Goal: Transaction & Acquisition: Purchase product/service

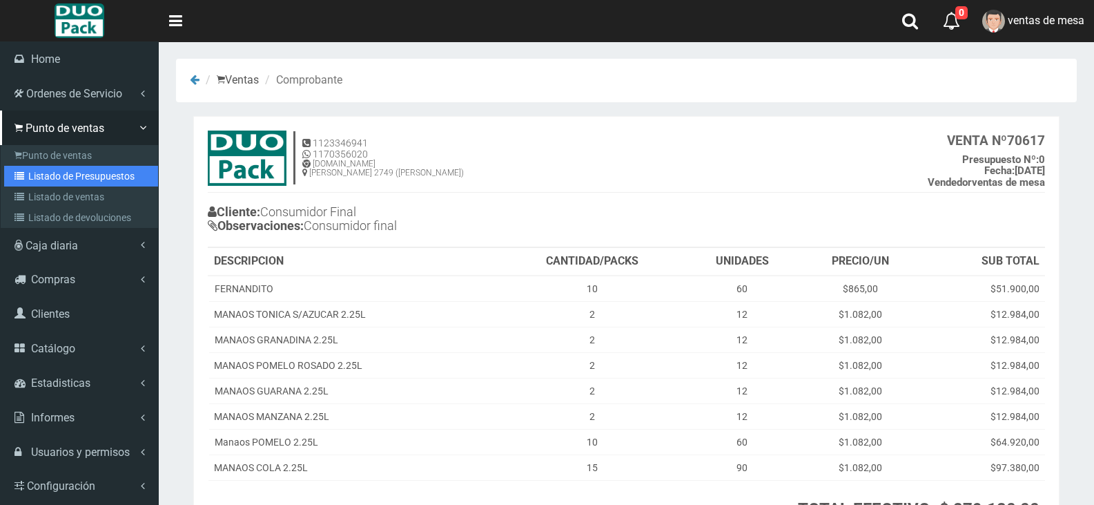
click at [84, 168] on link "Listado de Presupuestos" at bounding box center [81, 176] width 154 height 21
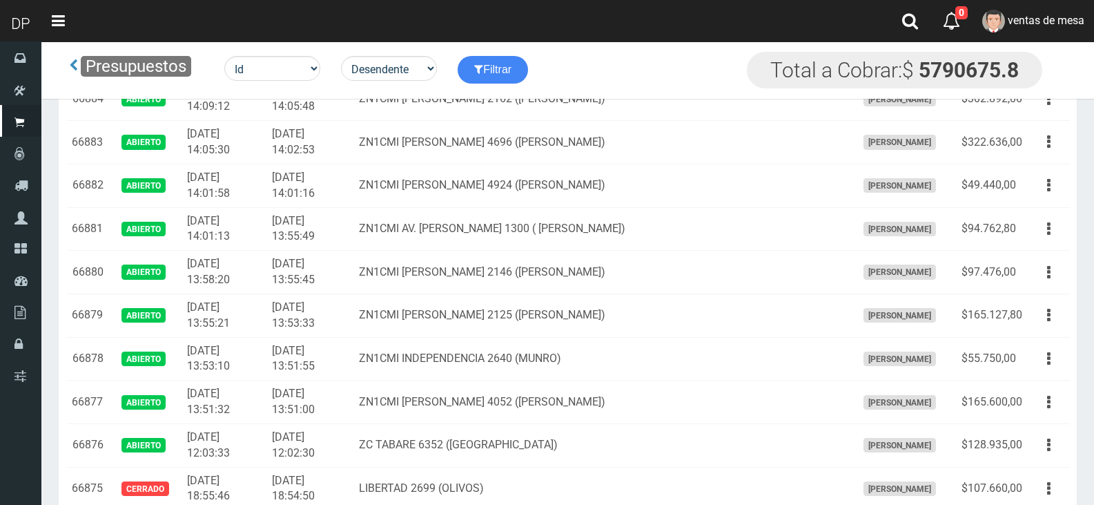
scroll to position [182, 0]
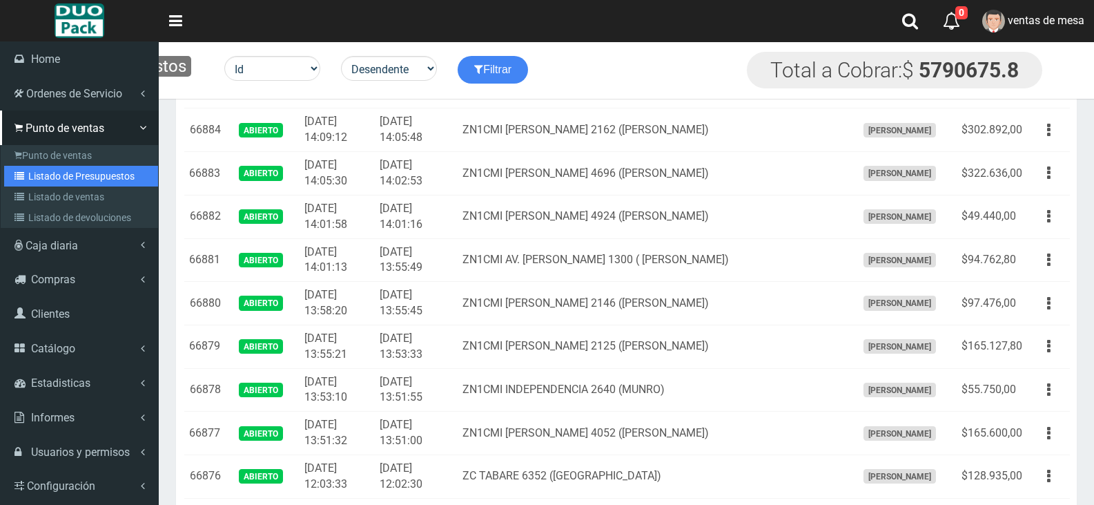
click at [82, 169] on link "Listado de Presupuestos" at bounding box center [81, 176] width 154 height 21
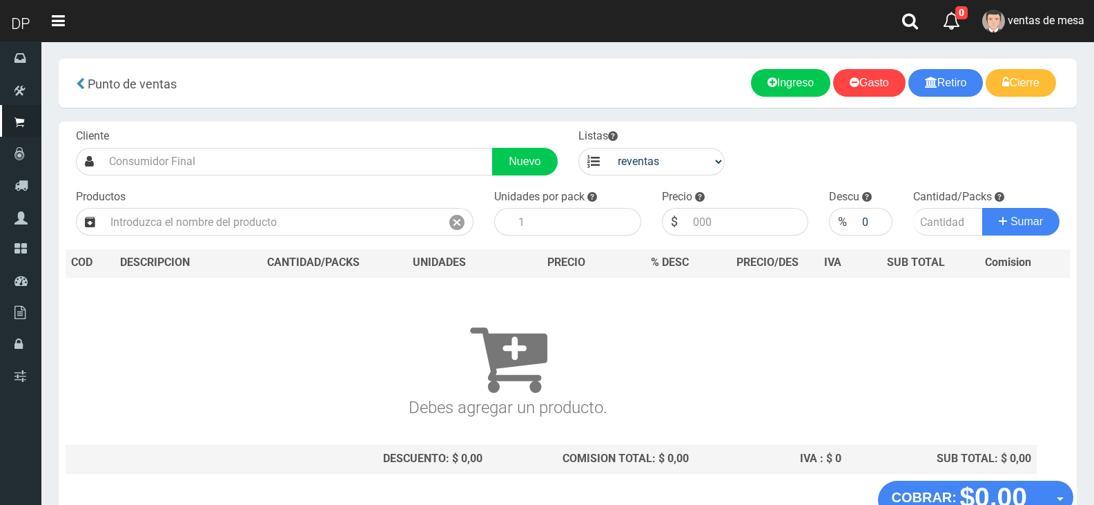
select select "3"
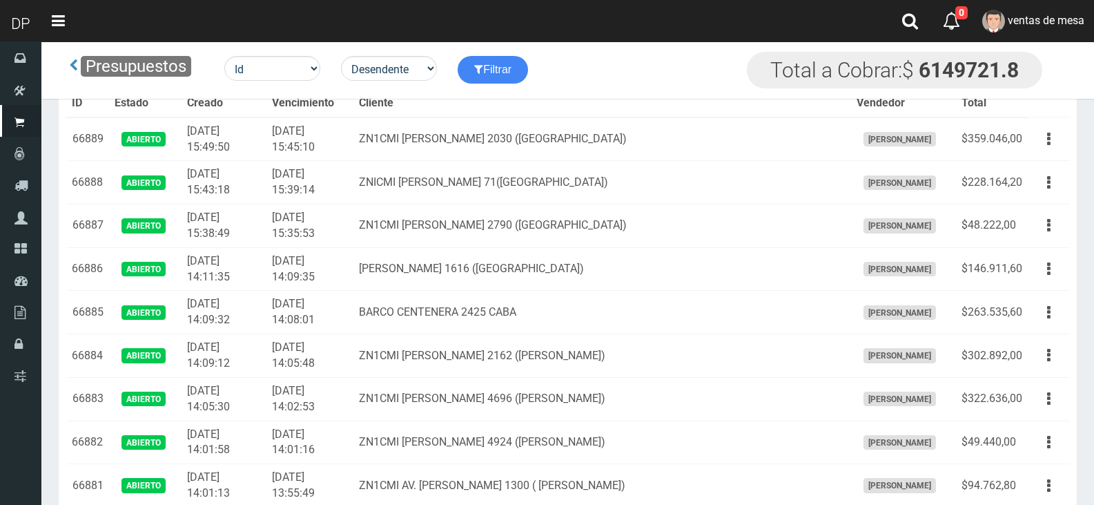
scroll to position [2121, 0]
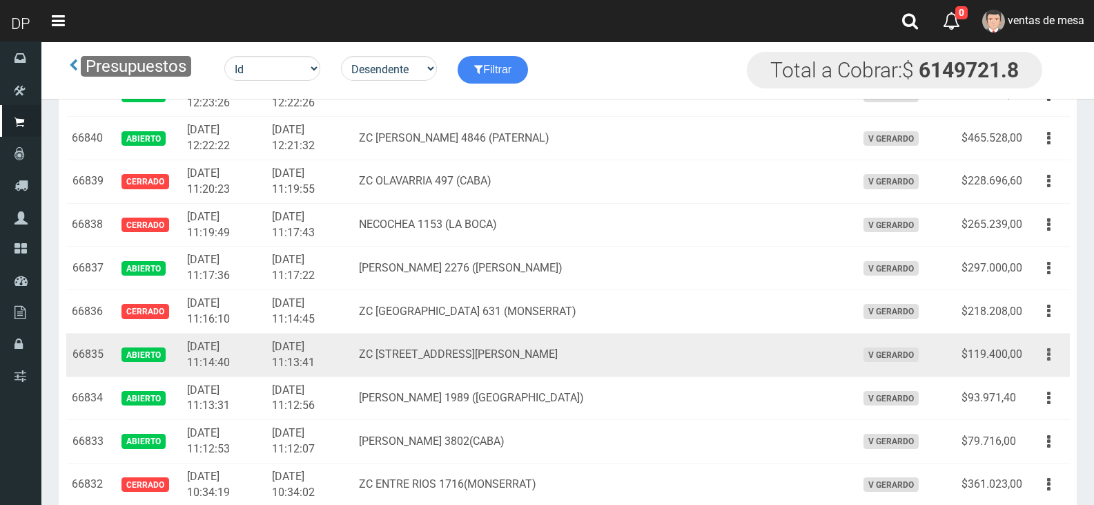
click at [1046, 351] on button "button" at bounding box center [1048, 354] width 31 height 24
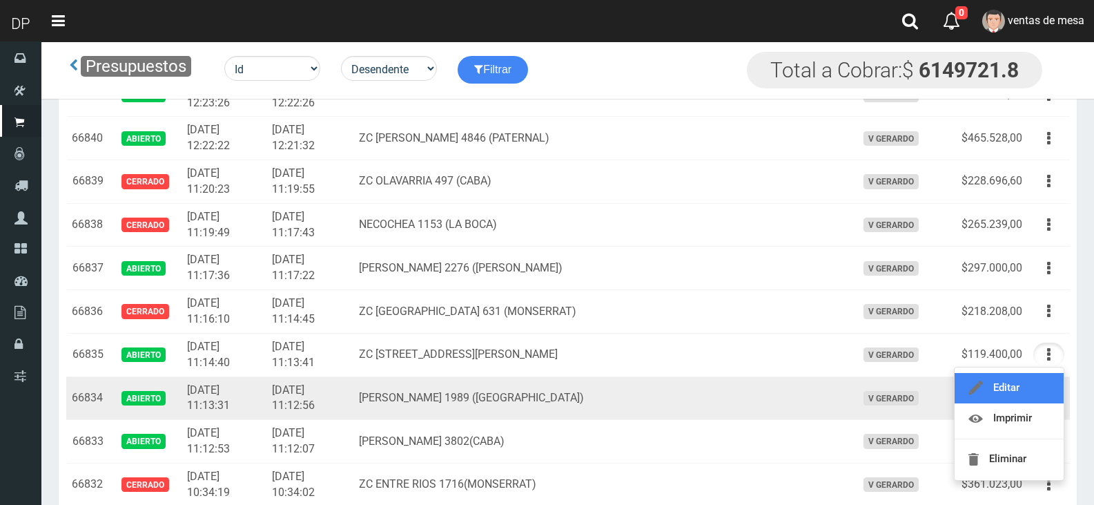
click at [1031, 391] on link "Editar" at bounding box center [1009, 388] width 109 height 30
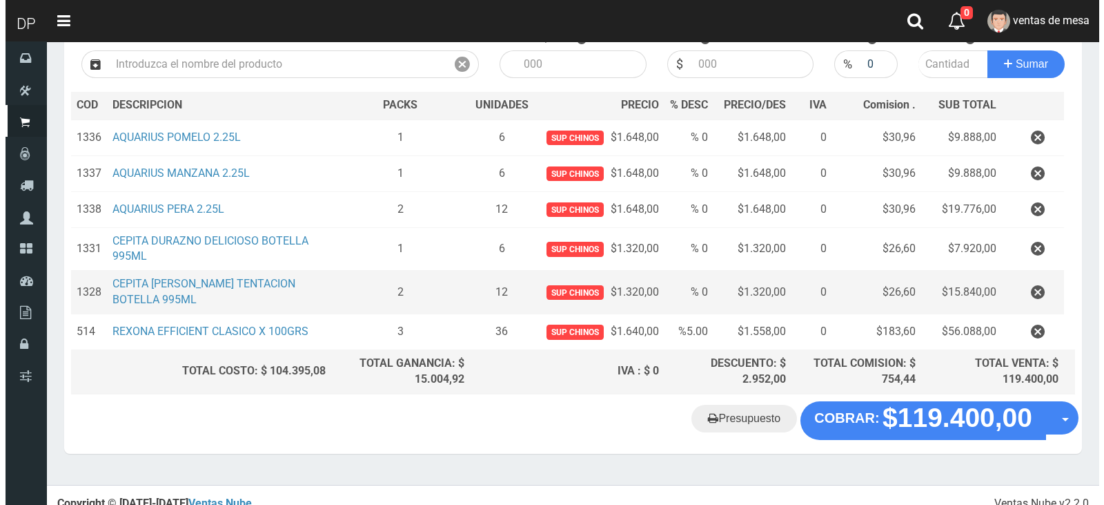
scroll to position [173, 0]
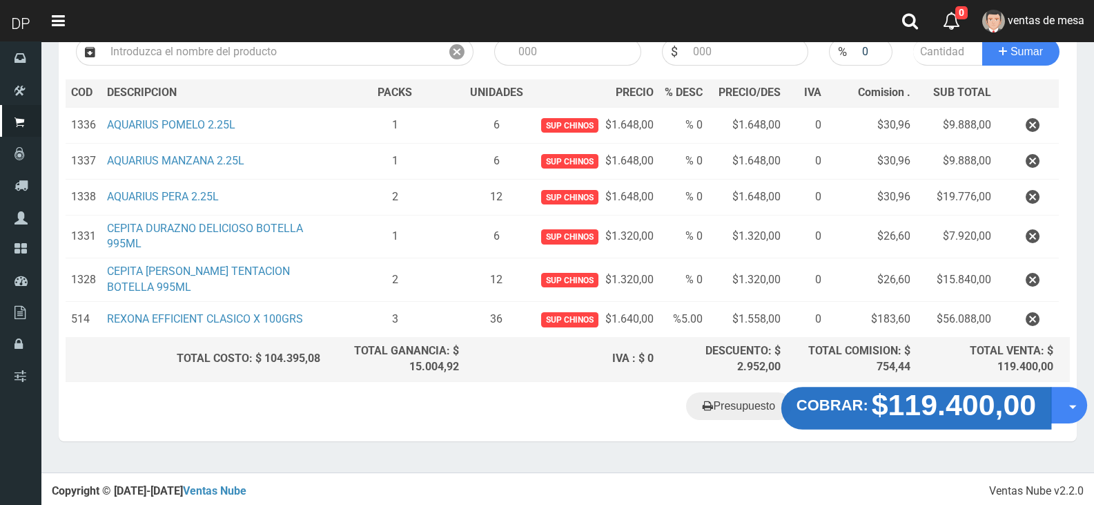
click at [973, 420] on strong "$119.400,00" at bounding box center [954, 404] width 165 height 32
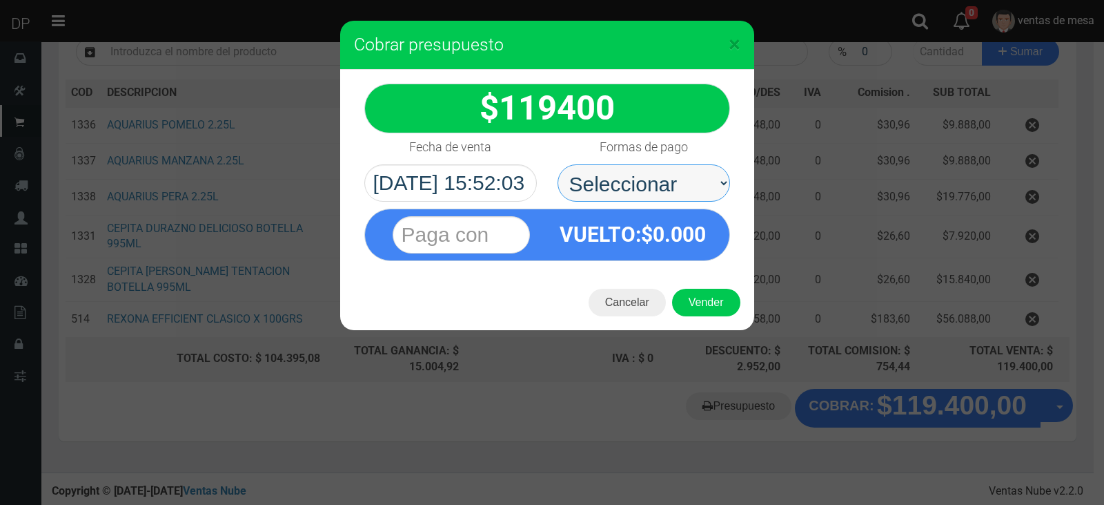
click at [650, 178] on select "Seleccionar Efectivo Tarjeta de Crédito Depósito Débito" at bounding box center [644, 182] width 173 height 37
select select "Efectivo"
click at [558, 164] on select "Seleccionar Efectivo Tarjeta de Crédito Depósito Débito" at bounding box center [644, 182] width 173 height 37
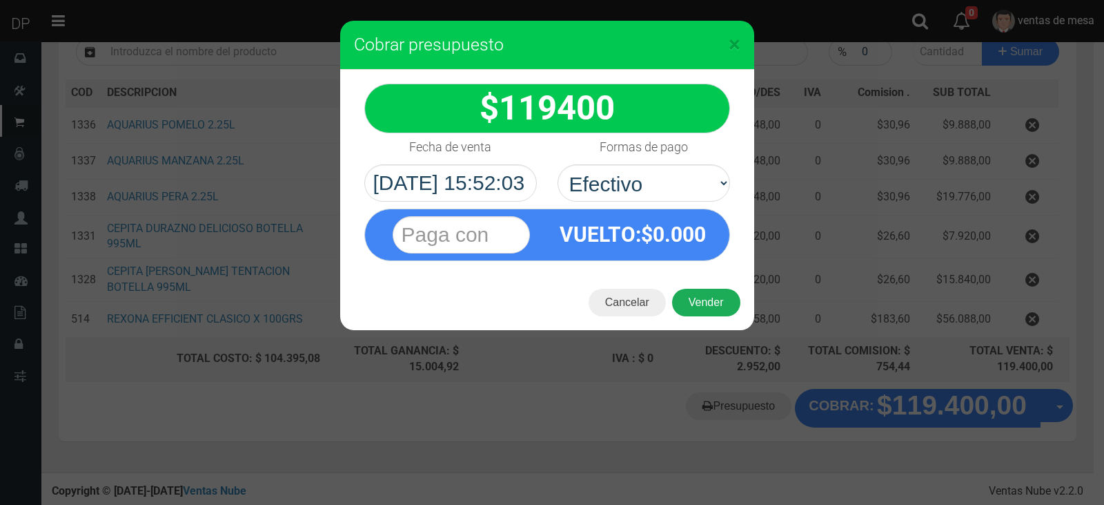
click at [712, 309] on button "Vender" at bounding box center [706, 303] width 68 height 28
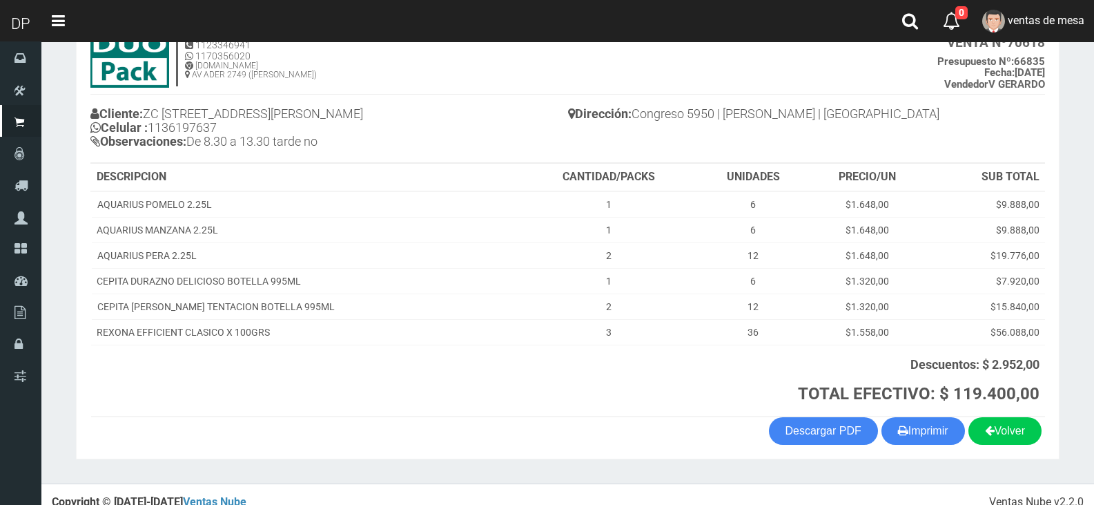
scroll to position [114, 0]
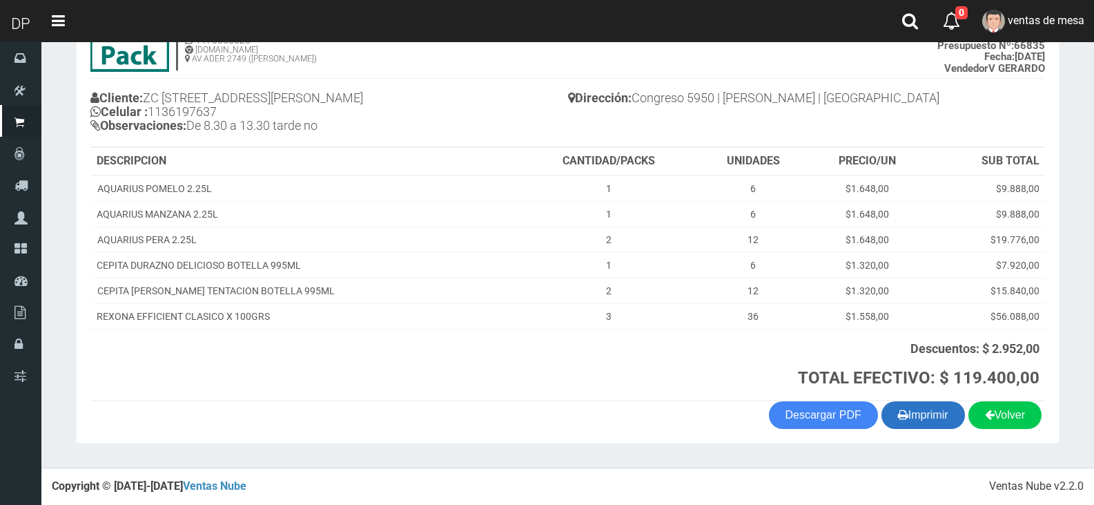
click at [926, 422] on button "Imprimir" at bounding box center [924, 415] width 84 height 28
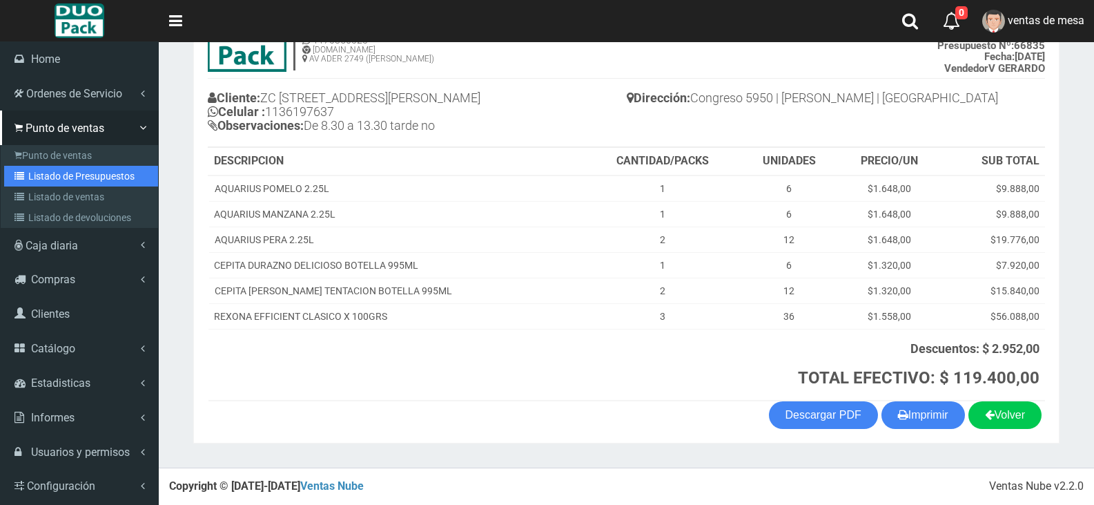
click at [113, 181] on link "Listado de Presupuestos" at bounding box center [81, 176] width 154 height 21
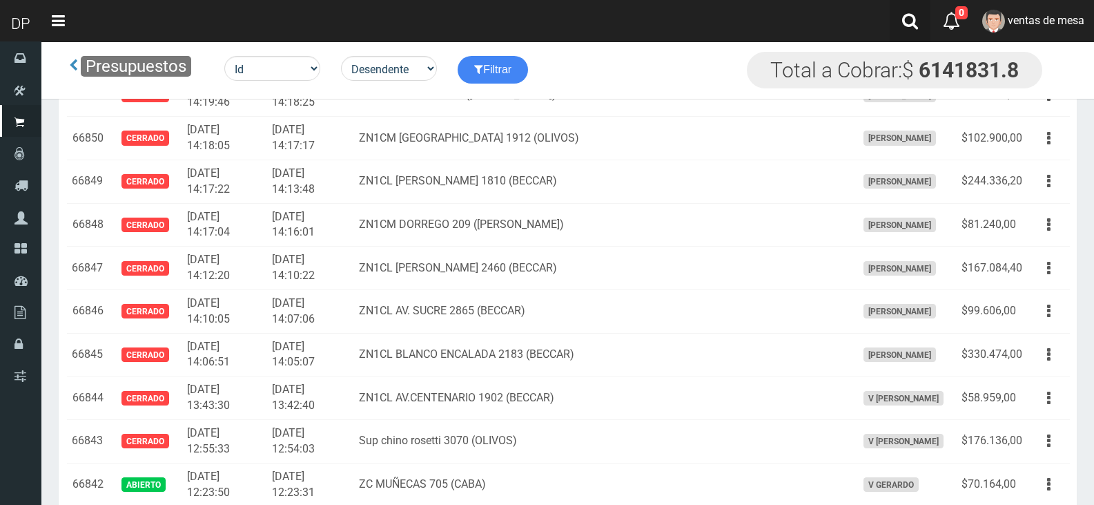
scroll to position [2050, 0]
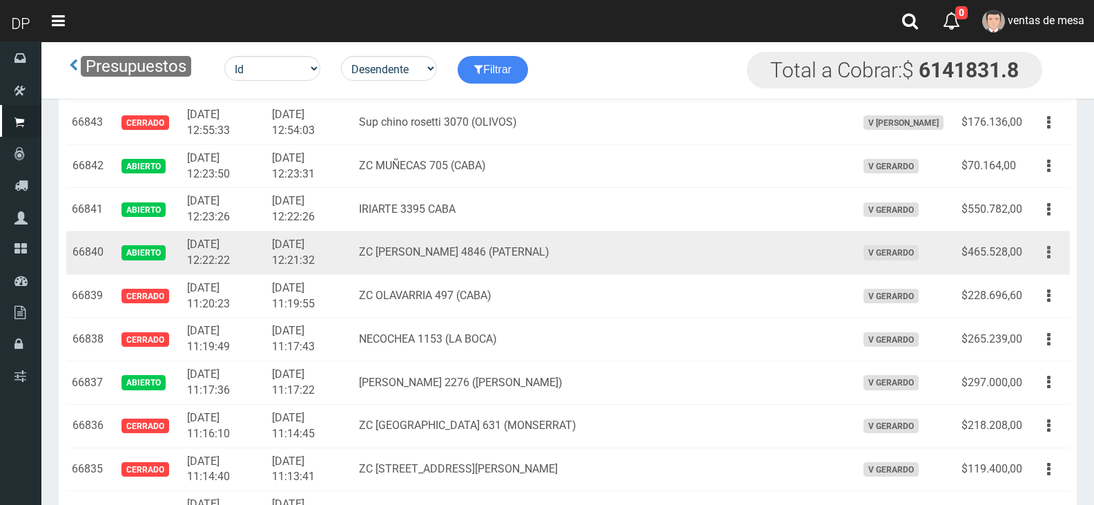
click at [1055, 256] on button "button" at bounding box center [1048, 252] width 31 height 24
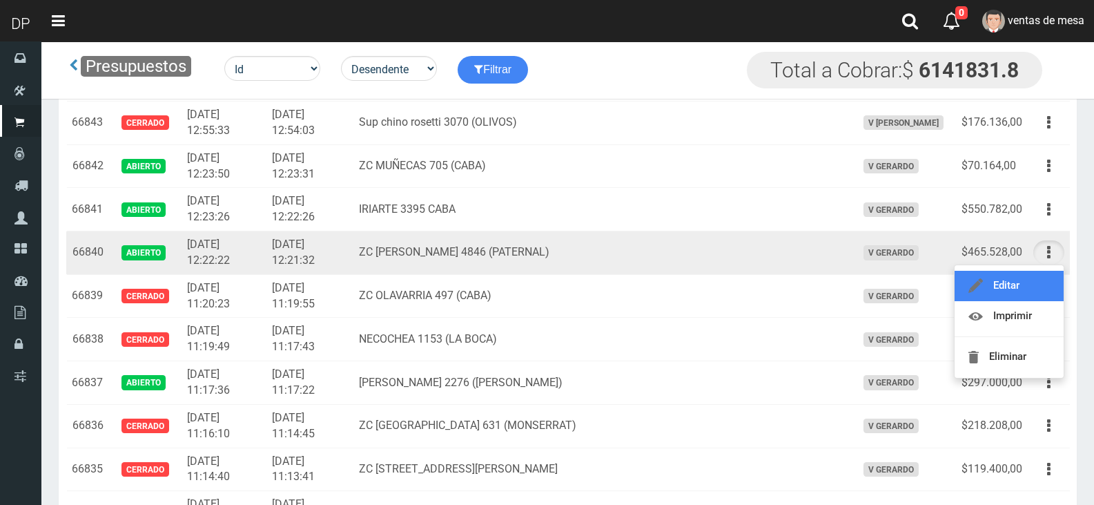
click at [1022, 288] on link "Editar" at bounding box center [1009, 286] width 109 height 30
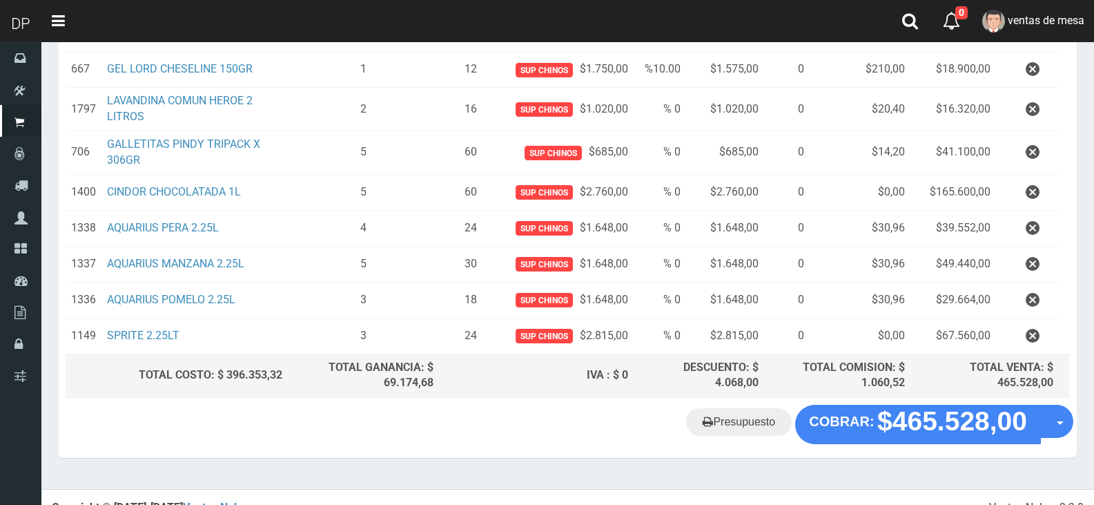
scroll to position [324, 0]
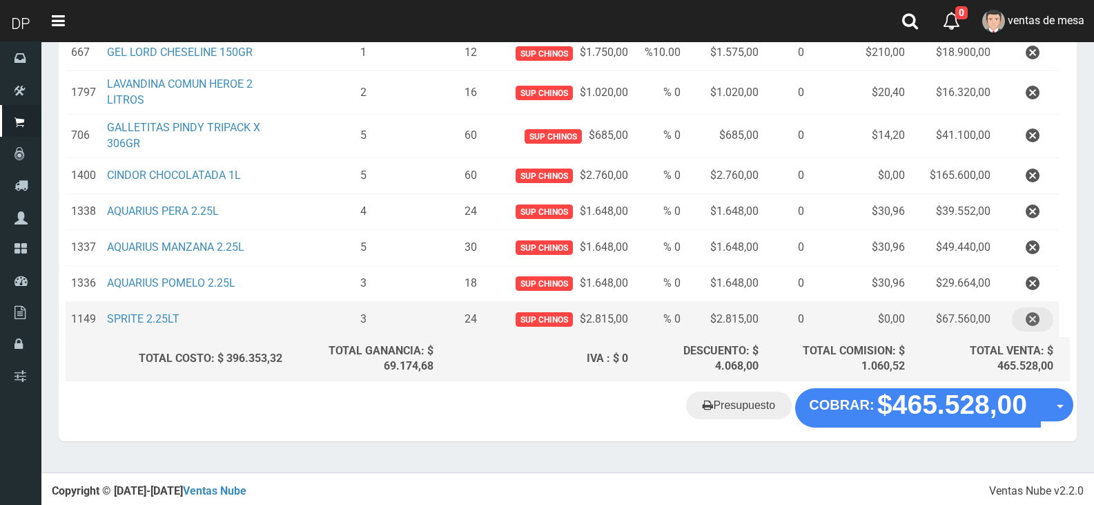
click at [1036, 324] on icon "button" at bounding box center [1033, 319] width 14 height 24
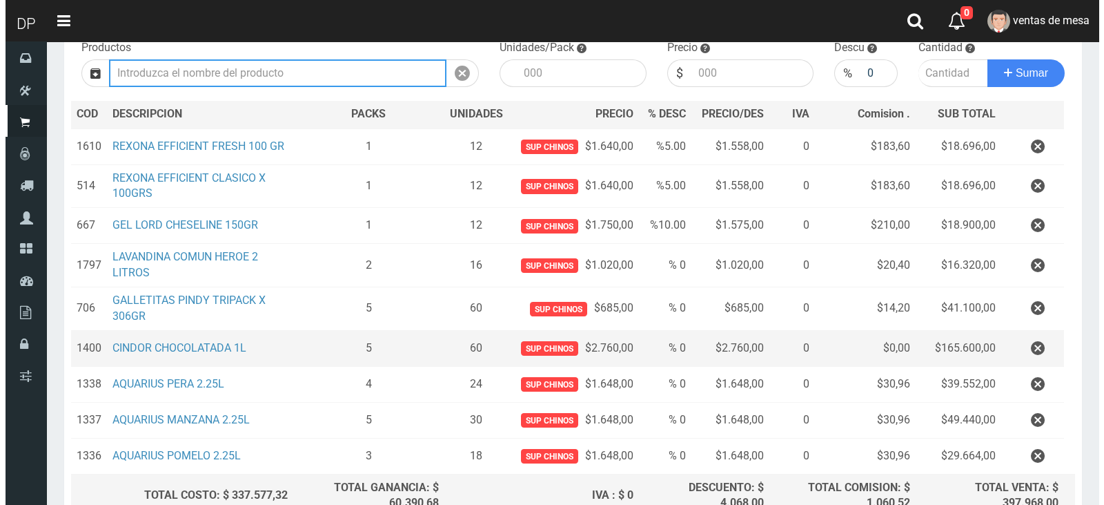
scroll to position [289, 0]
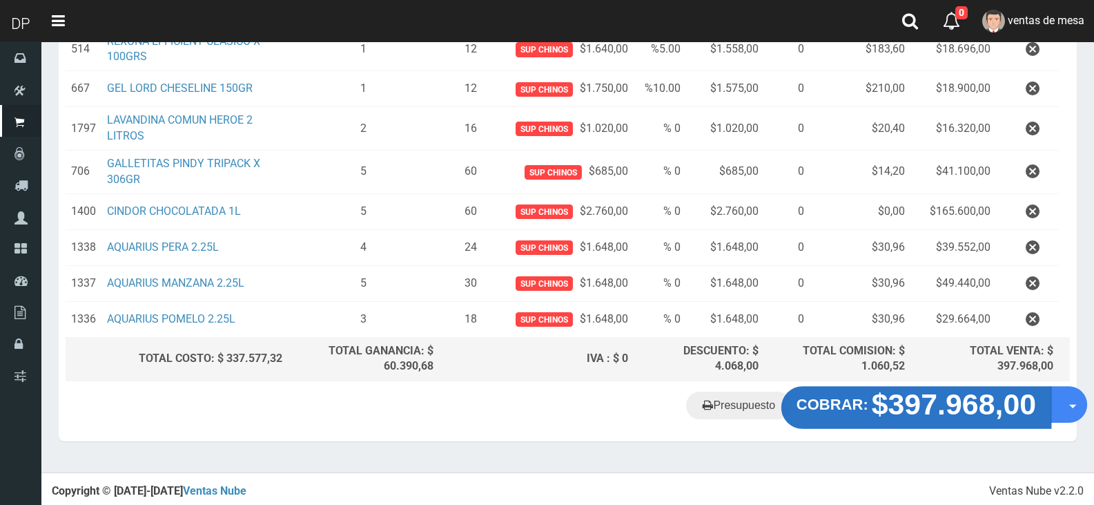
click at [957, 403] on strong "$397.968,00" at bounding box center [954, 404] width 165 height 32
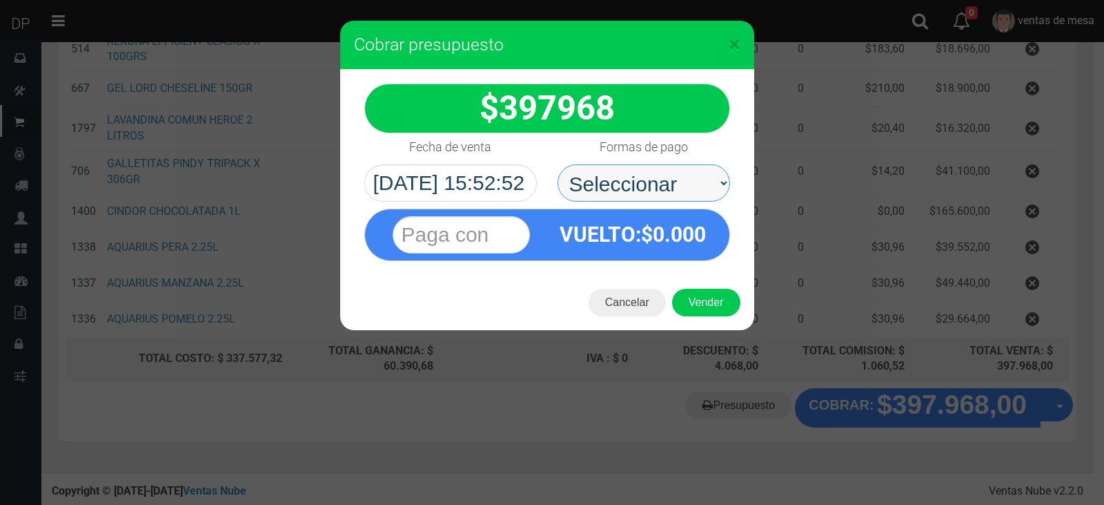
click at [652, 192] on select "Seleccionar Efectivo Tarjeta de Crédito Depósito Débito" at bounding box center [644, 182] width 173 height 37
select select "Efectivo"
click at [558, 164] on select "Seleccionar Efectivo Tarjeta de Crédito Depósito Débito" at bounding box center [644, 182] width 173 height 37
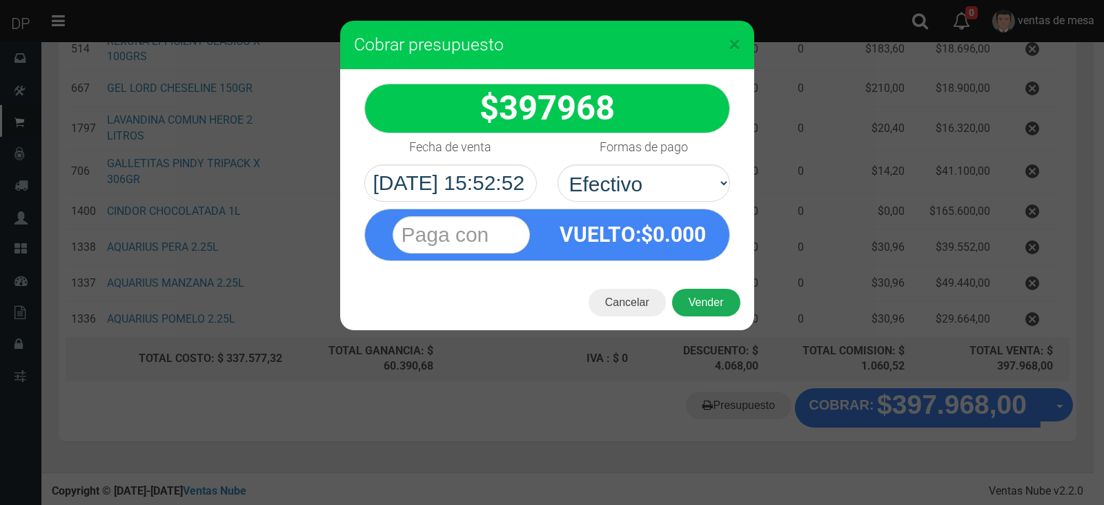
click at [697, 294] on button "Vender" at bounding box center [706, 303] width 68 height 28
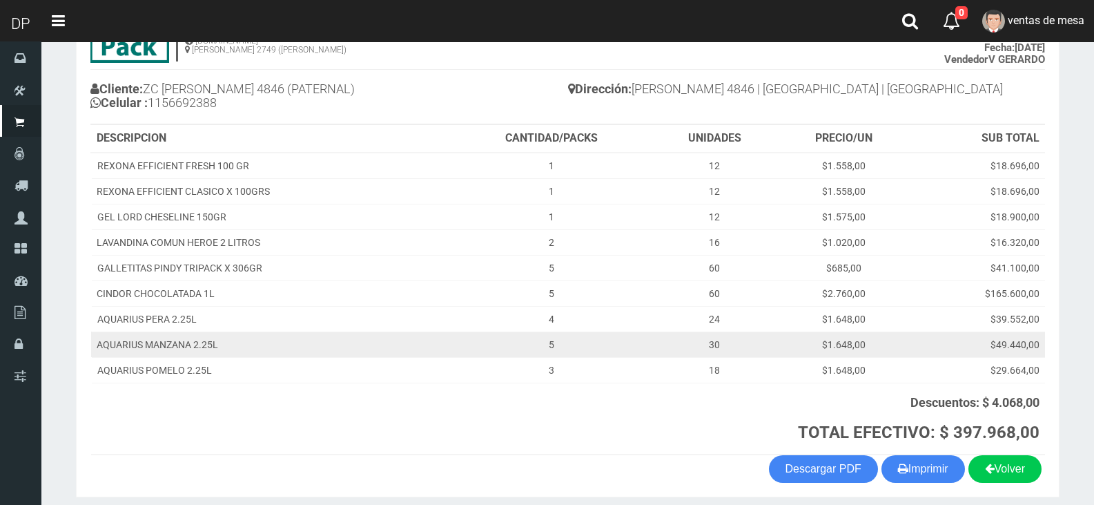
scroll to position [177, 0]
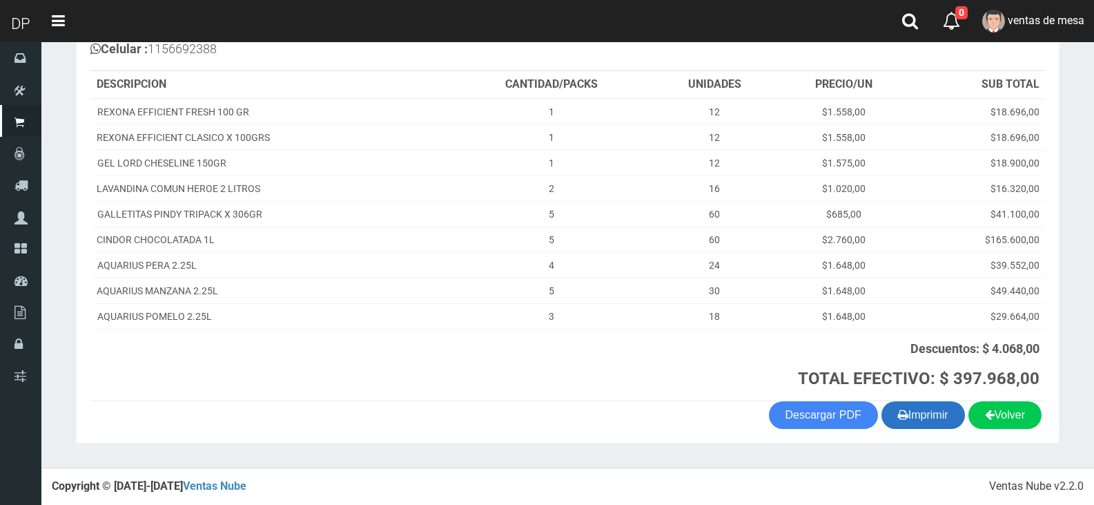
click at [949, 410] on button "Imprimir" at bounding box center [924, 415] width 84 height 28
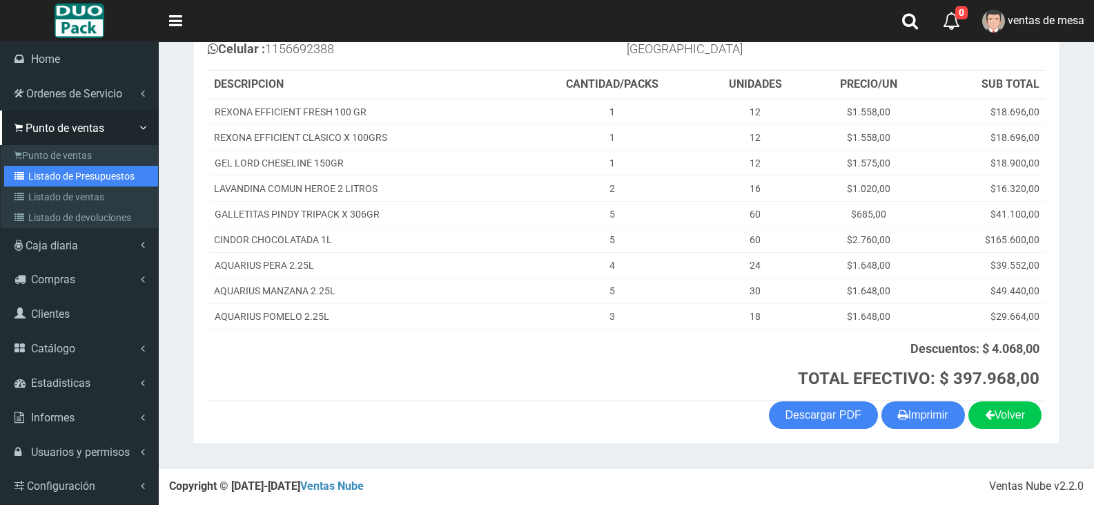
drag, startPoint x: 102, startPoint y: 177, endPoint x: 119, endPoint y: 177, distance: 16.6
click at [102, 177] on link "Listado de Presupuestos" at bounding box center [81, 176] width 154 height 21
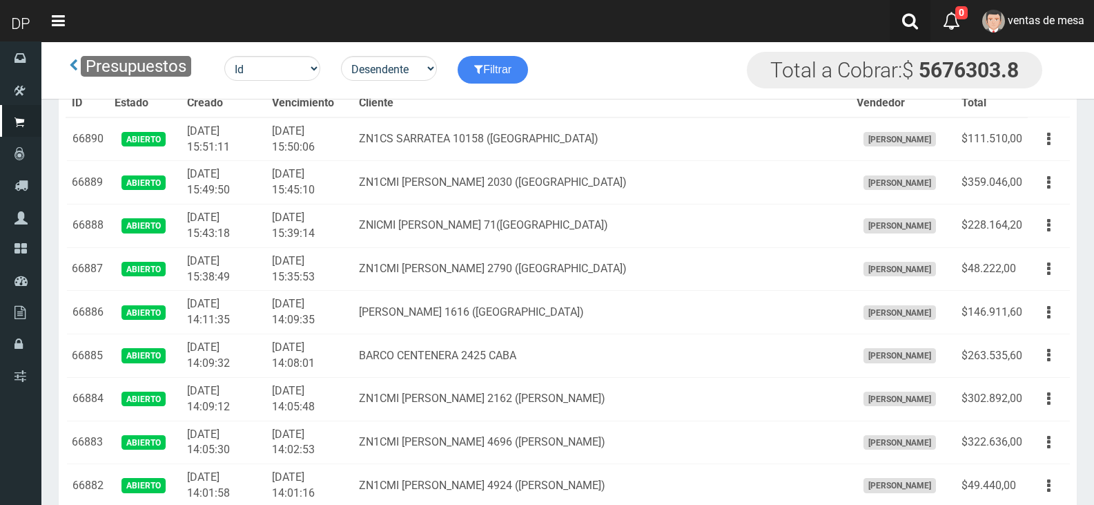
scroll to position [2165, 0]
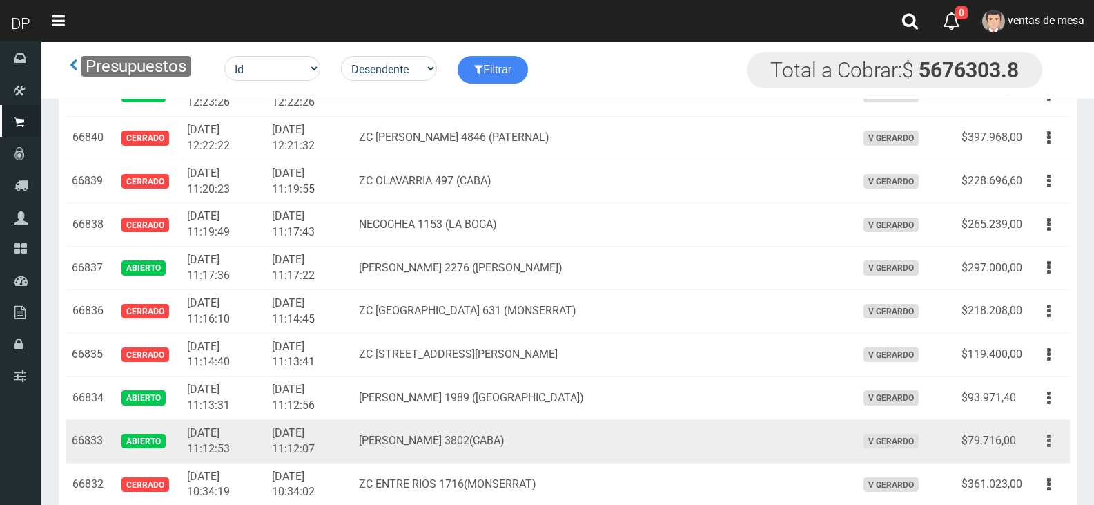
click at [1045, 444] on button "button" at bounding box center [1048, 441] width 31 height 24
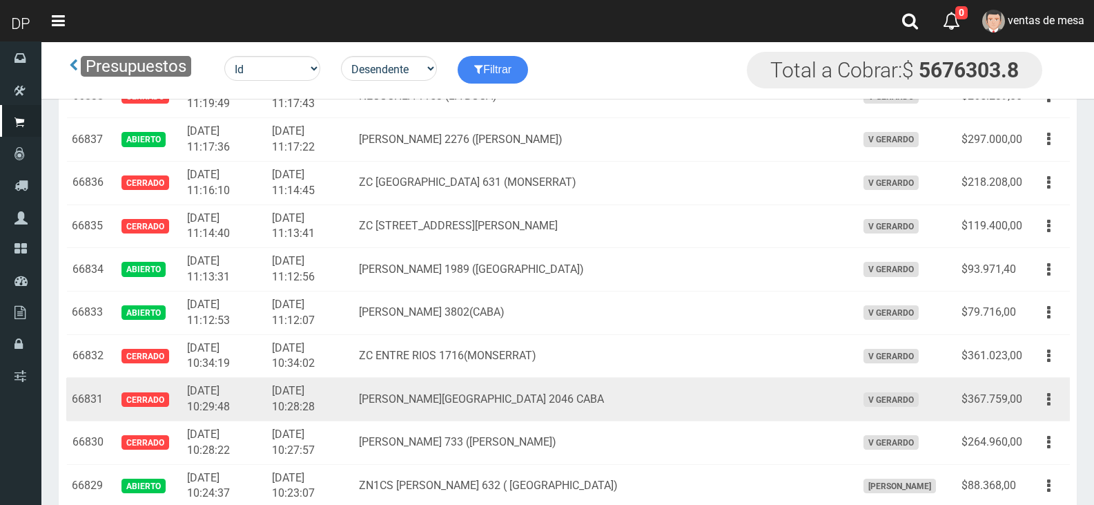
scroll to position [2303, 0]
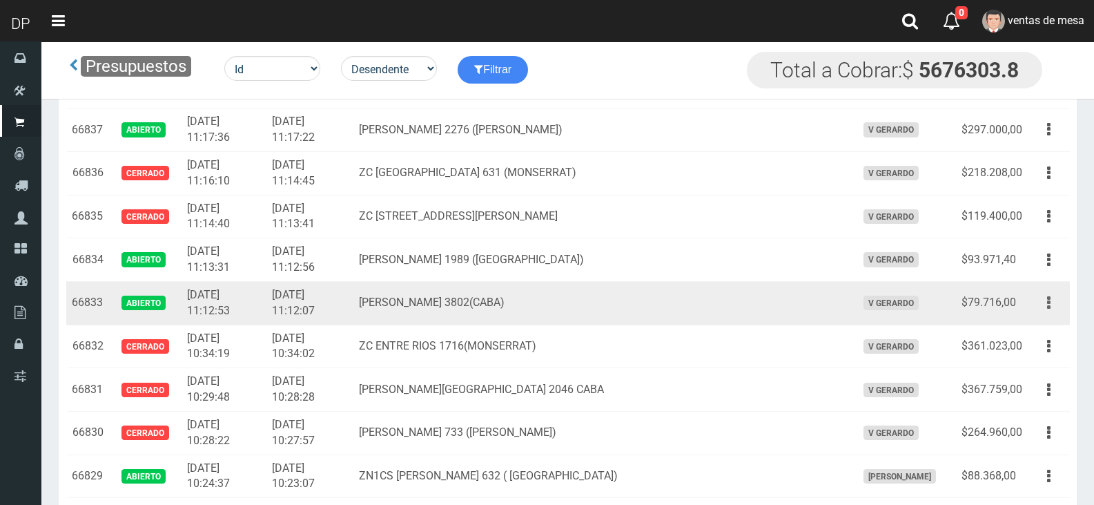
click at [1049, 306] on icon "button" at bounding box center [1048, 303] width 3 height 24
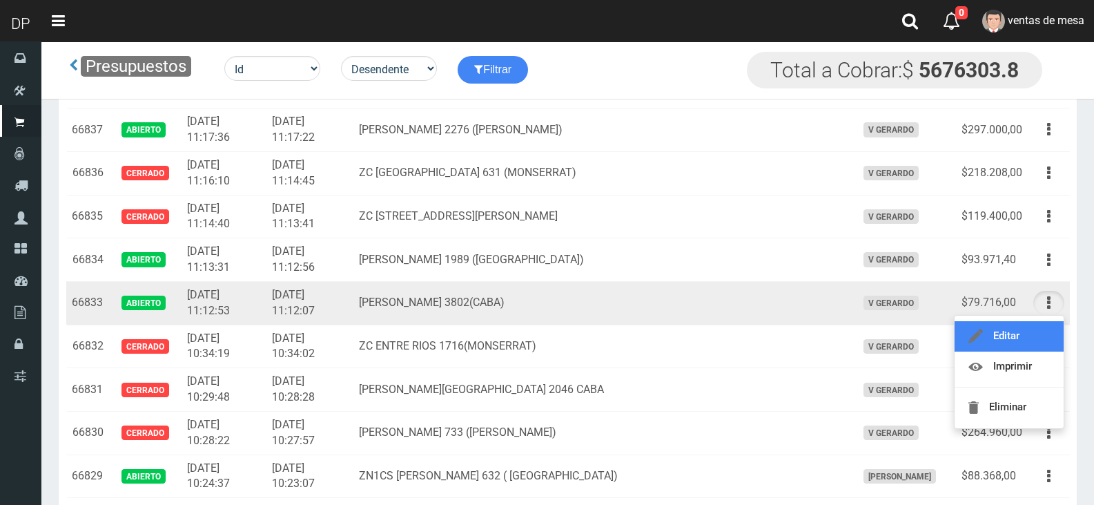
click at [1006, 333] on link "Editar" at bounding box center [1009, 336] width 109 height 30
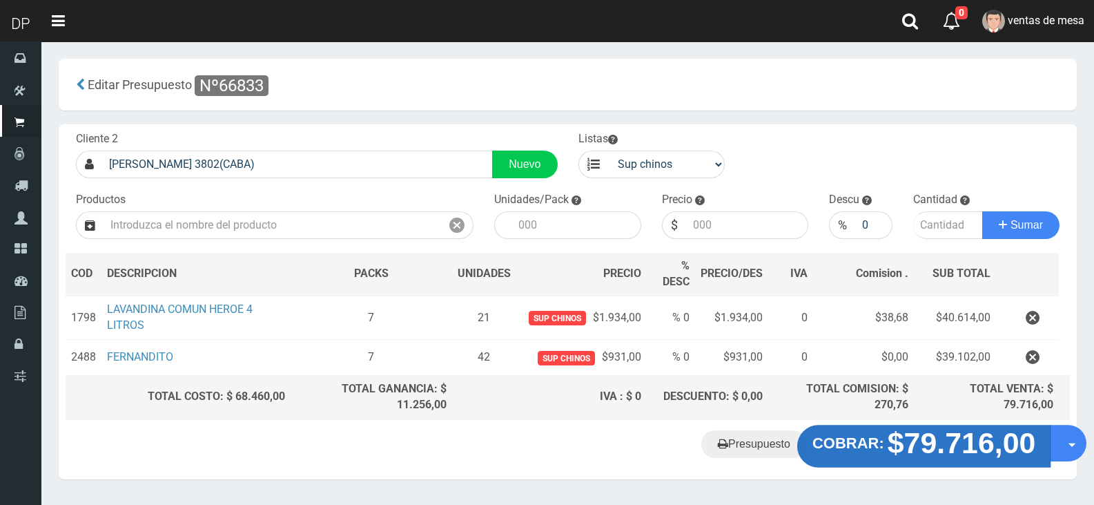
click at [953, 458] on strong "$79.716,00" at bounding box center [962, 442] width 148 height 32
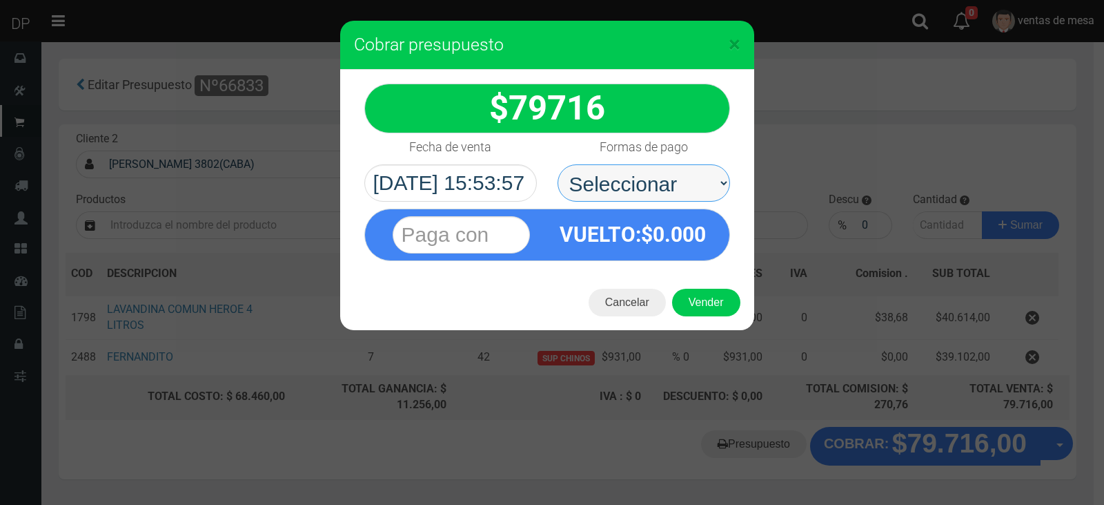
click at [676, 173] on select "Seleccionar Efectivo Tarjeta de Crédito Depósito Débito" at bounding box center [644, 182] width 173 height 37
select select "Efectivo"
click at [558, 164] on select "Seleccionar Efectivo Tarjeta de Crédito Depósito Débito" at bounding box center [644, 182] width 173 height 37
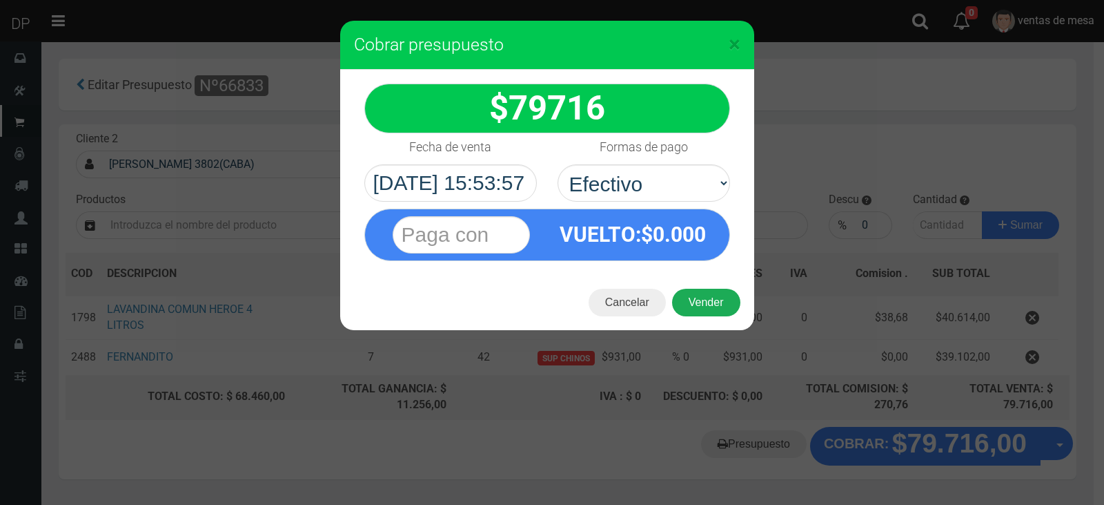
click at [718, 307] on button "Vender" at bounding box center [706, 303] width 68 height 28
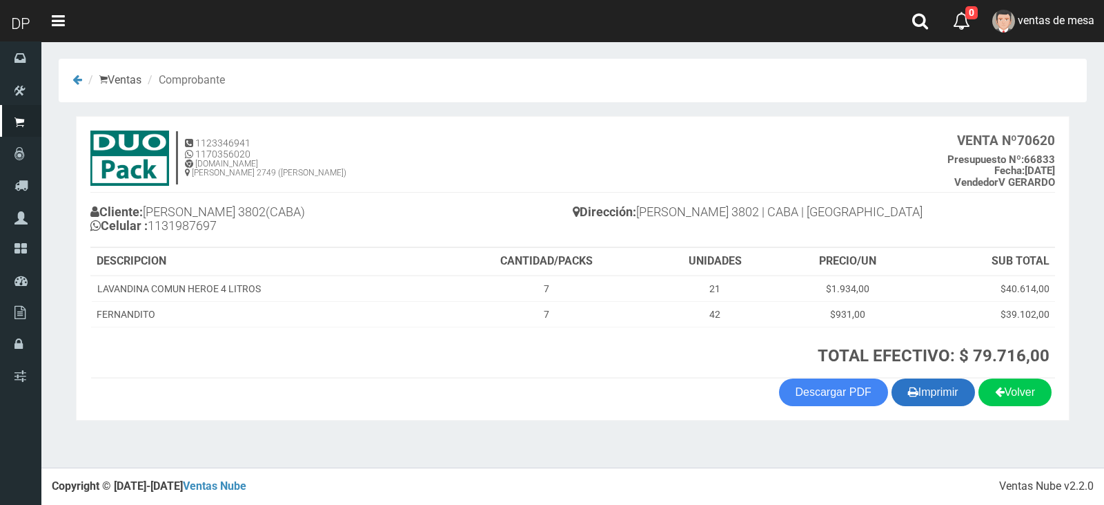
click at [921, 394] on button "Imprimir" at bounding box center [934, 392] width 84 height 28
drag, startPoint x: 646, startPoint y: 390, endPoint x: 439, endPoint y: 388, distance: 207.1
click at [646, 391] on div "Volver Imprimir Descargar PDF" at bounding box center [573, 392] width 986 height 28
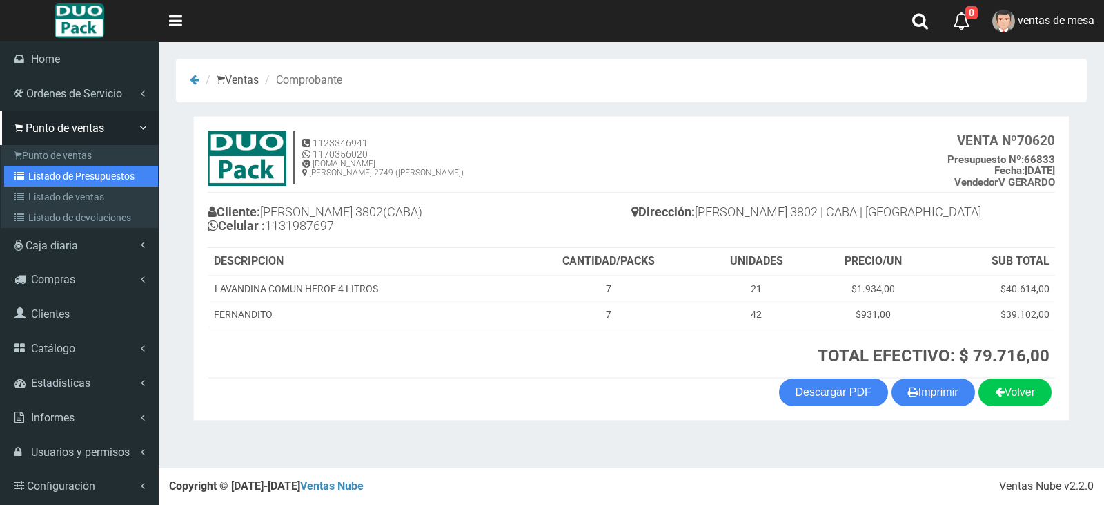
click at [77, 175] on link "Listado de Presupuestos" at bounding box center [81, 176] width 154 height 21
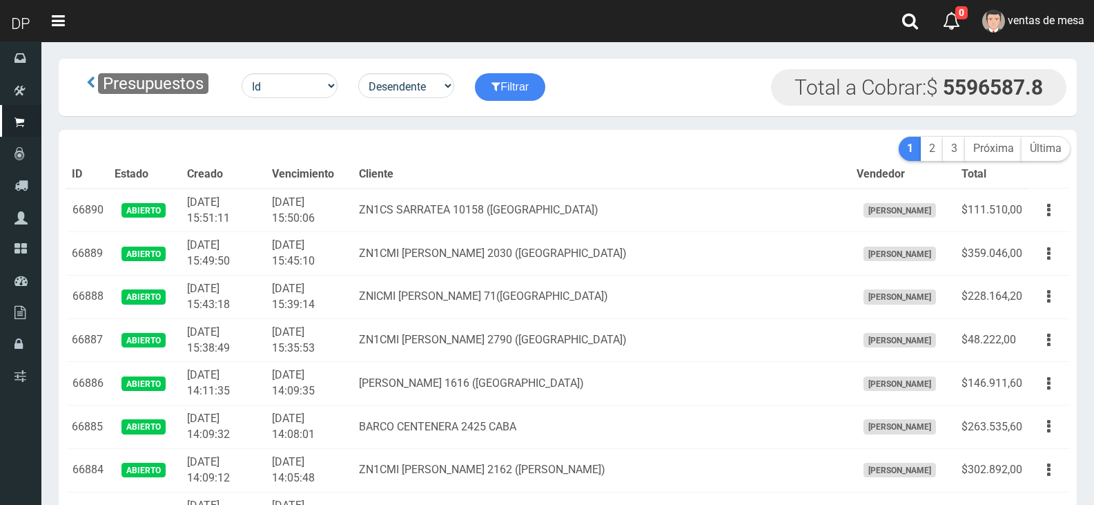
scroll to position [1732, 0]
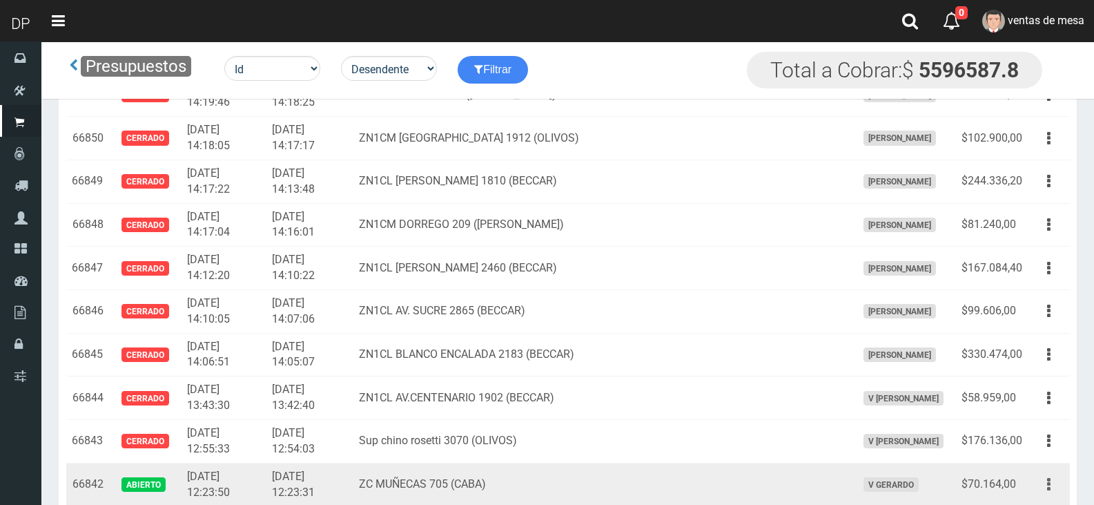
click at [1049, 484] on icon "button" at bounding box center [1048, 484] width 3 height 24
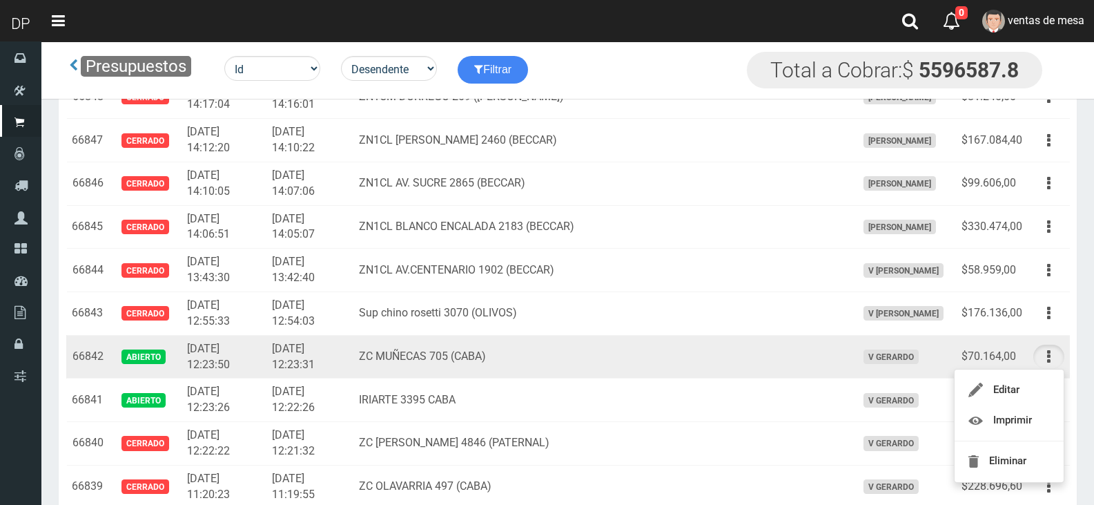
scroll to position [1870, 0]
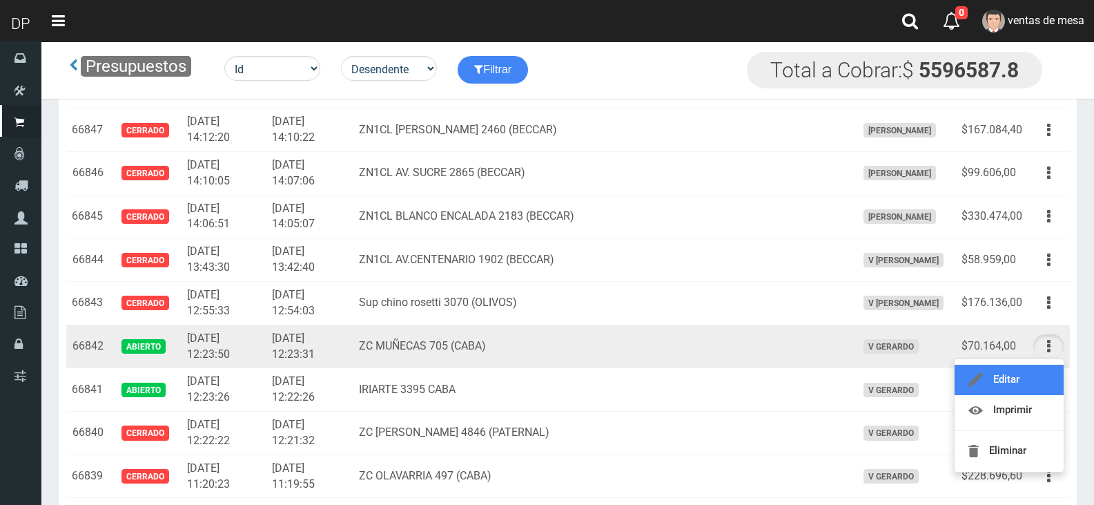
click at [1007, 387] on link "Editar" at bounding box center [1009, 379] width 109 height 30
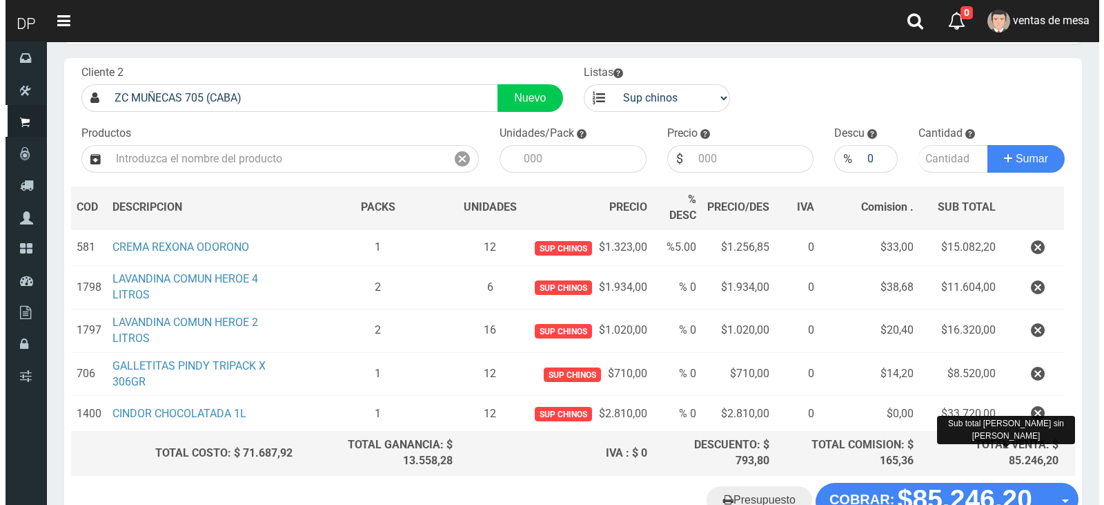
scroll to position [161, 0]
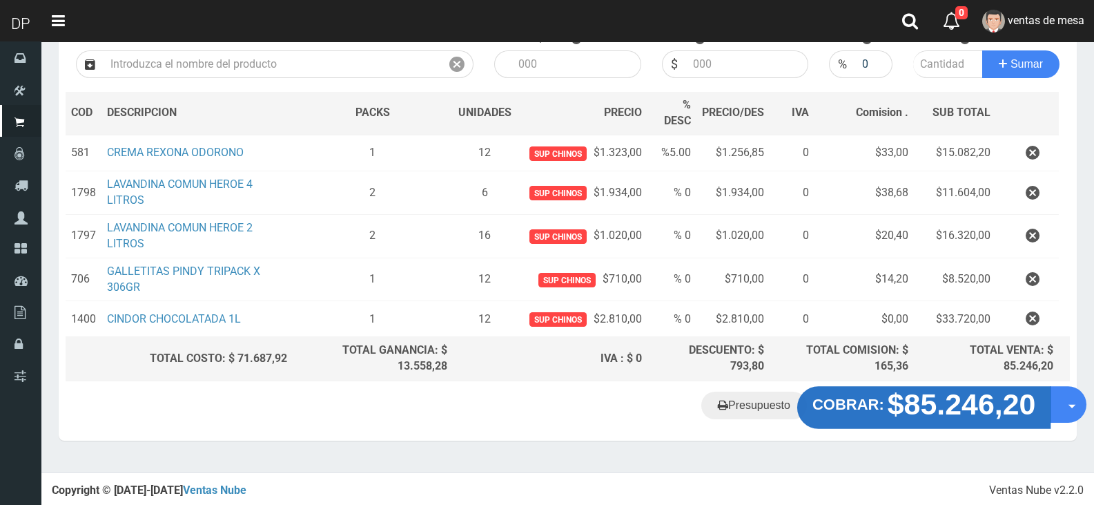
click at [1013, 403] on strong "$85.246,20" at bounding box center [962, 404] width 148 height 32
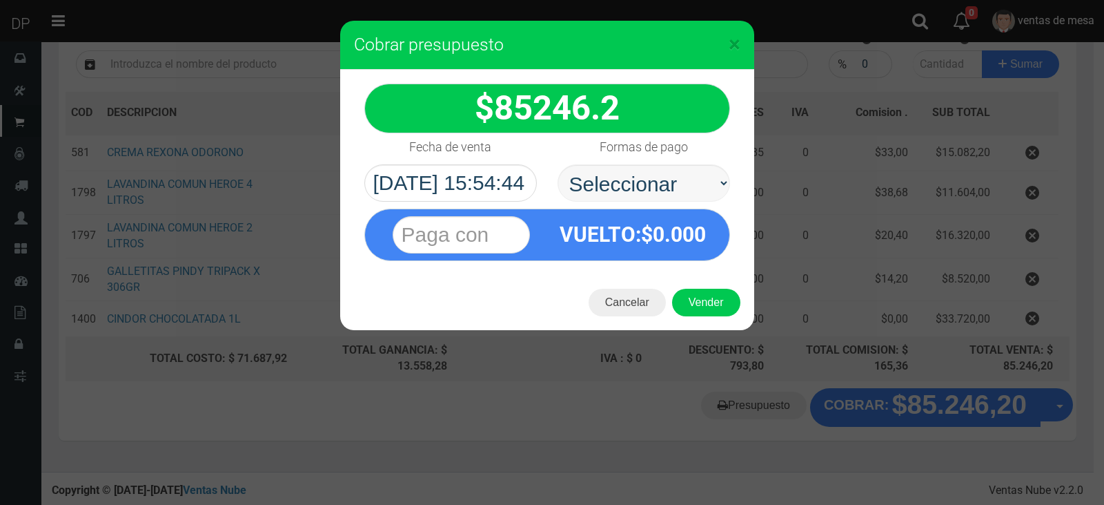
click at [647, 180] on select "Seleccionar Efectivo Tarjeta de Crédito Depósito Débito" at bounding box center [644, 182] width 173 height 37
select select "Efectivo"
click at [558, 164] on select "Seleccionar Efectivo Tarjeta de Crédito Depósito Débito" at bounding box center [644, 182] width 173 height 37
click at [701, 300] on button "Vender" at bounding box center [706, 303] width 68 height 28
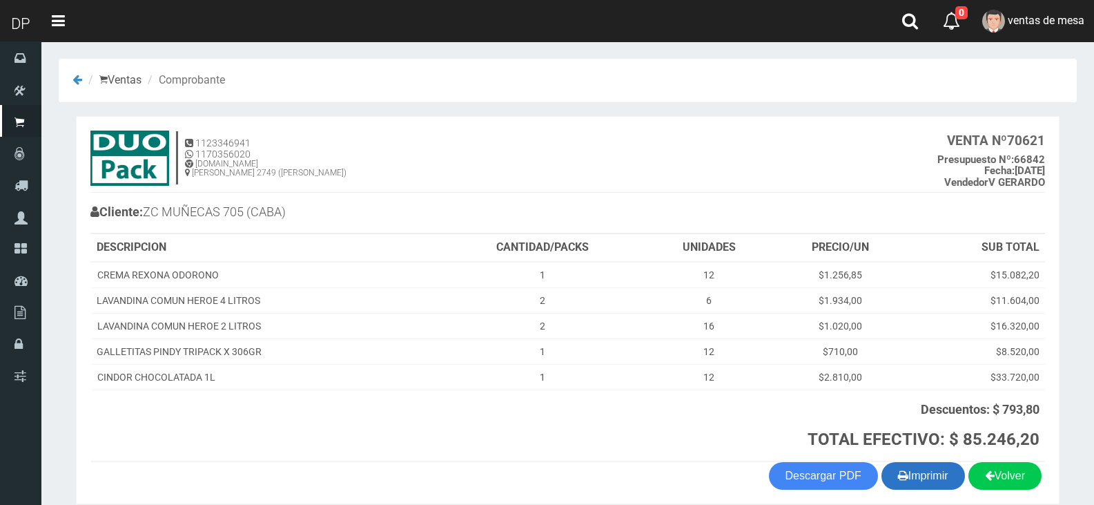
click at [918, 473] on button "Imprimir" at bounding box center [924, 476] width 84 height 28
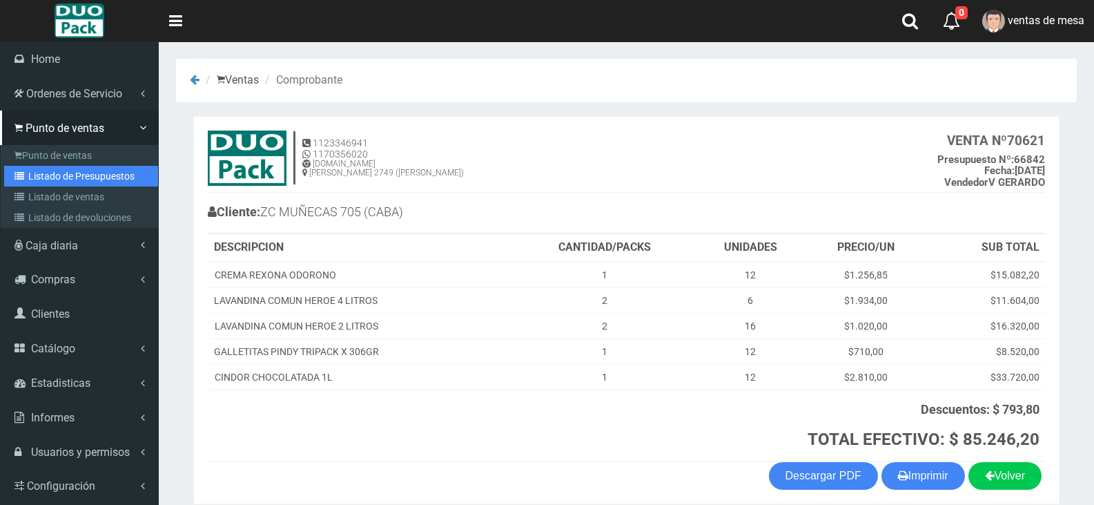
click at [95, 176] on link "Listado de Presupuestos" at bounding box center [81, 176] width 154 height 21
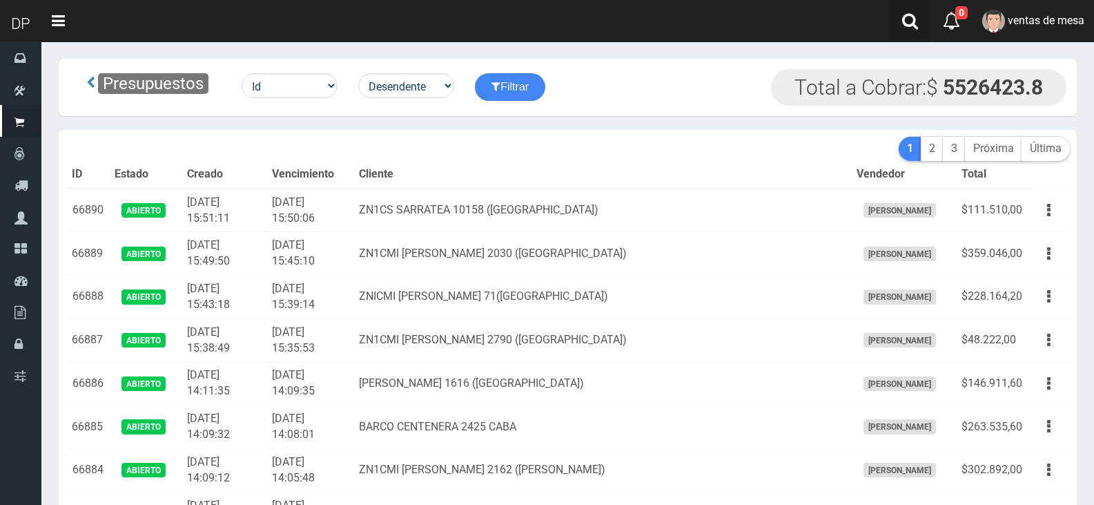
scroll to position [2165, 0]
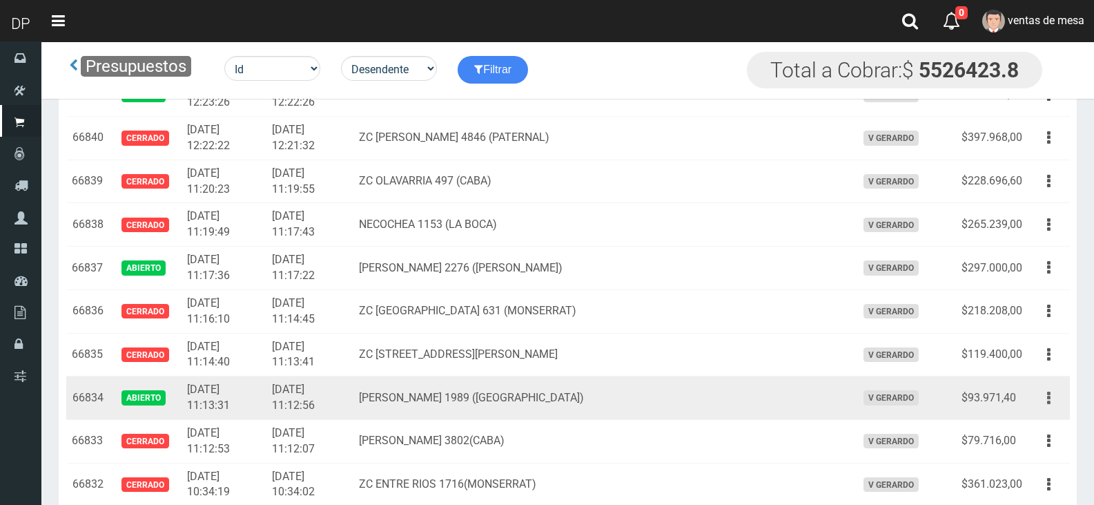
click at [1035, 402] on button "button" at bounding box center [1048, 398] width 31 height 24
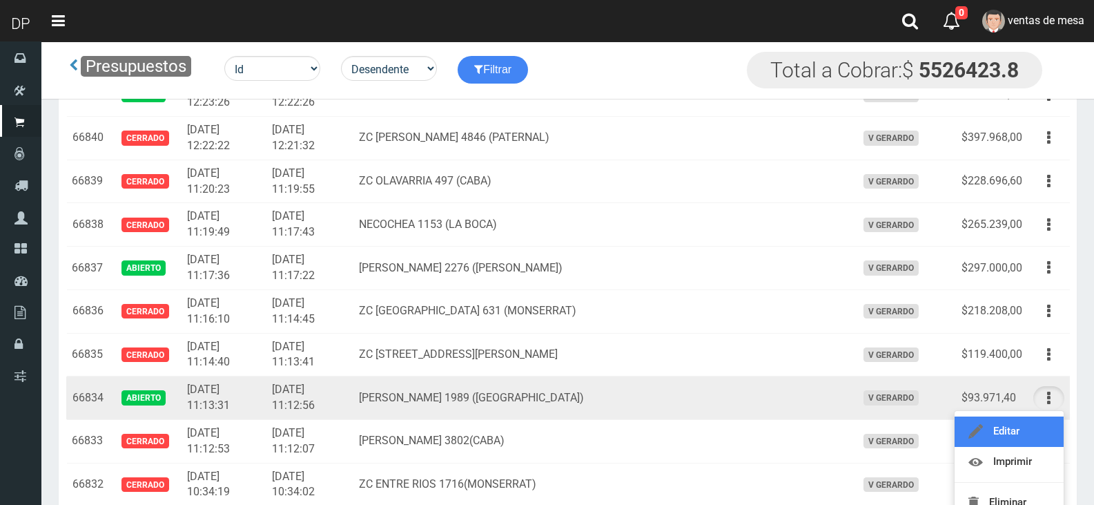
click at [1028, 421] on link "Editar" at bounding box center [1009, 431] width 109 height 30
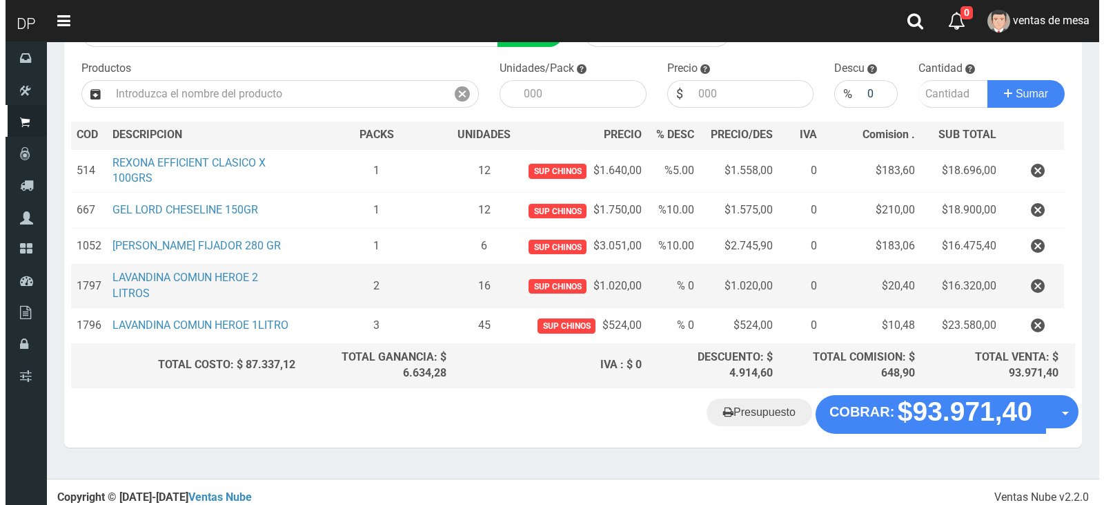
scroll to position [137, 0]
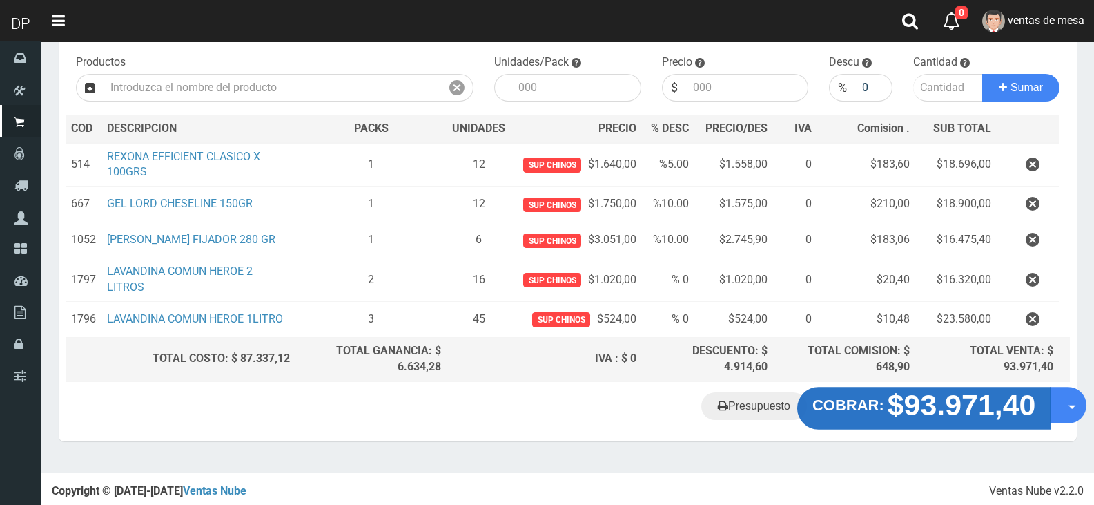
click at [962, 415] on strong "$93.971,40" at bounding box center [962, 404] width 148 height 32
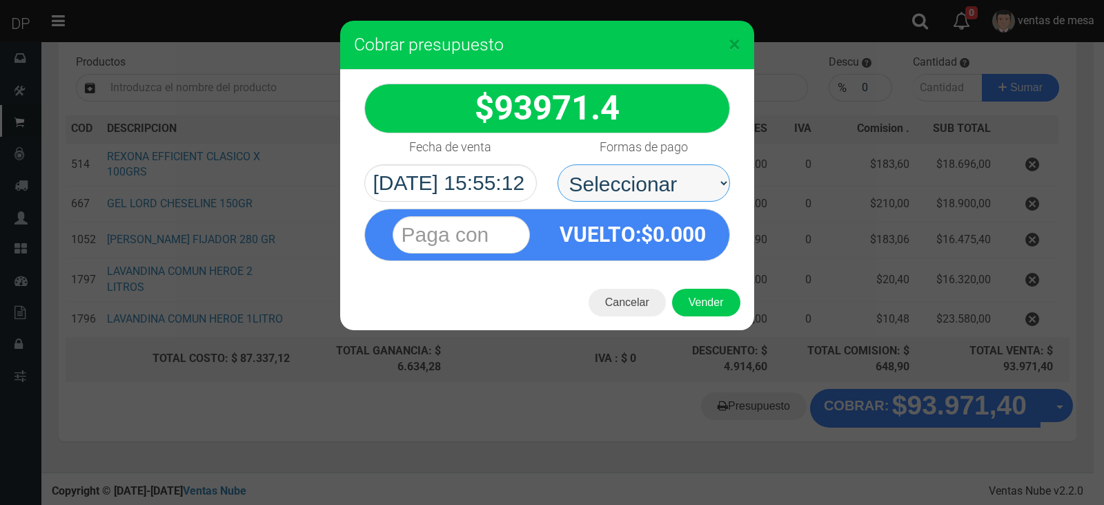
click at [634, 173] on select "Seleccionar Efectivo Tarjeta de Crédito Depósito Débito" at bounding box center [644, 182] width 173 height 37
drag, startPoint x: 634, startPoint y: 173, endPoint x: 634, endPoint y: 184, distance: 11.0
click at [634, 173] on select "Seleccionar Efectivo Tarjeta de Crédito Depósito Débito" at bounding box center [644, 182] width 173 height 37
drag, startPoint x: 661, startPoint y: 166, endPoint x: 645, endPoint y: 200, distance: 38.0
click at [661, 166] on select "Seleccionar Efectivo Tarjeta de Crédito Depósito Débito" at bounding box center [644, 182] width 173 height 37
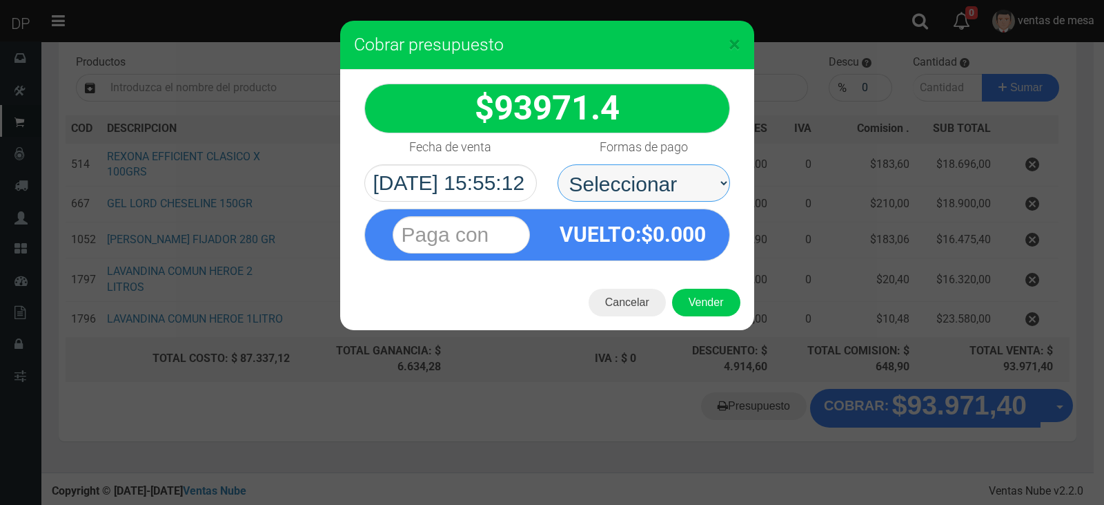
select select "Efectivo"
click at [558, 164] on select "Seleccionar Efectivo Tarjeta de Crédito Depósito Débito" at bounding box center [644, 182] width 173 height 37
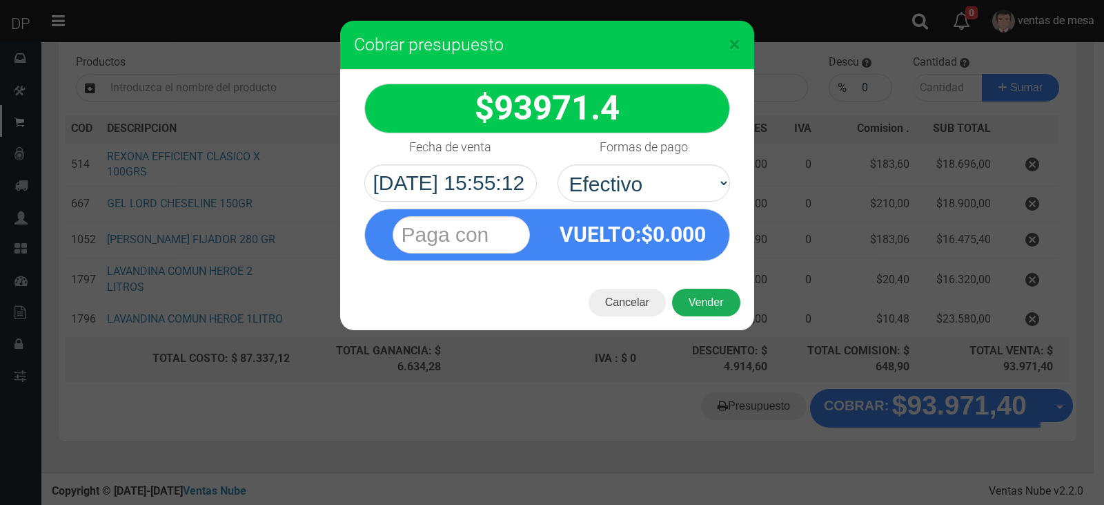
click at [712, 305] on button "Vender" at bounding box center [706, 303] width 68 height 28
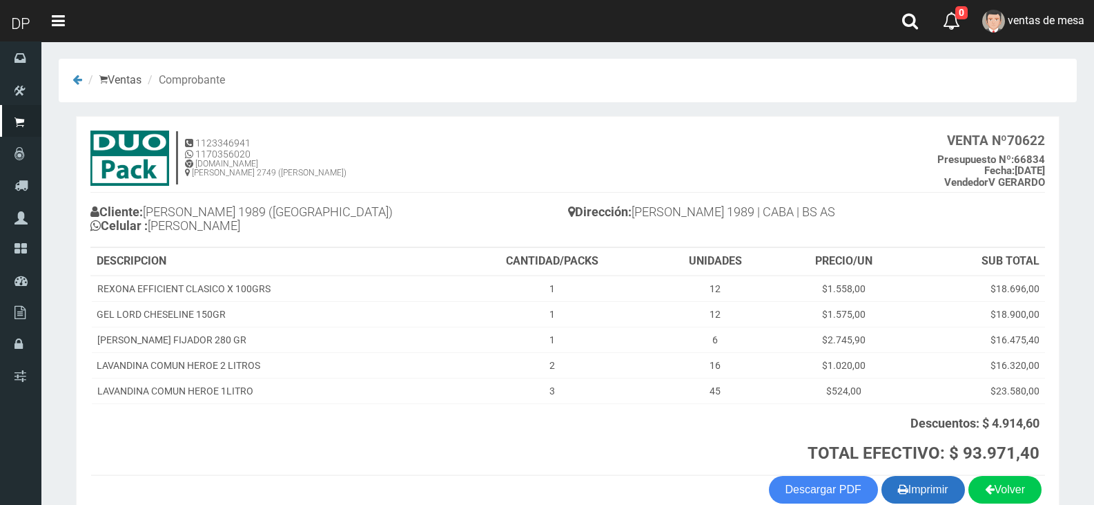
click at [944, 491] on button "Imprimir" at bounding box center [924, 490] width 84 height 28
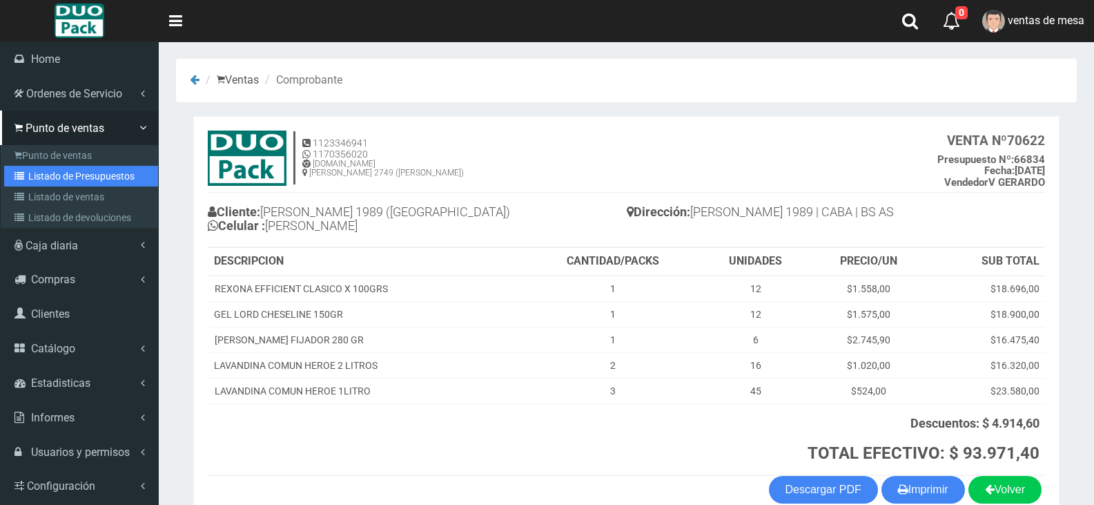
click at [77, 179] on link "Listado de Presupuestos" at bounding box center [81, 176] width 154 height 21
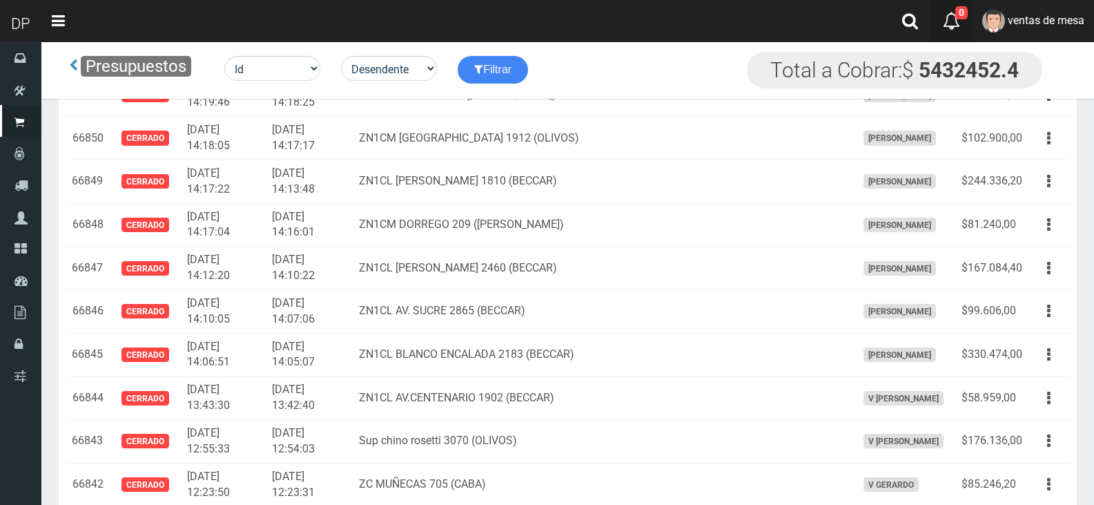
scroll to position [2007, 0]
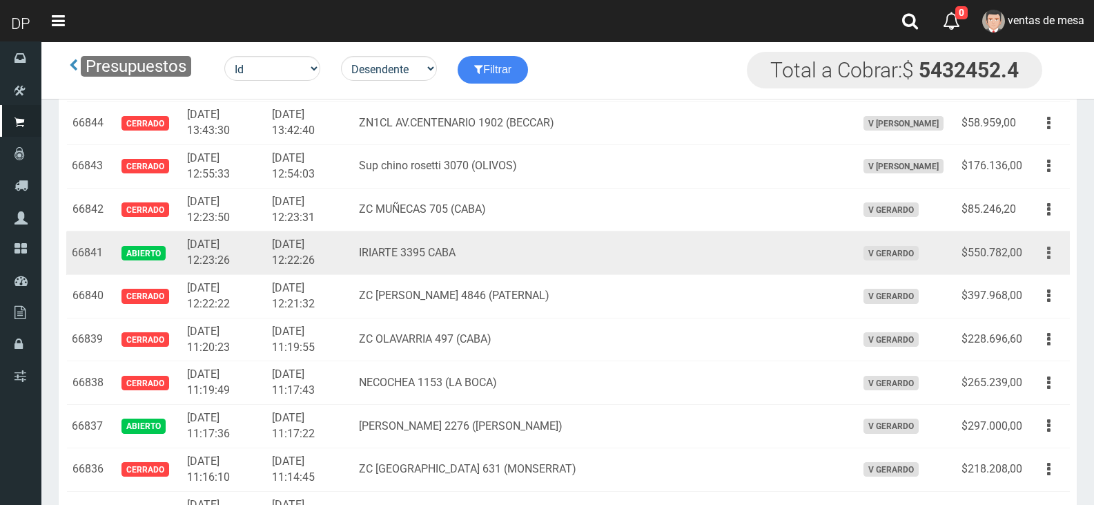
click at [1054, 254] on button "button" at bounding box center [1048, 253] width 31 height 24
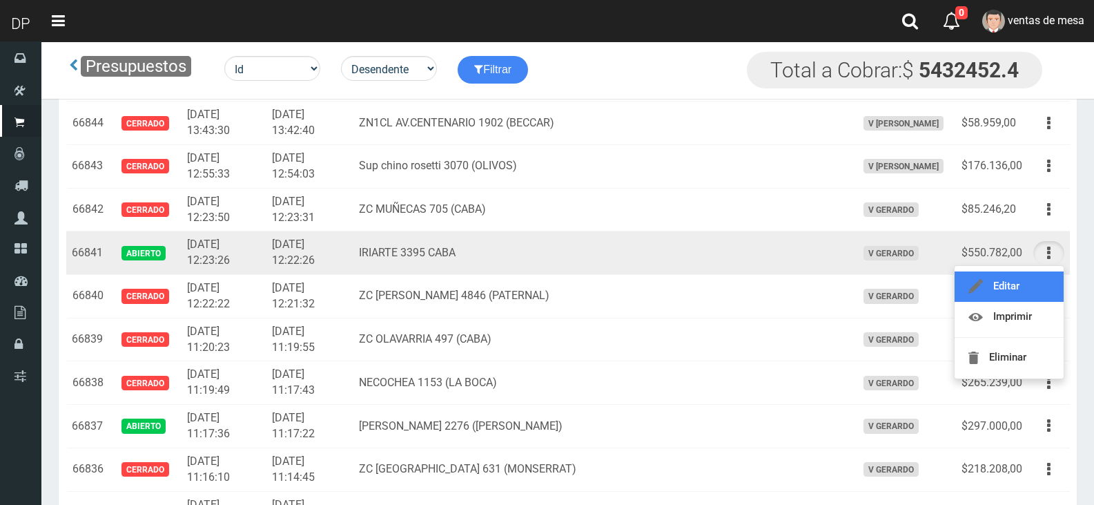
click at [1015, 282] on link "Editar" at bounding box center [1009, 286] width 109 height 30
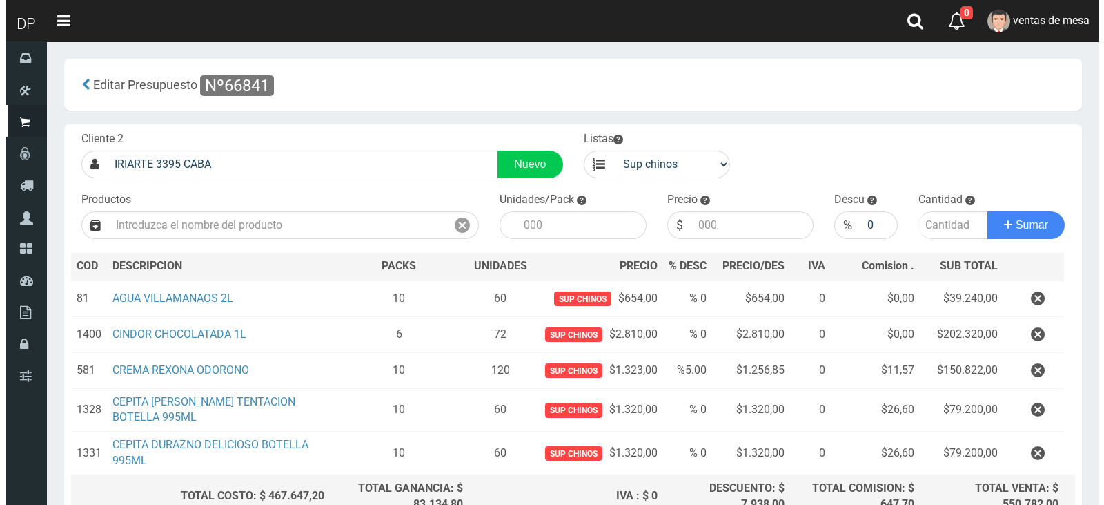
scroll to position [137, 0]
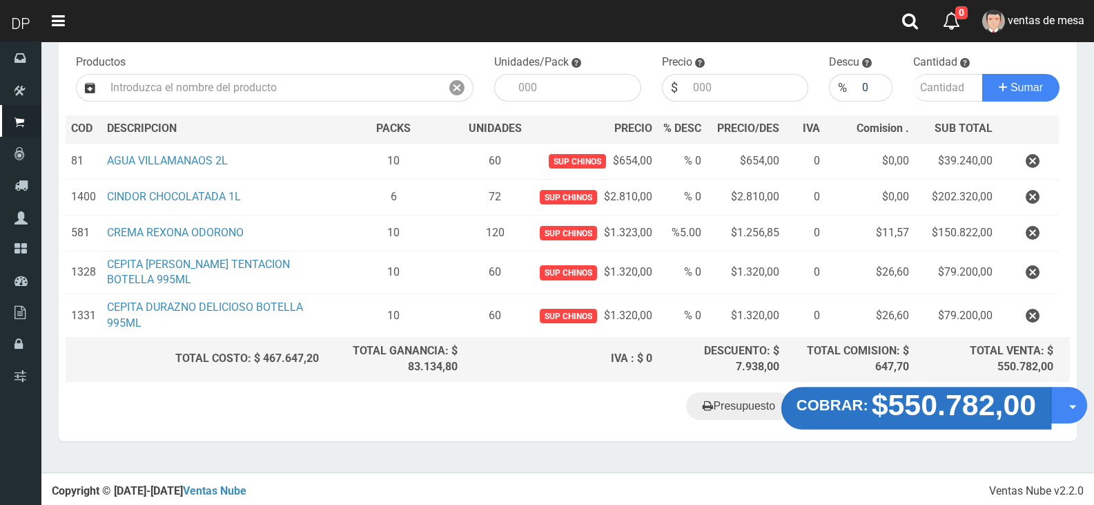
click at [937, 407] on strong "$550.782,00" at bounding box center [954, 404] width 165 height 32
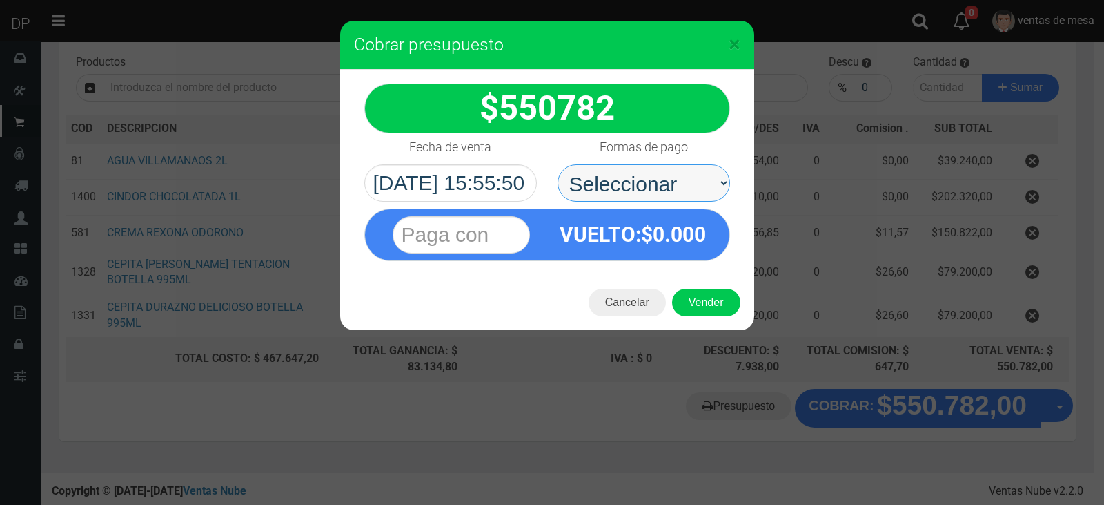
click at [649, 179] on select "Seleccionar Efectivo Tarjeta de Crédito Depósito Débito" at bounding box center [644, 182] width 173 height 37
select select "Efectivo"
click at [558, 164] on select "Seleccionar Efectivo Tarjeta de Crédito Depósito Débito" at bounding box center [644, 182] width 173 height 37
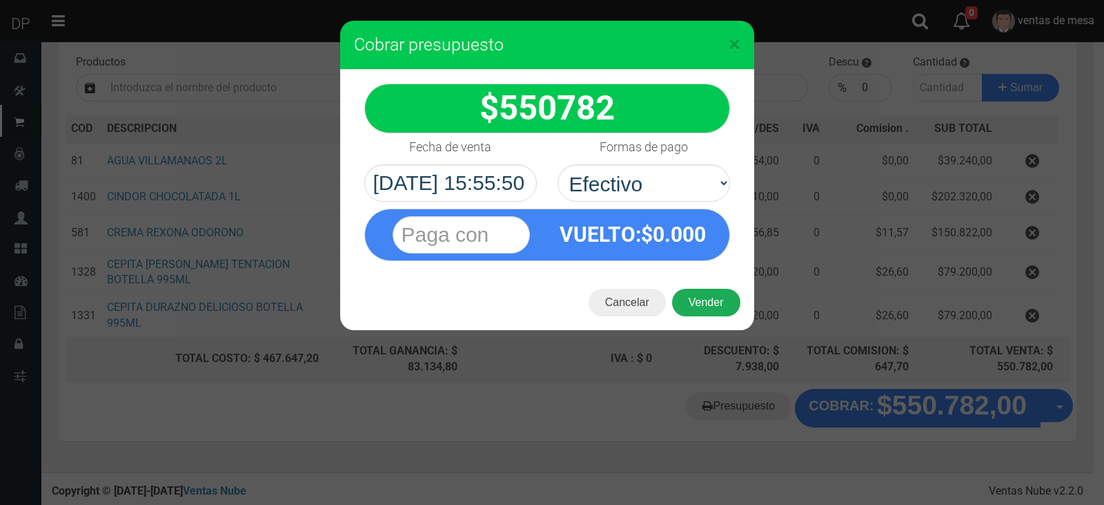
click at [691, 306] on button "Vender" at bounding box center [706, 303] width 68 height 28
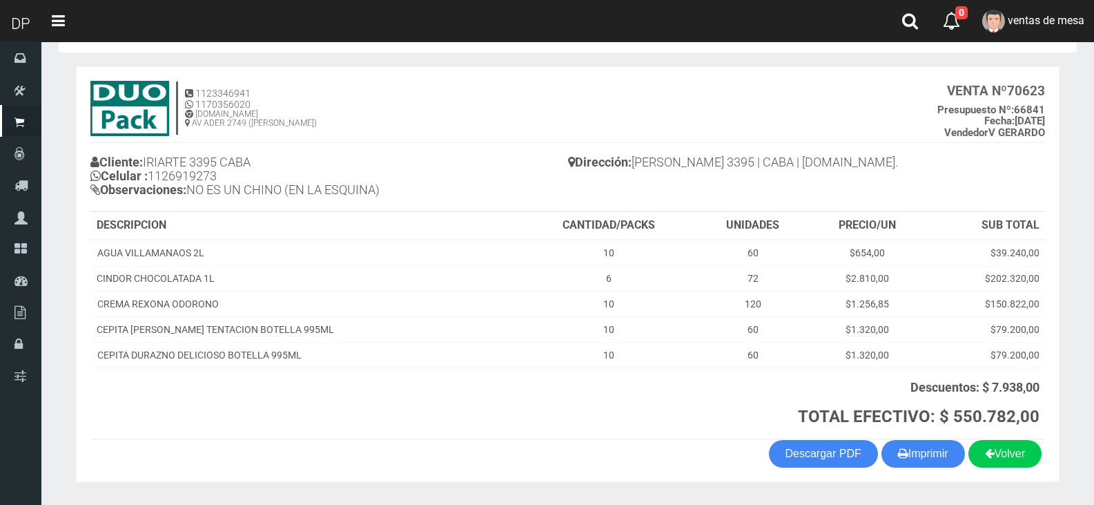
scroll to position [88, 0]
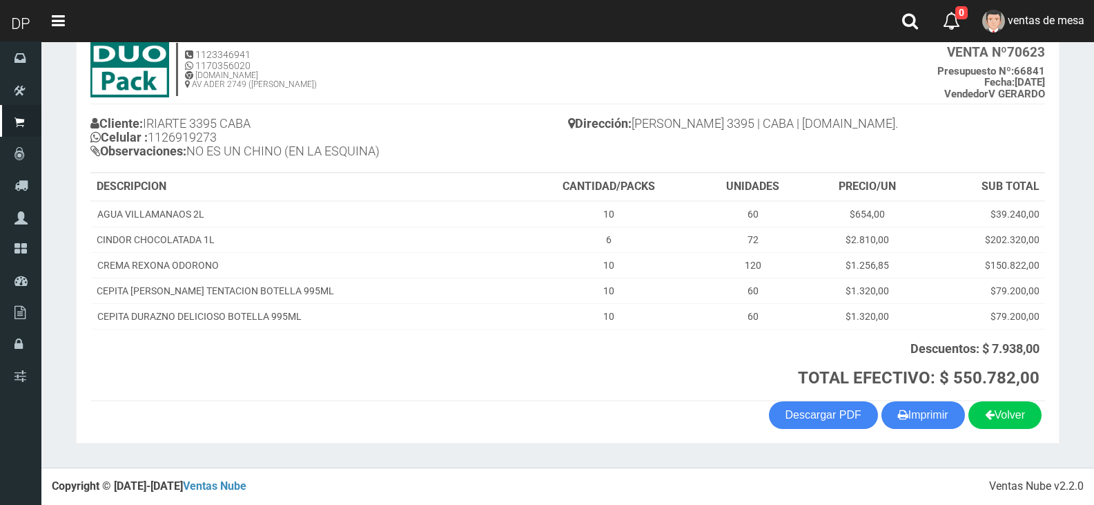
click at [944, 399] on th "Descuentos: $ 7.938,00 TOTAL EFECTIVO: $ 550.782,00" at bounding box center [782, 365] width 526 height 72
click at [942, 404] on button "Imprimir" at bounding box center [924, 415] width 84 height 28
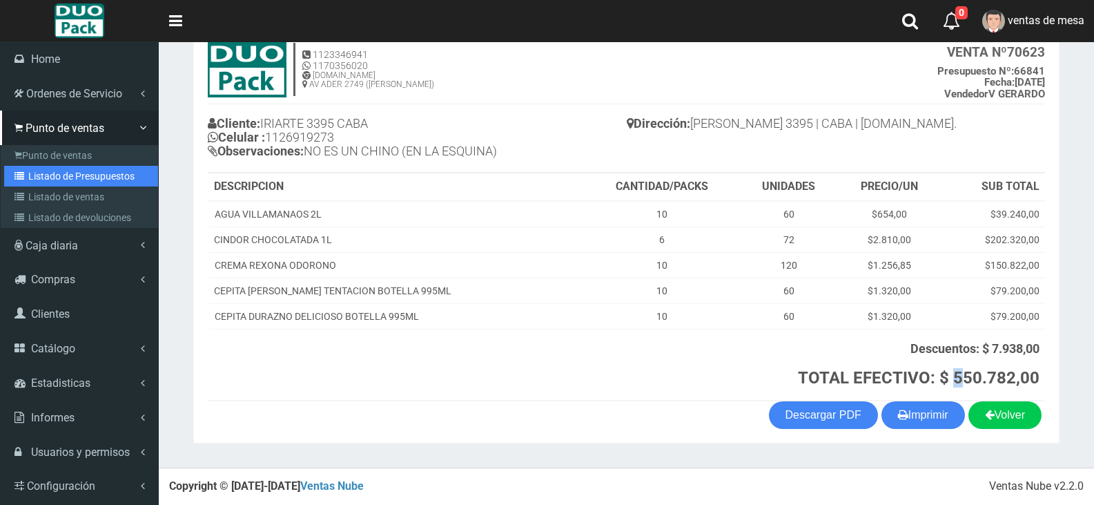
click at [62, 179] on link "Listado de Presupuestos" at bounding box center [81, 176] width 154 height 21
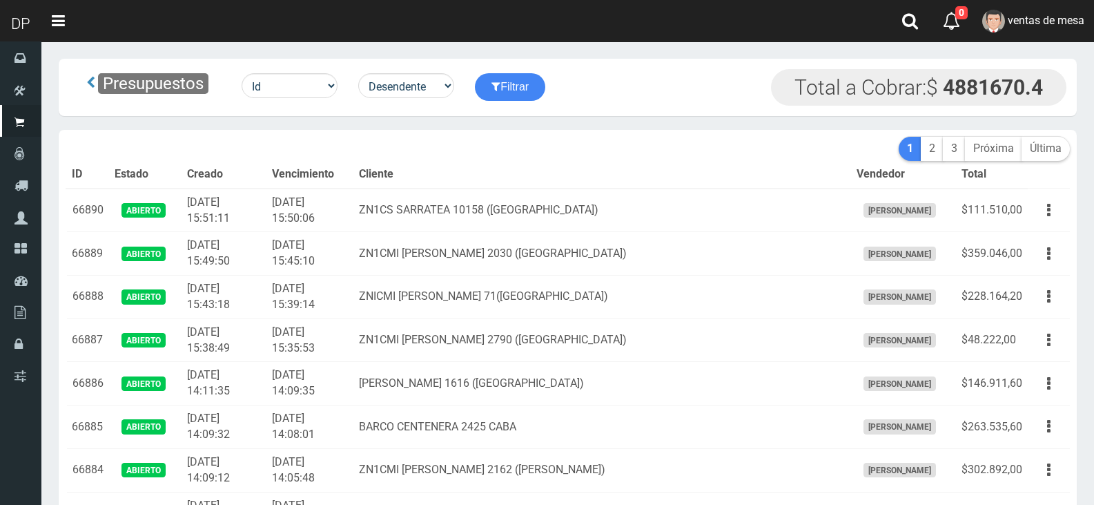
scroll to position [2165, 0]
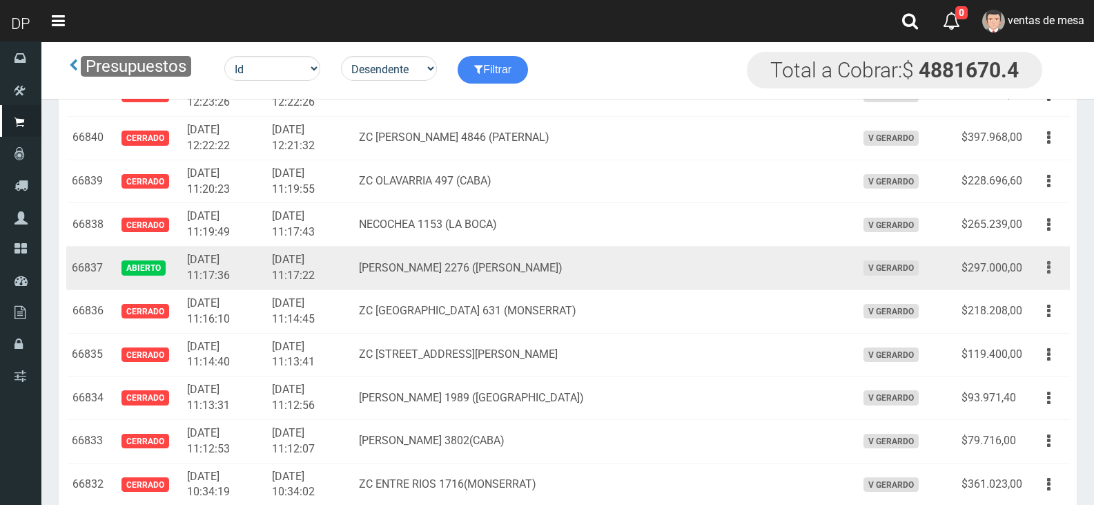
click at [1046, 268] on button "button" at bounding box center [1048, 267] width 31 height 24
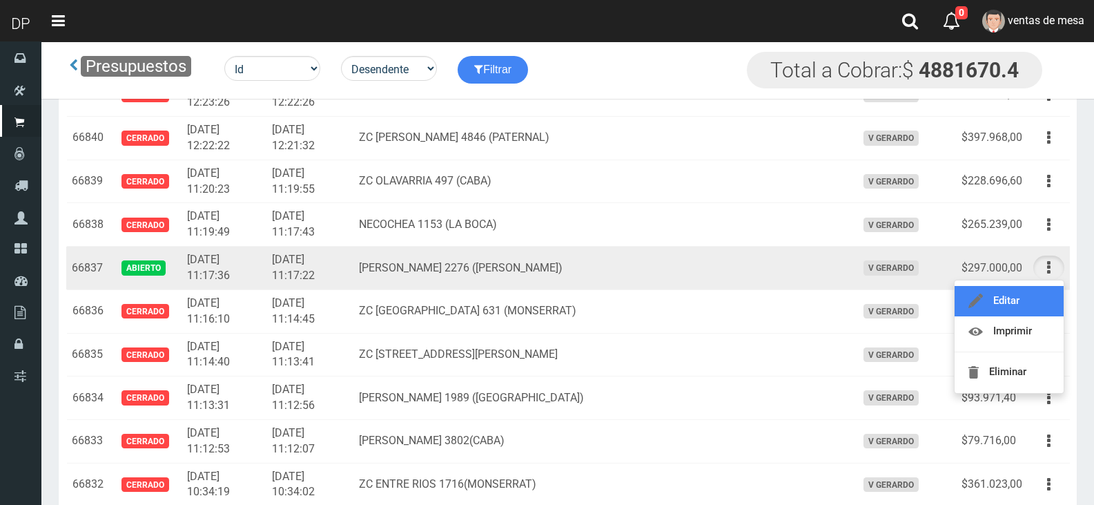
click at [1013, 300] on link "Editar" at bounding box center [1009, 301] width 109 height 30
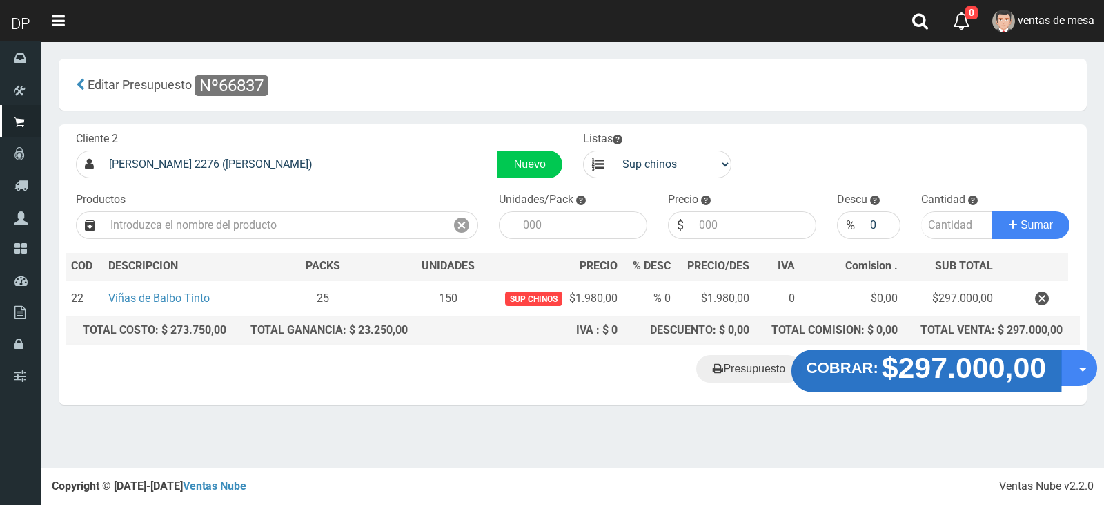
click at [921, 371] on strong "$297.000,00" at bounding box center [964, 367] width 165 height 32
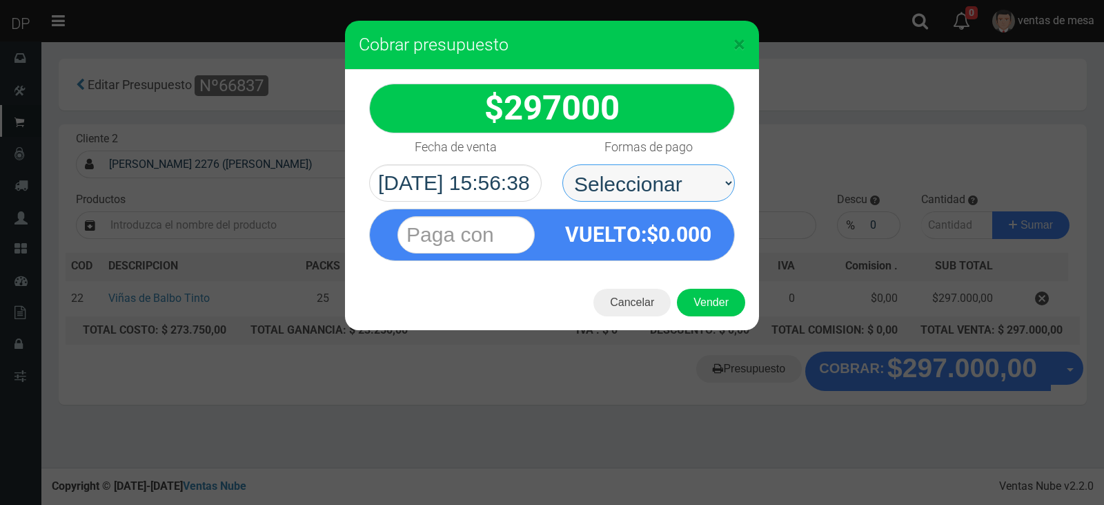
drag, startPoint x: 660, startPoint y: 186, endPoint x: 658, endPoint y: 197, distance: 11.2
click at [660, 186] on select "Seleccionar Efectivo Tarjeta de Crédito Depósito Débito" at bounding box center [649, 182] width 173 height 37
select select "Efectivo"
click at [563, 164] on select "Seleccionar Efectivo Tarjeta de Crédito Depósito Débito" at bounding box center [649, 182] width 173 height 37
click at [698, 295] on button "Vender" at bounding box center [711, 303] width 68 height 28
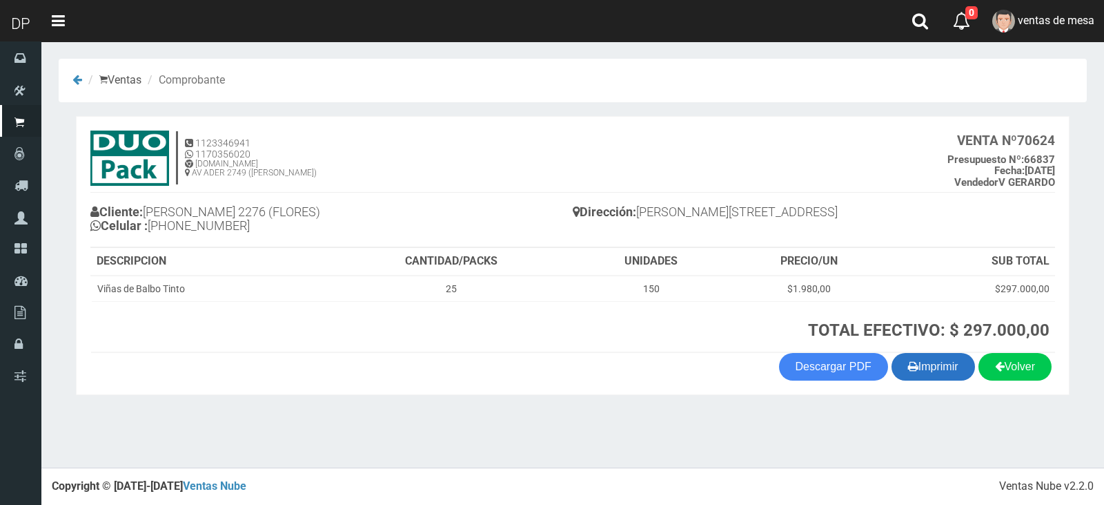
click at [948, 368] on button "Imprimir" at bounding box center [934, 367] width 84 height 28
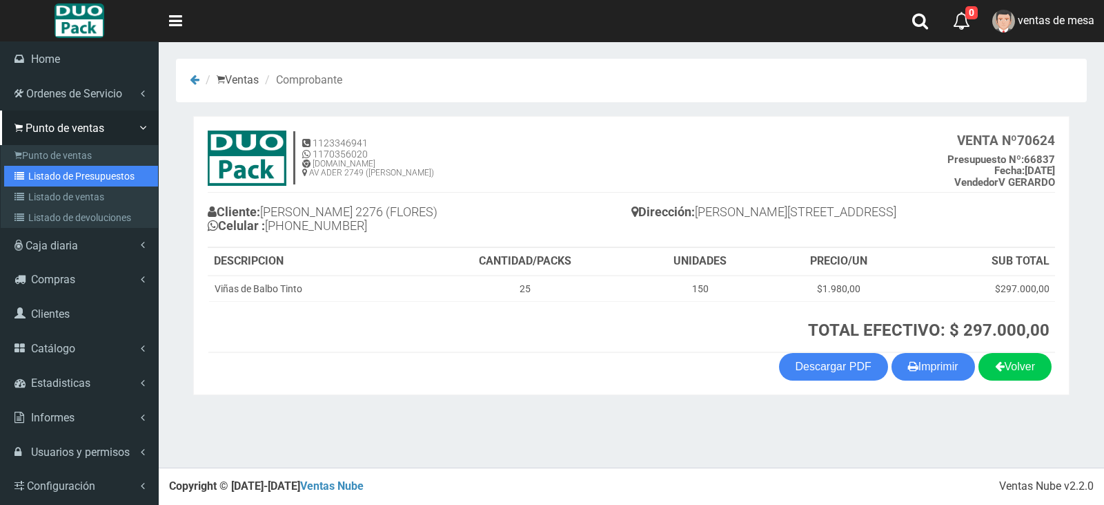
click at [92, 173] on link "Listado de Presupuestos" at bounding box center [81, 176] width 154 height 21
click at [70, 172] on link "Listado de Presupuestos" at bounding box center [81, 176] width 154 height 21
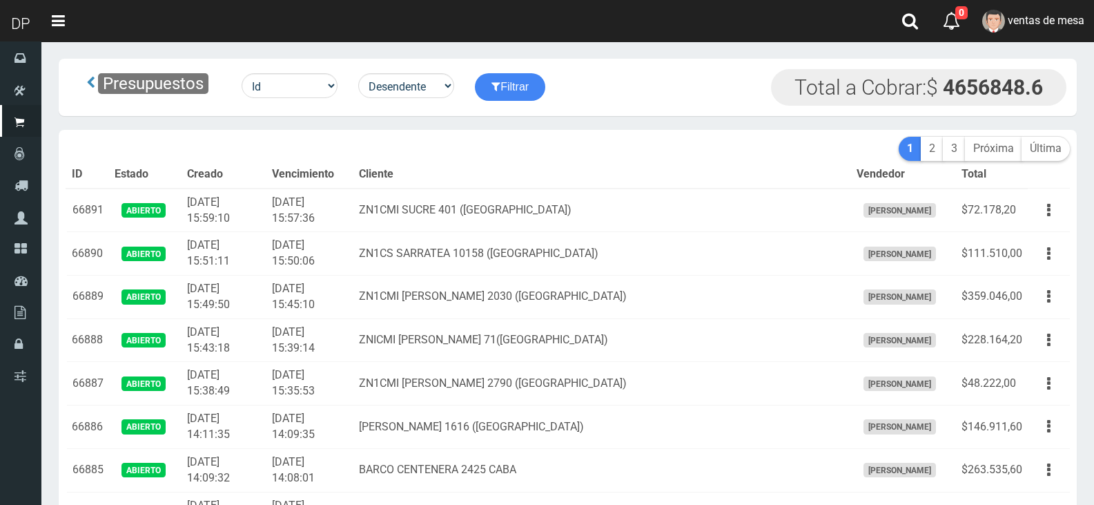
scroll to position [2640, 0]
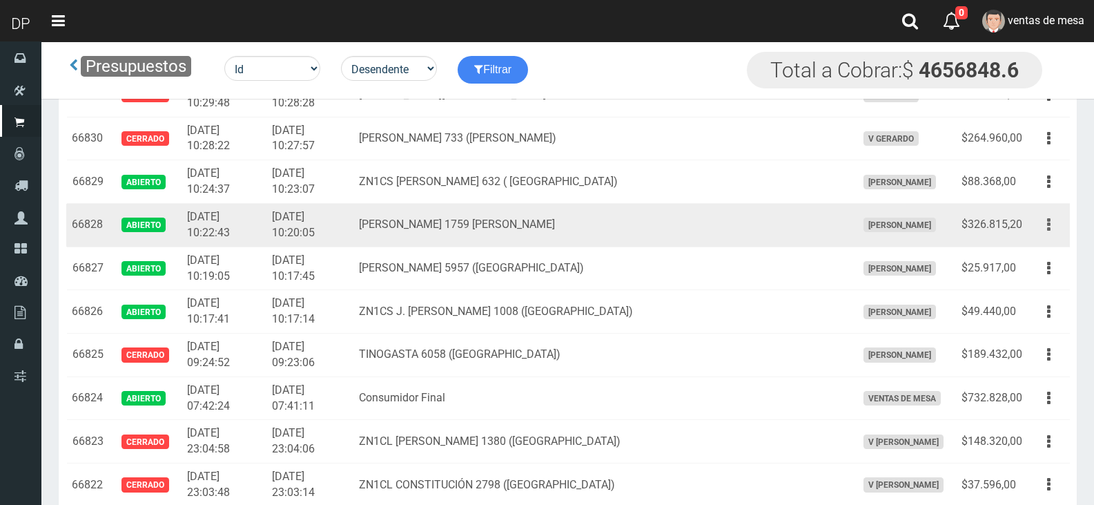
click at [1049, 226] on icon "button" at bounding box center [1048, 225] width 3 height 24
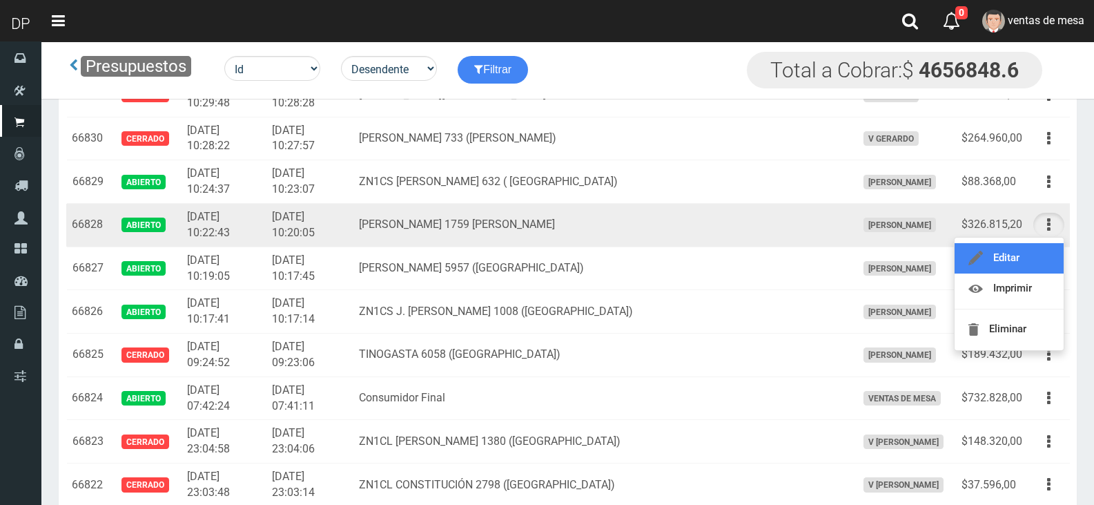
click at [1010, 257] on link "Editar" at bounding box center [1009, 258] width 109 height 30
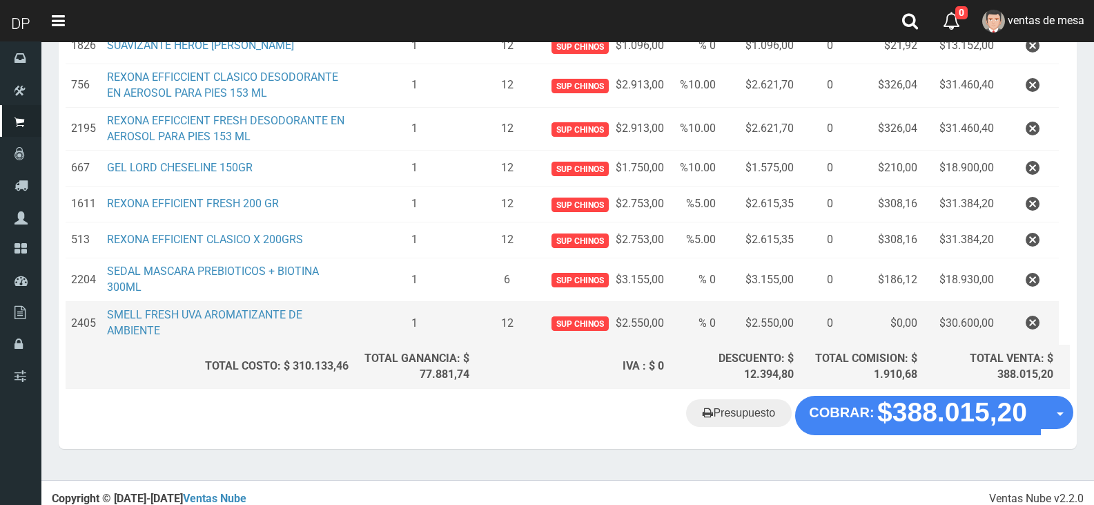
scroll to position [642, 0]
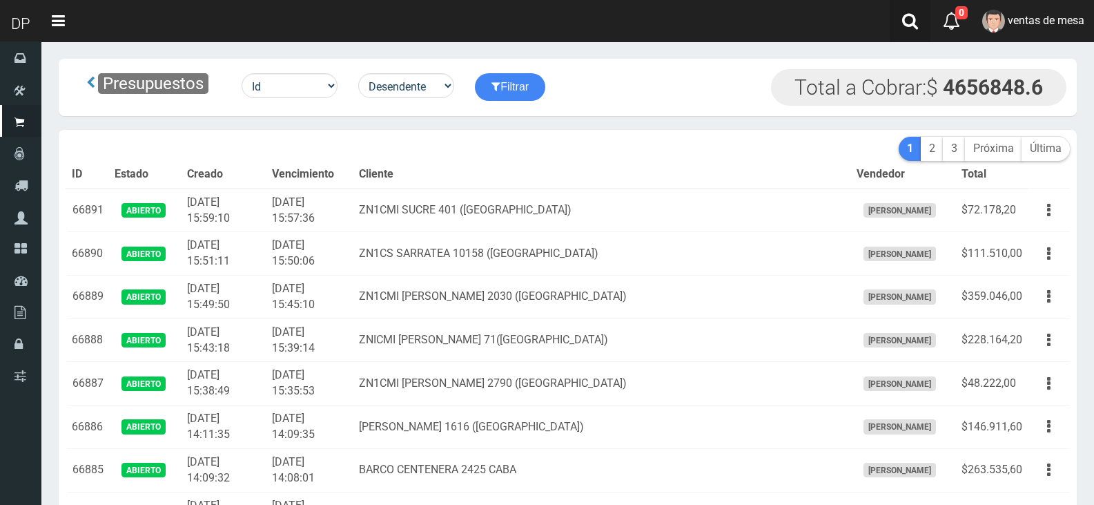
scroll to position [2684, 0]
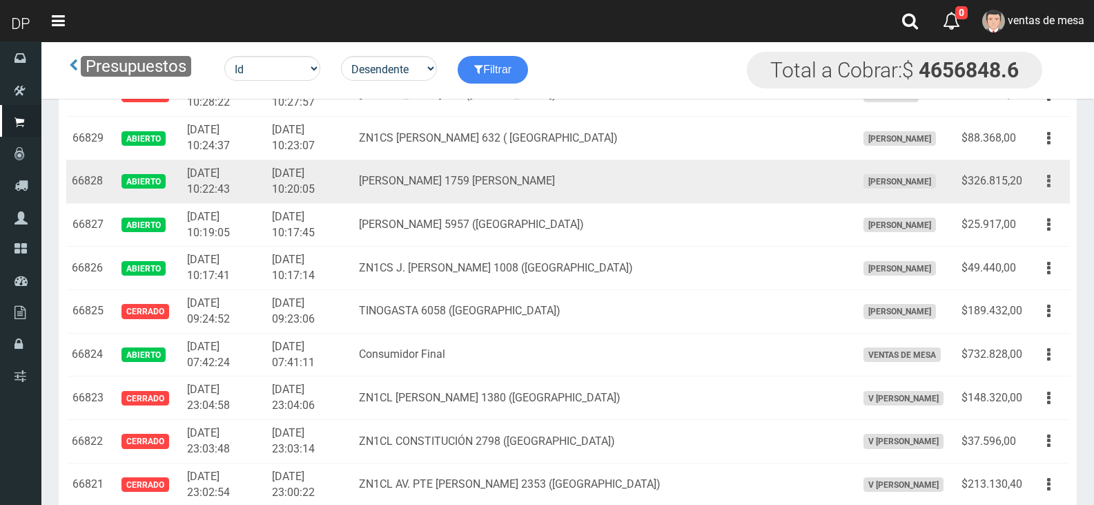
click at [1045, 182] on button "button" at bounding box center [1048, 181] width 31 height 24
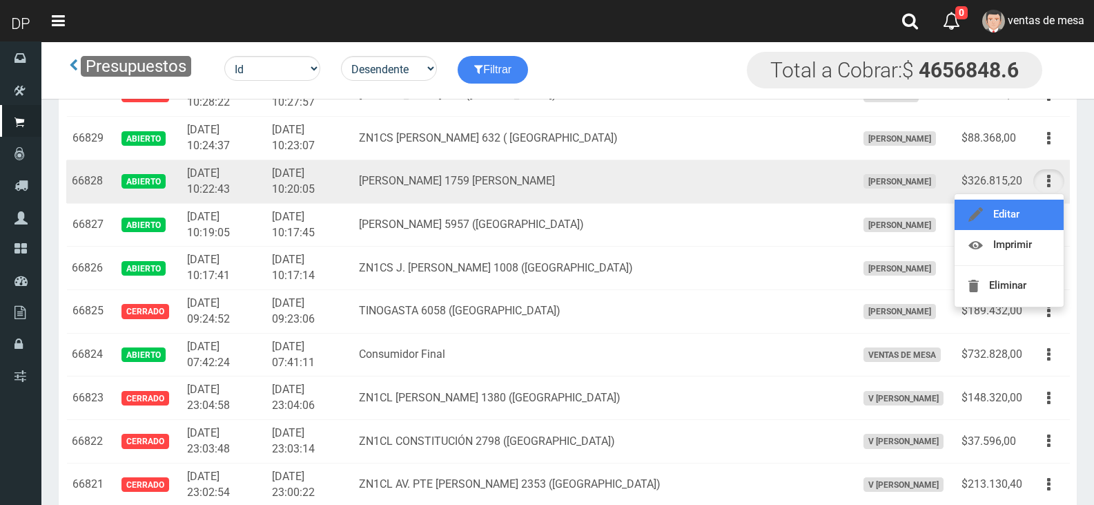
click at [1027, 219] on link "Editar" at bounding box center [1009, 214] width 109 height 30
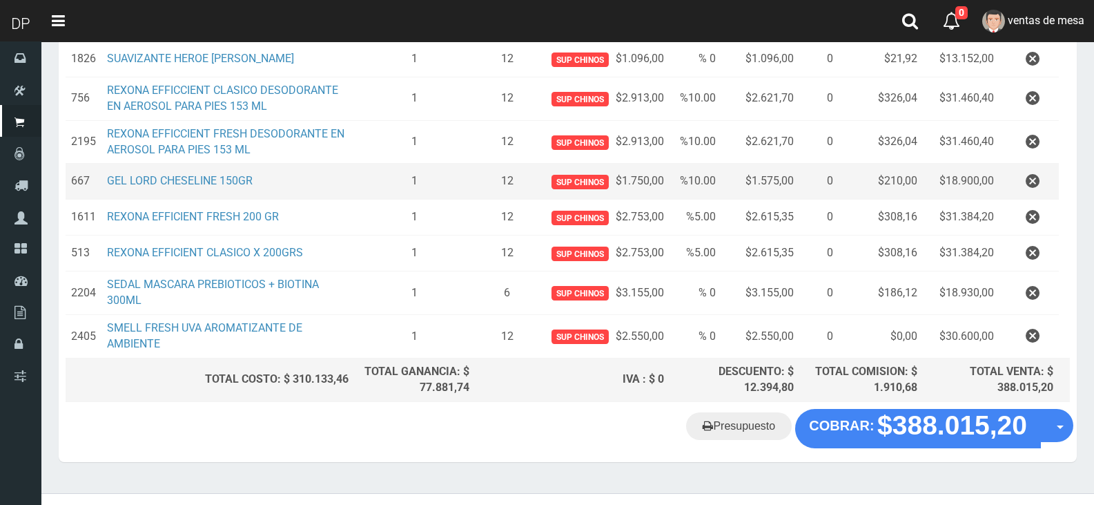
scroll to position [552, 0]
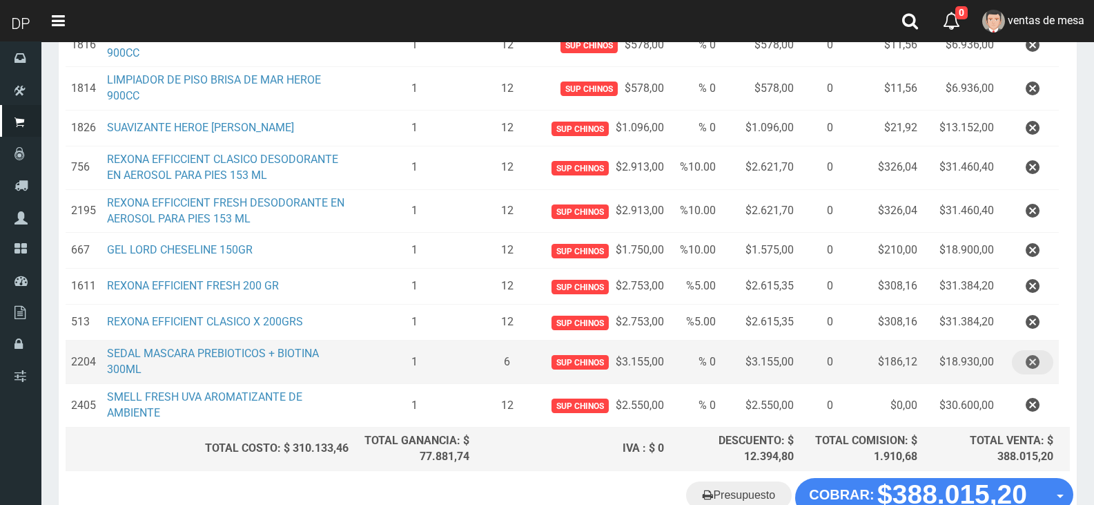
click at [1033, 363] on icon "button" at bounding box center [1033, 362] width 14 height 24
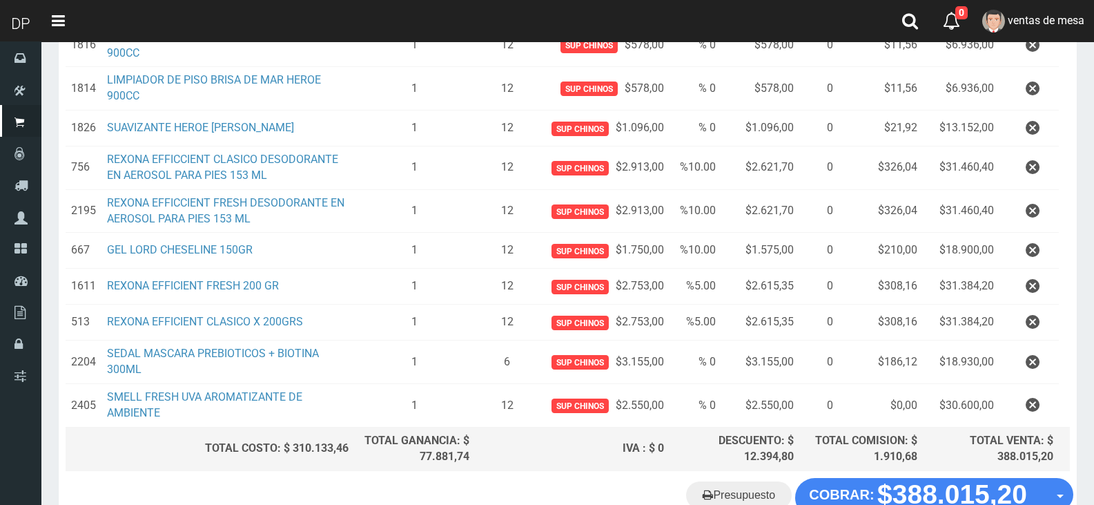
scroll to position [0, 0]
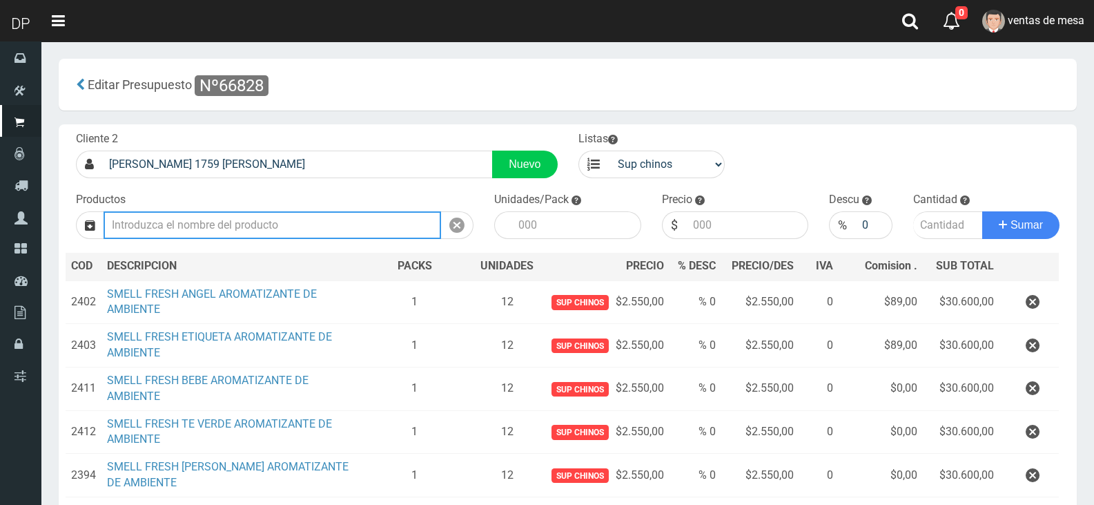
click at [240, 227] on input "text" at bounding box center [273, 225] width 338 height 28
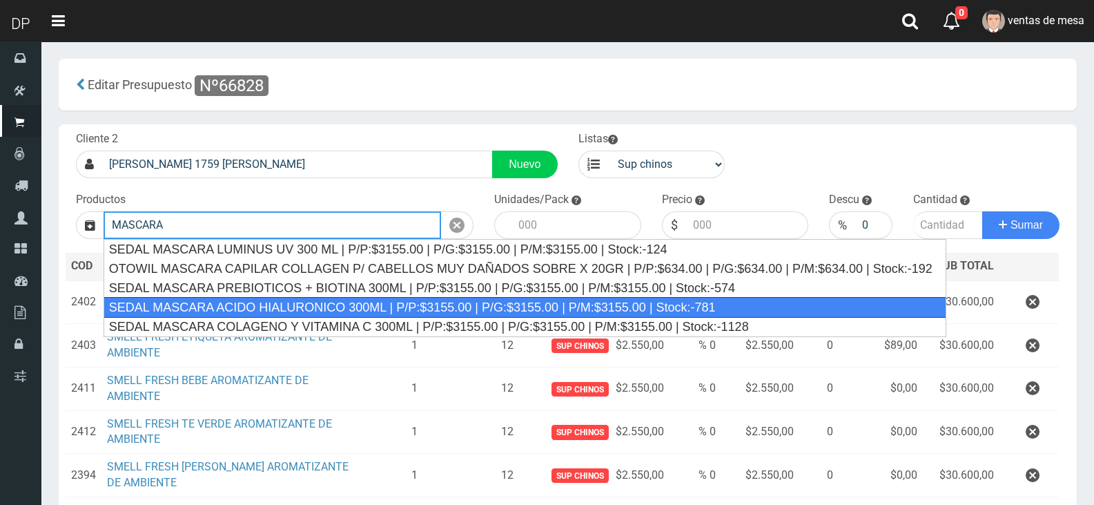
click at [320, 306] on div "SEDAL MASCARA ACIDO HIALURONICO 300ML | P/P:$3155.00 | P/G:$3155.00 | P/M:$3155…" at bounding box center [525, 307] width 843 height 21
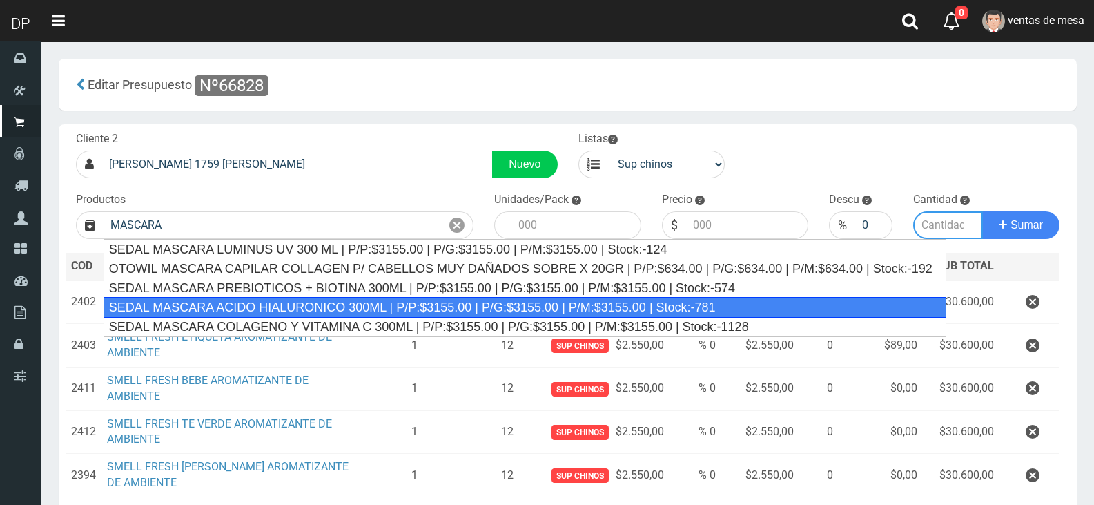
type input "SEDAL MASCARA ACIDO HIALURONICO 300ML | P/P:$3155.00 | P/G:$3155.00 | P/M:$3155…"
type input "6"
type input "3155.00"
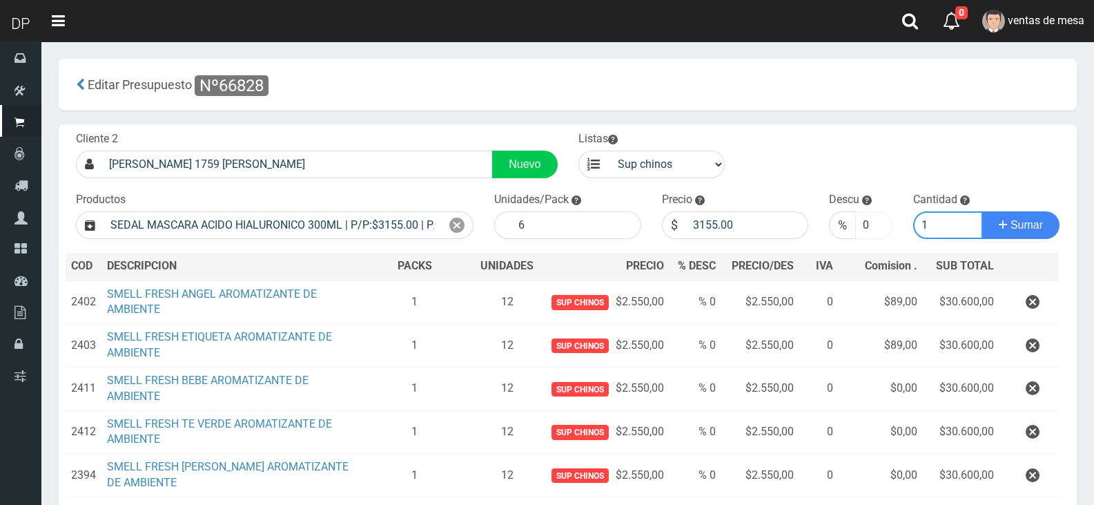
type input "1"
click at [879, 221] on input "1" at bounding box center [873, 225] width 37 height 28
click at [879, 221] on input "2" at bounding box center [873, 225] width 37 height 28
click at [879, 221] on input "3" at bounding box center [873, 225] width 37 height 28
click at [879, 221] on input "4" at bounding box center [873, 225] width 37 height 28
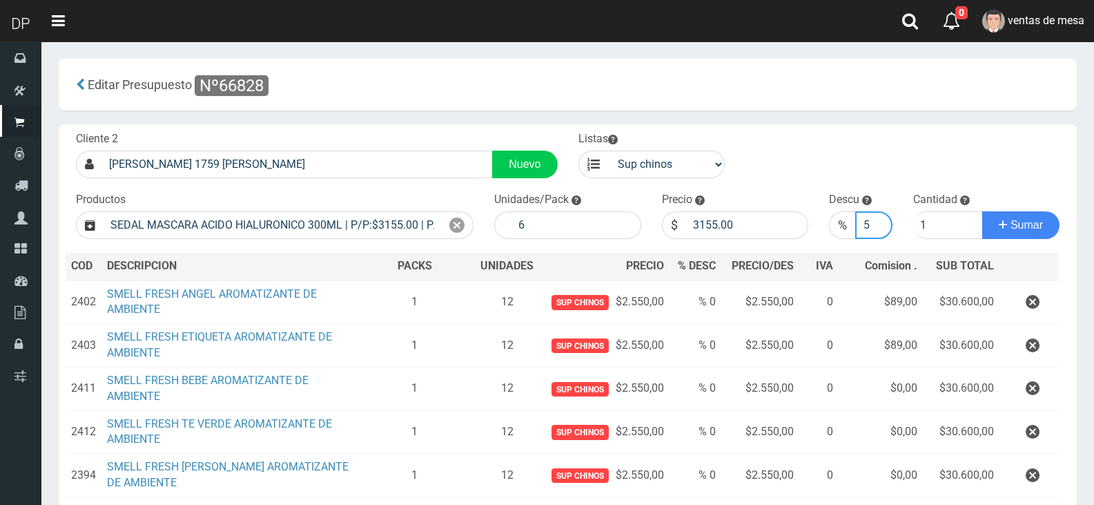
click at [879, 221] on input "5" at bounding box center [873, 225] width 37 height 28
click at [879, 221] on input "6" at bounding box center [873, 225] width 37 height 28
click at [879, 221] on input "7" at bounding box center [873, 225] width 37 height 28
click at [879, 221] on input "8" at bounding box center [873, 225] width 37 height 28
click at [879, 221] on input "9" at bounding box center [873, 225] width 37 height 28
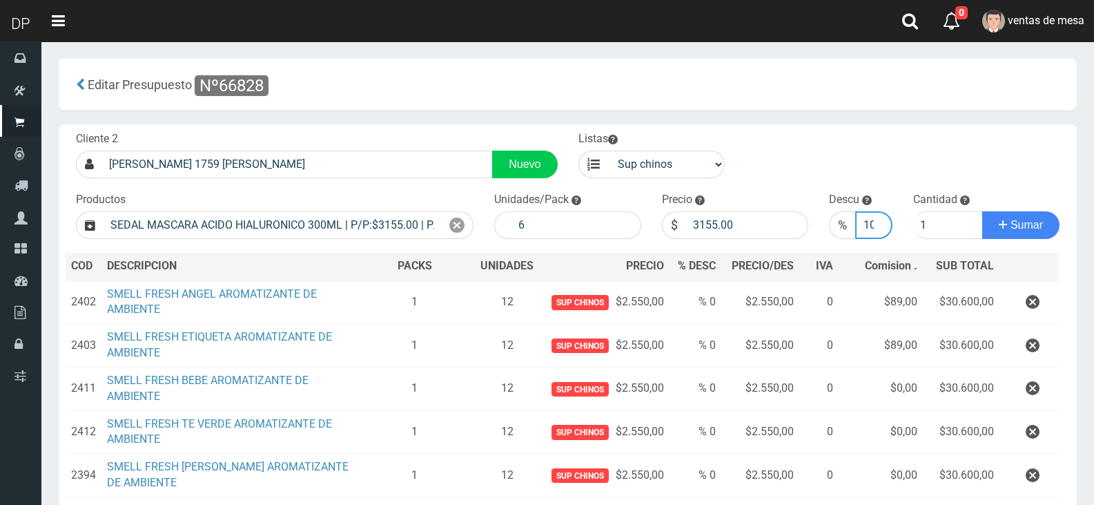
type input "10"
click at [879, 221] on input "10" at bounding box center [873, 225] width 37 height 28
click at [1018, 226] on span "Sumar" at bounding box center [1027, 225] width 32 height 12
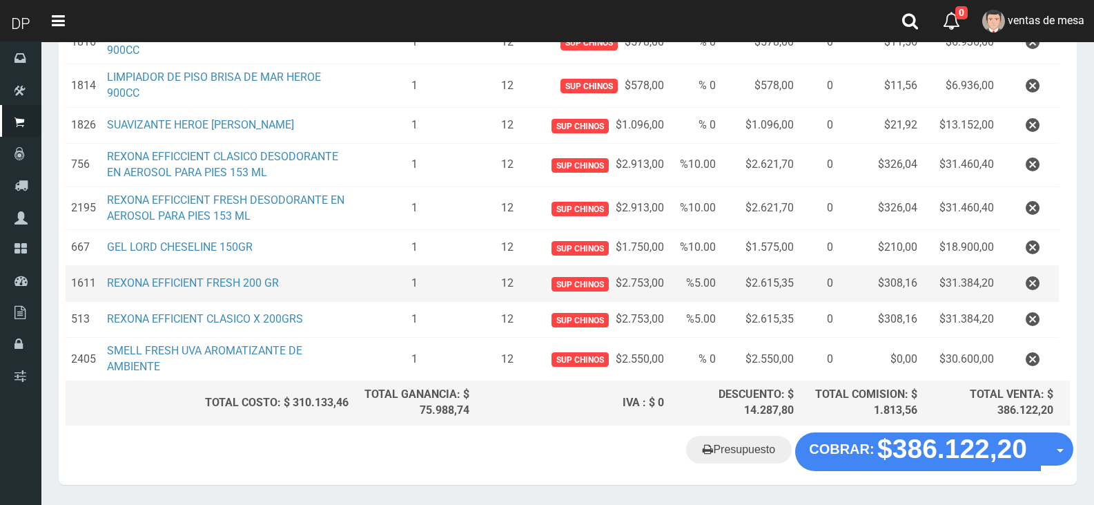
scroll to position [566, 0]
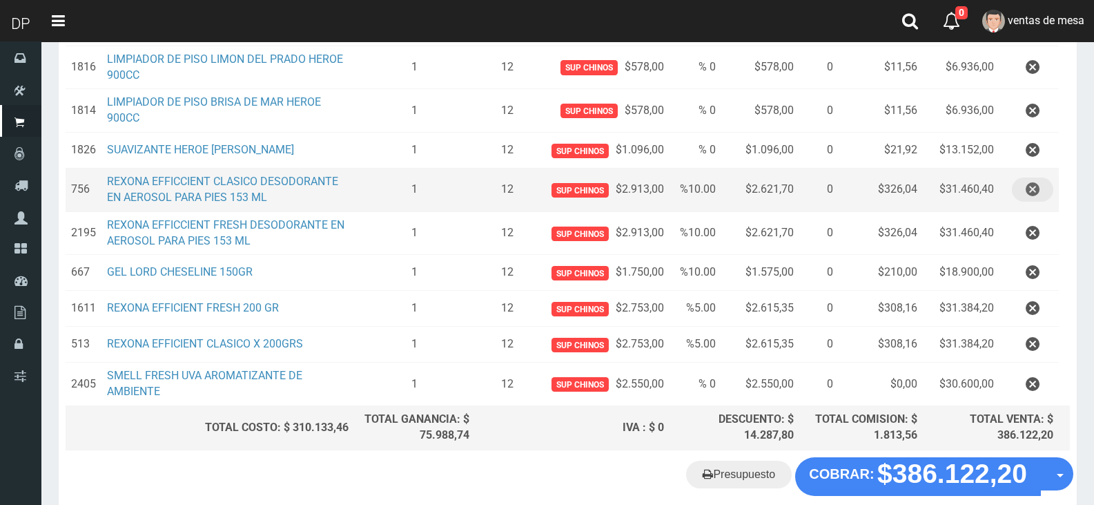
click at [1032, 193] on icon "button" at bounding box center [1033, 189] width 14 height 24
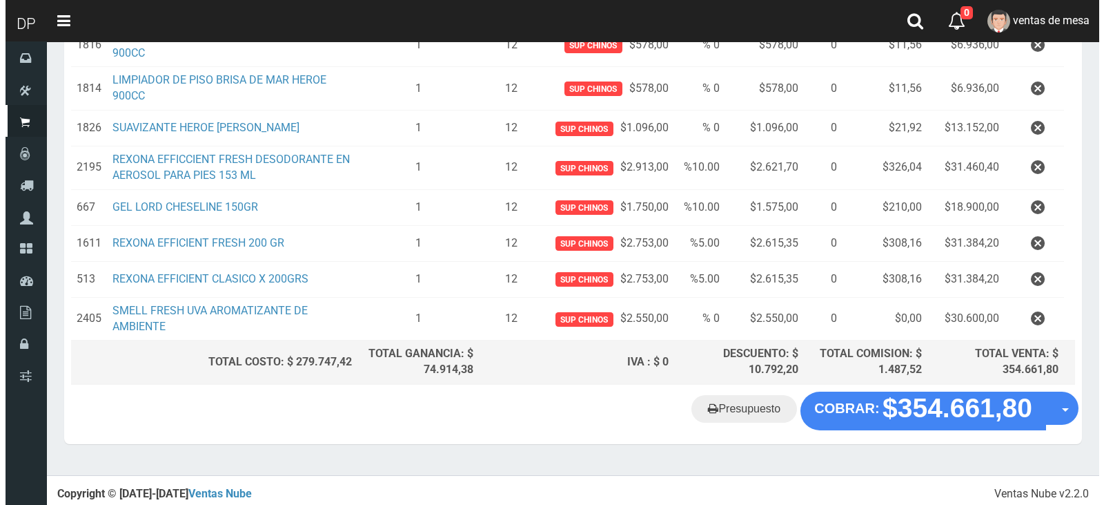
scroll to position [592, 0]
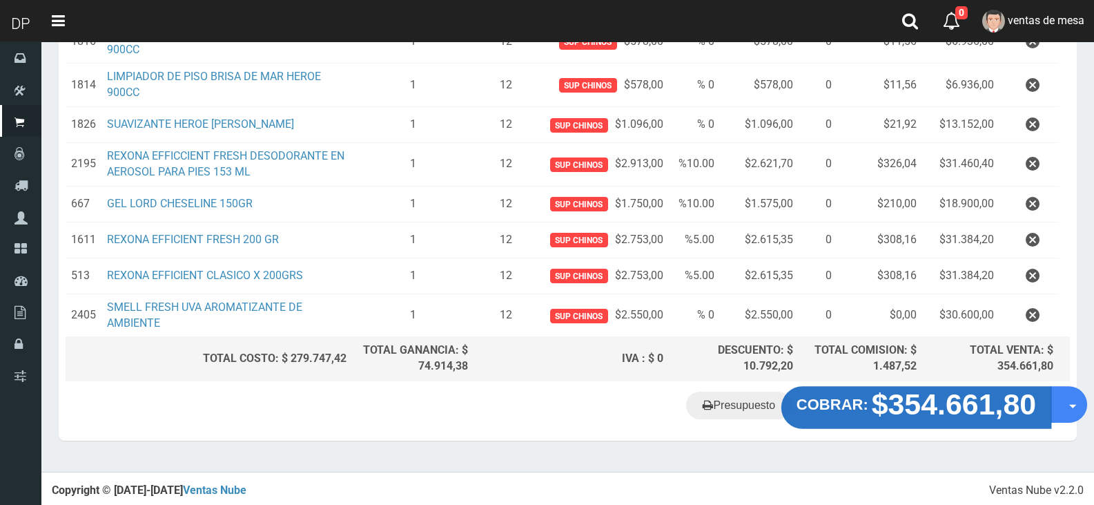
click at [960, 407] on strong "$354.661,80" at bounding box center [954, 404] width 165 height 32
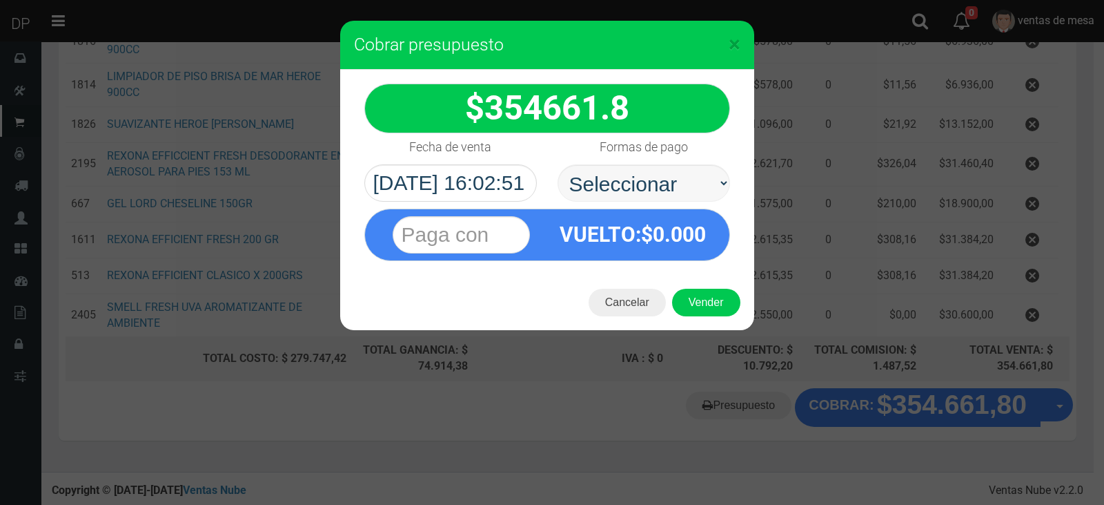
click at [645, 184] on select "Seleccionar Efectivo Tarjeta de Crédito Depósito Débito" at bounding box center [644, 182] width 173 height 37
select select "Efectivo"
click at [558, 164] on select "Seleccionar Efectivo Tarjeta de Crédito Depósito Débito" at bounding box center [644, 182] width 173 height 37
click at [705, 306] on button "Vender" at bounding box center [706, 303] width 68 height 28
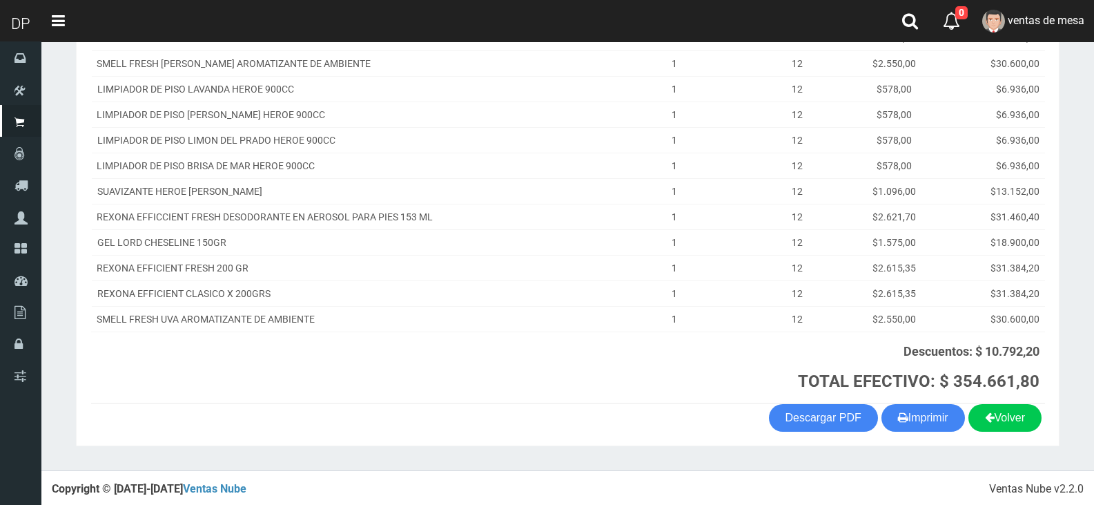
scroll to position [342, 0]
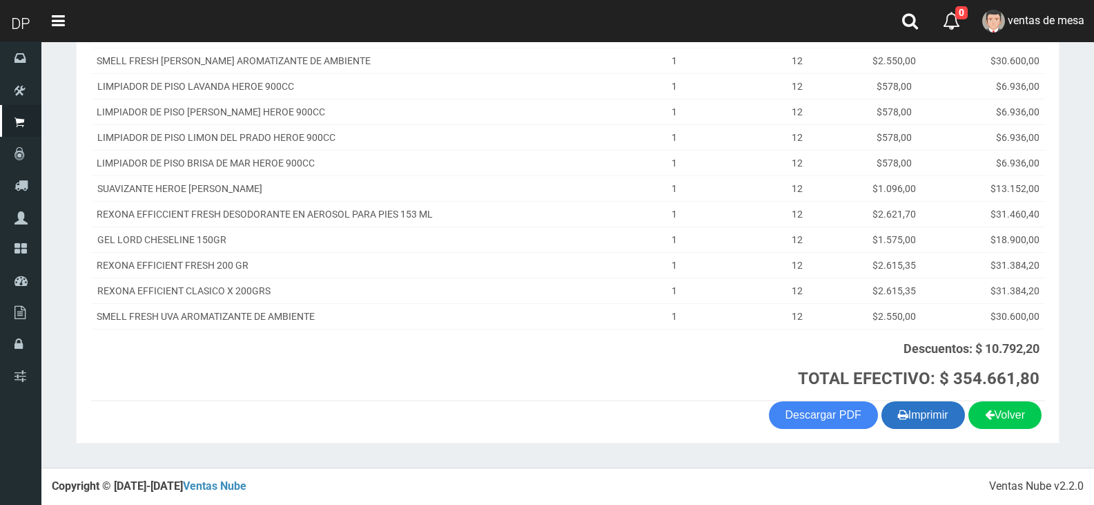
click at [936, 413] on button "Imprimir" at bounding box center [924, 415] width 84 height 28
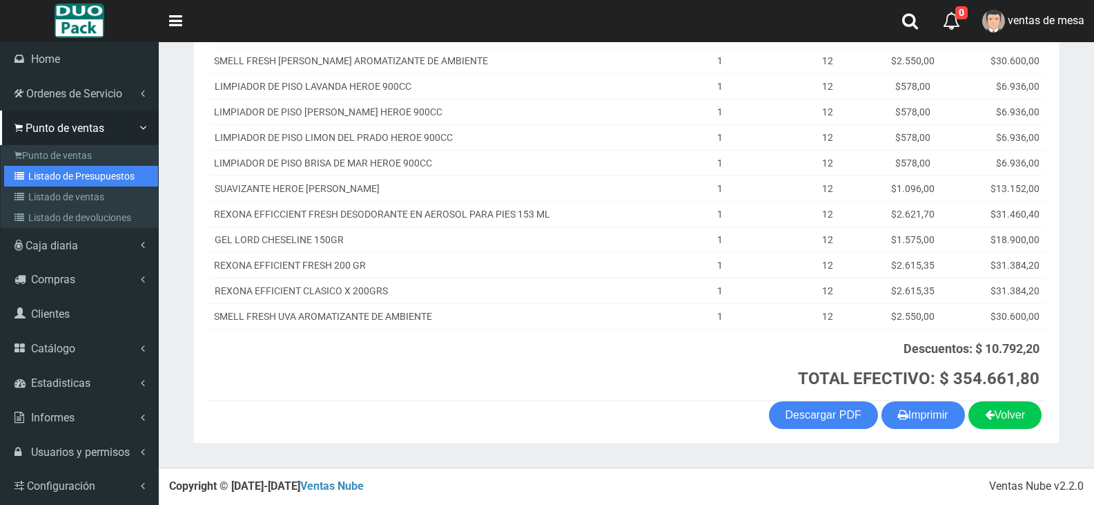
click at [71, 175] on link "Listado de Presupuestos" at bounding box center [81, 176] width 154 height 21
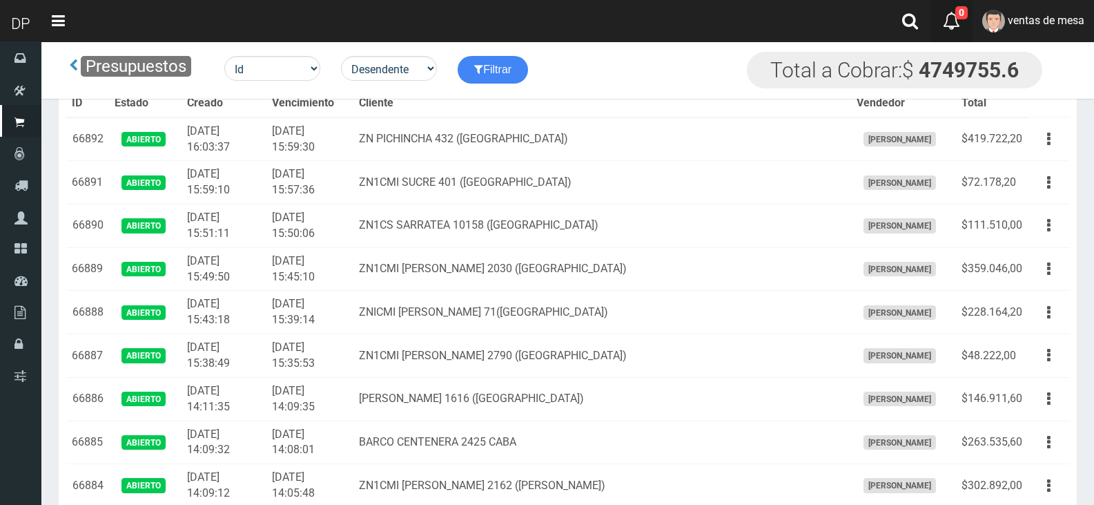
scroll to position [2684, 0]
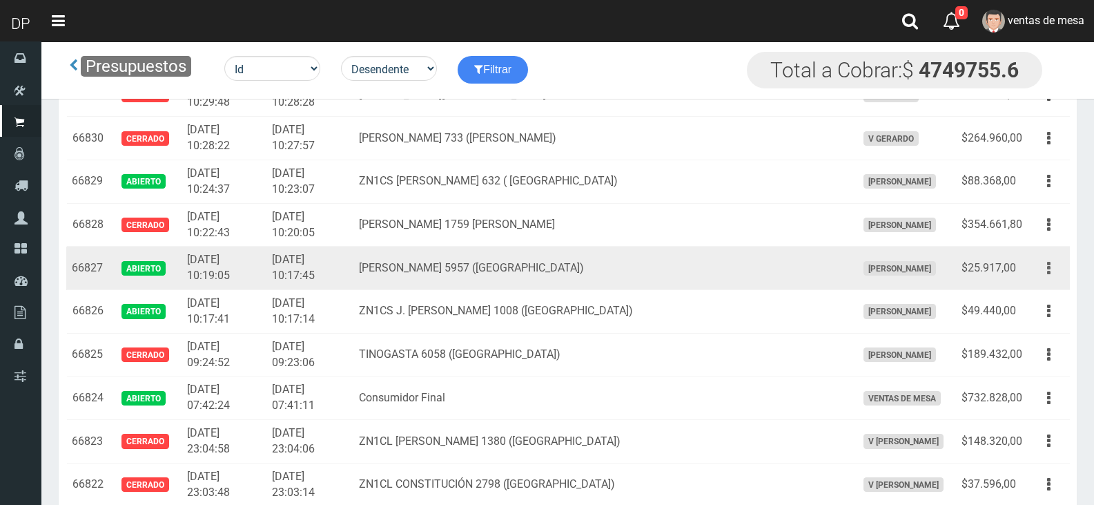
click at [1047, 266] on icon "button" at bounding box center [1048, 268] width 3 height 24
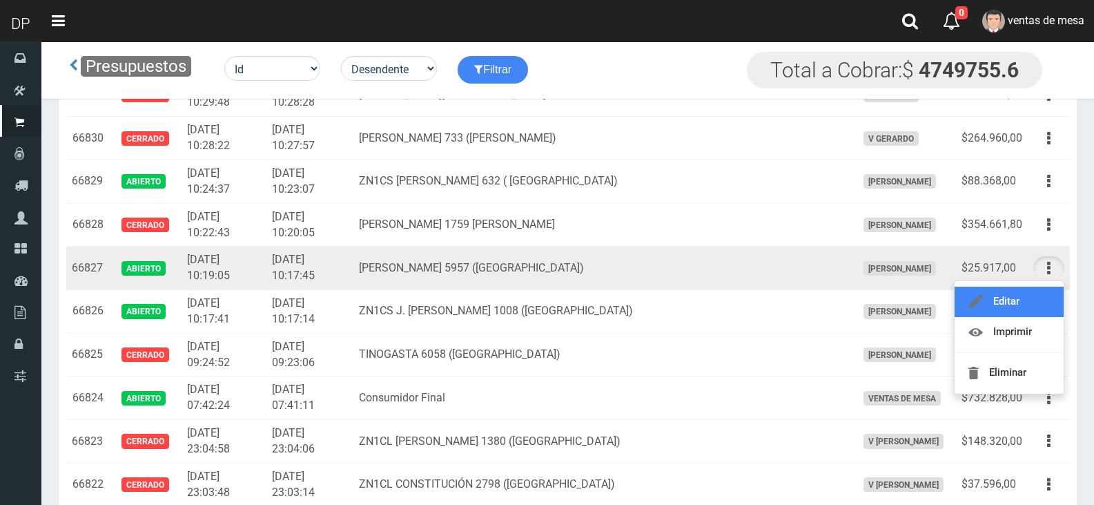
click at [1017, 304] on link "Editar" at bounding box center [1009, 301] width 109 height 30
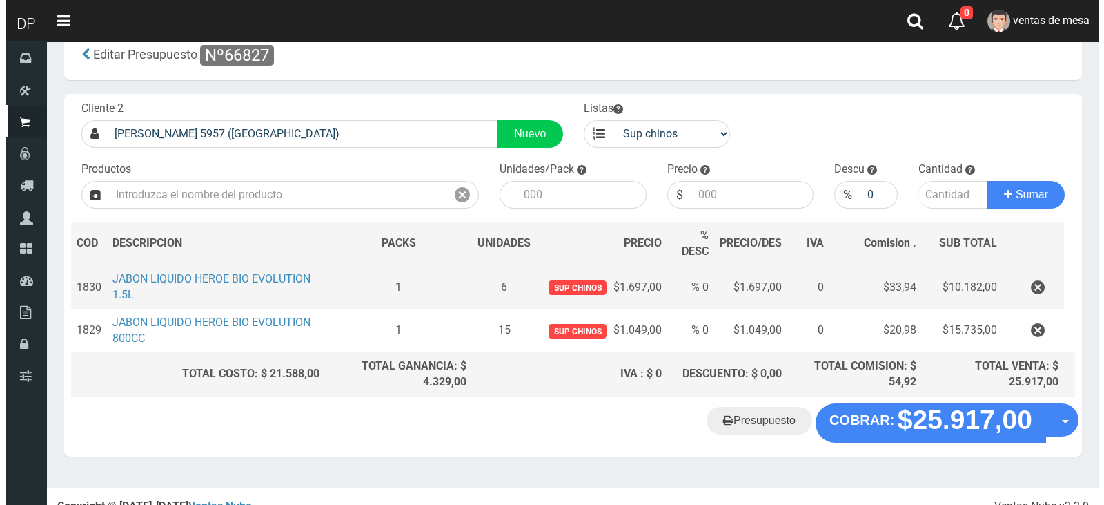
scroll to position [46, 0]
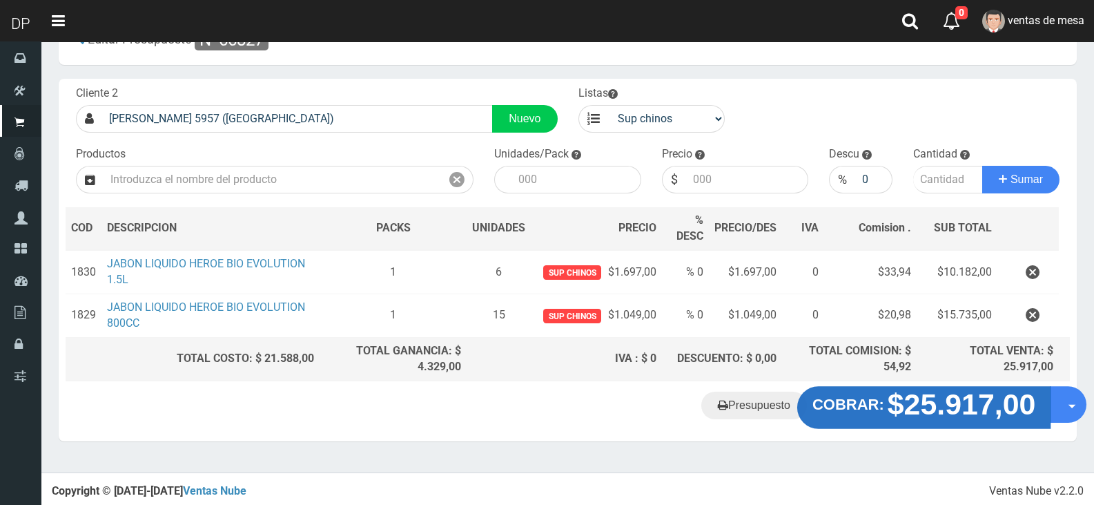
click at [943, 402] on strong "$25.917,00" at bounding box center [962, 404] width 148 height 32
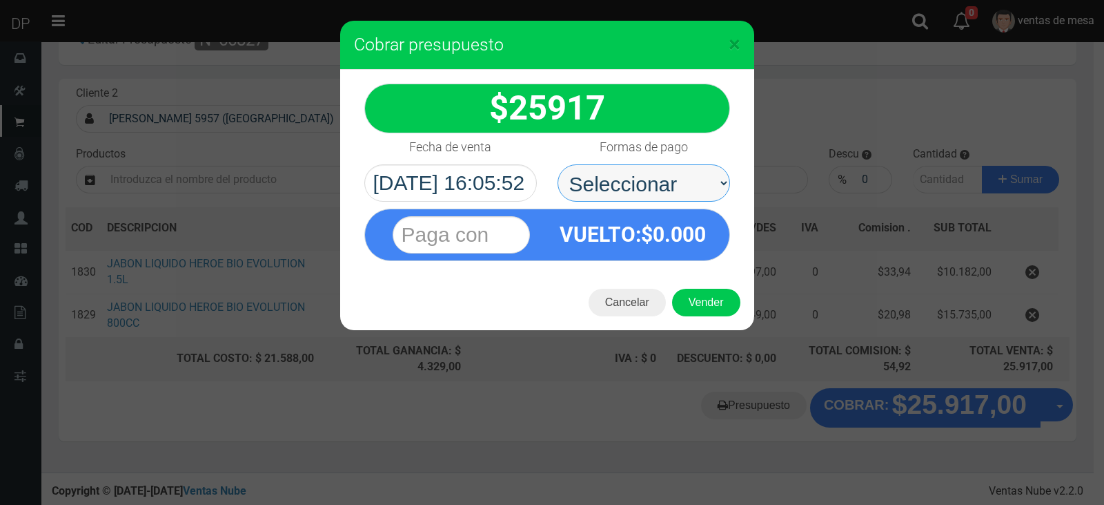
drag, startPoint x: 648, startPoint y: 184, endPoint x: 649, endPoint y: 199, distance: 14.5
click at [648, 184] on select "Seleccionar Efectivo Tarjeta de Crédito Depósito Débito" at bounding box center [644, 182] width 173 height 37
select select "Efectivo"
click at [558, 164] on select "Seleccionar Efectivo Tarjeta de Crédito Depósito Débito" at bounding box center [644, 182] width 173 height 37
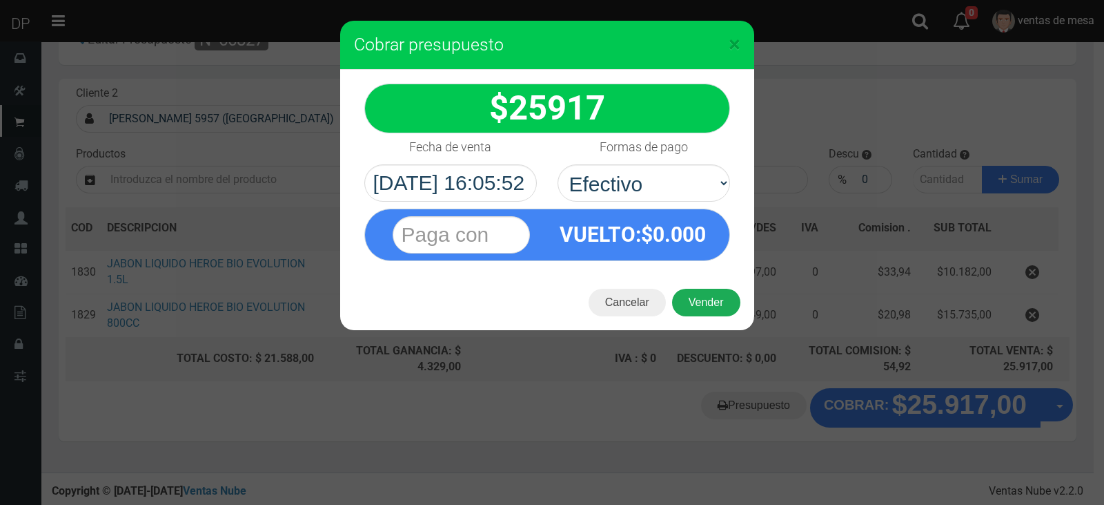
click at [699, 300] on button "Vender" at bounding box center [706, 303] width 68 height 28
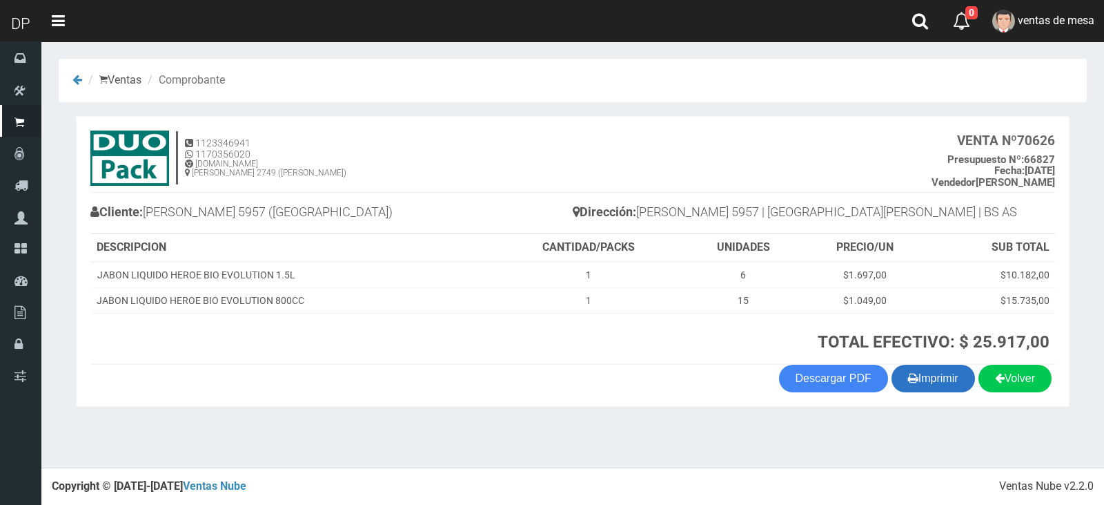
click at [939, 378] on button "Imprimir" at bounding box center [934, 378] width 84 height 28
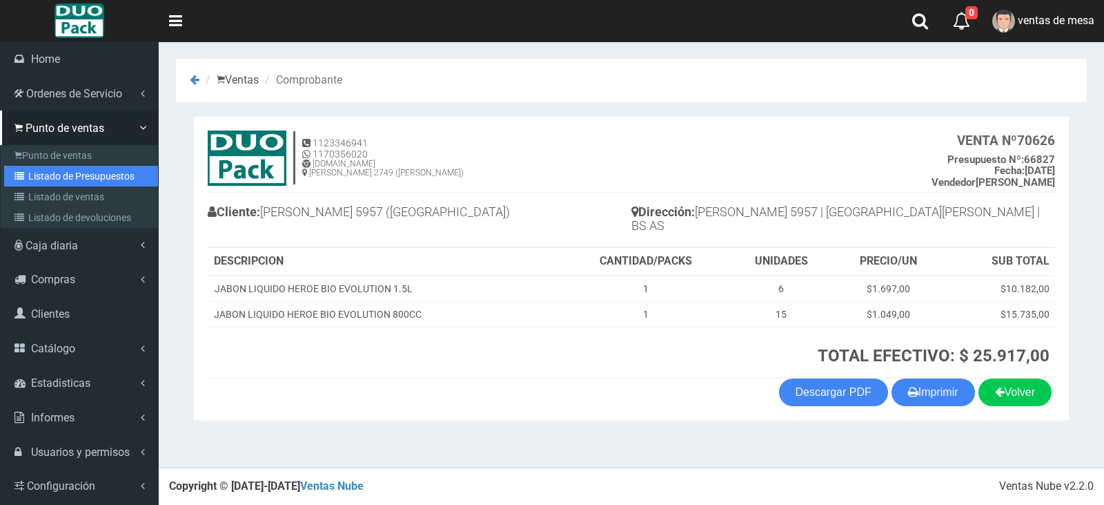
click at [91, 178] on link "Listado de Presupuestos" at bounding box center [81, 176] width 154 height 21
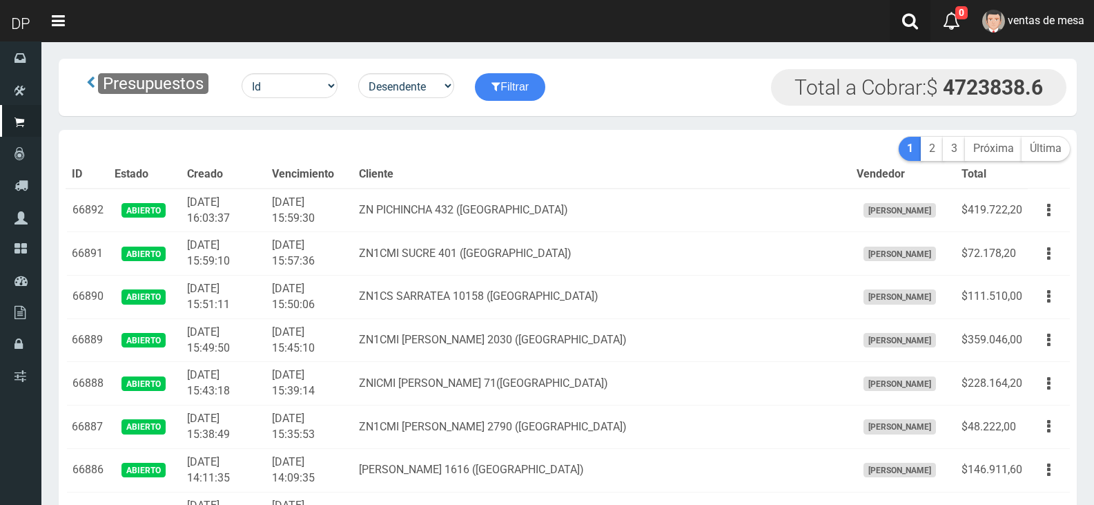
scroll to position [2684, 0]
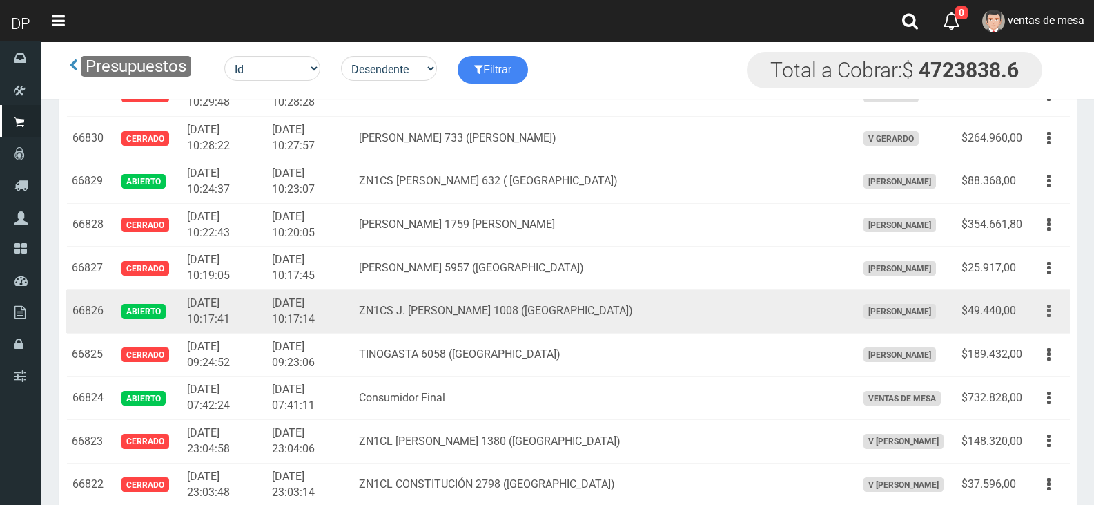
click at [1051, 306] on button "button" at bounding box center [1048, 311] width 31 height 24
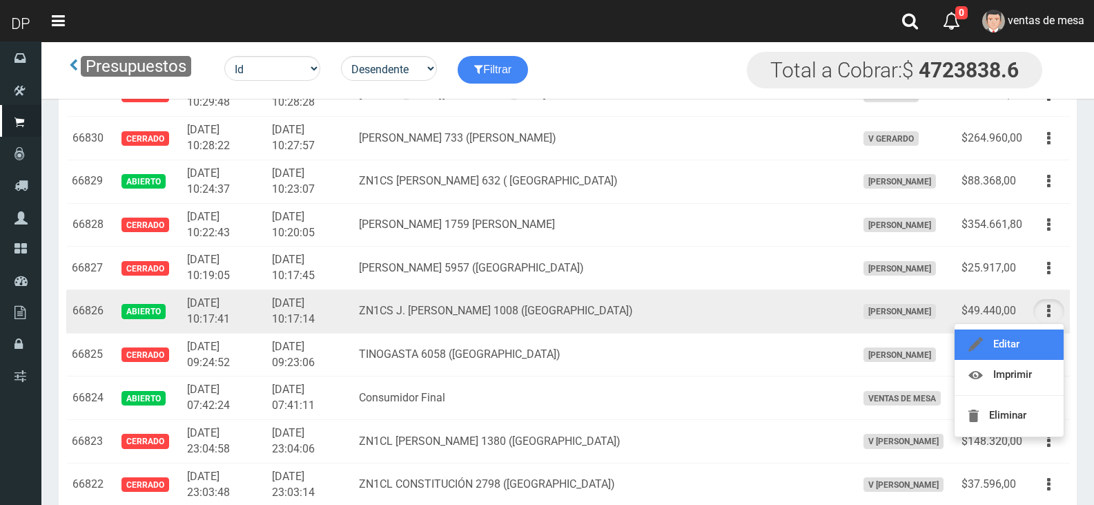
click at [1002, 335] on link "Editar" at bounding box center [1009, 344] width 109 height 30
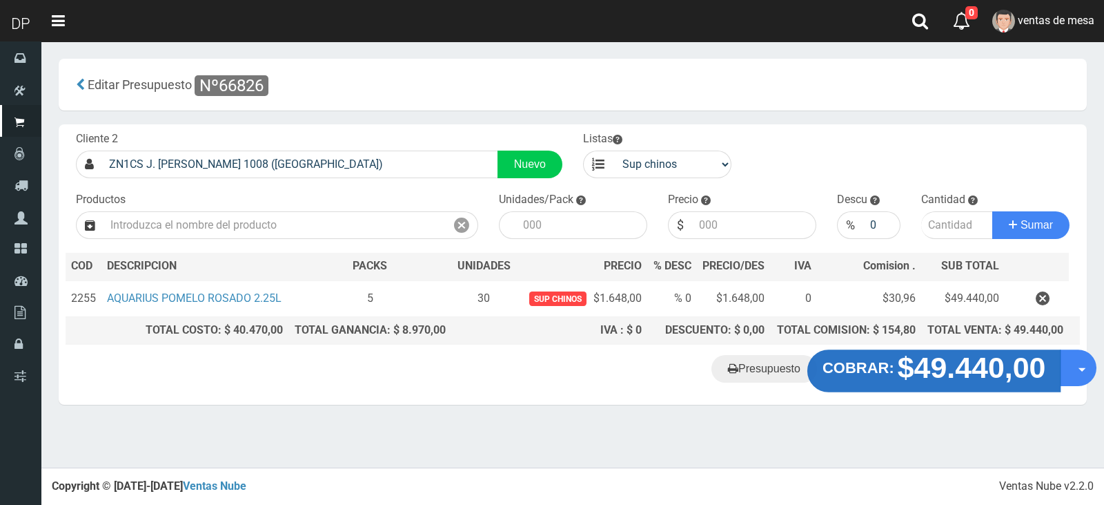
click at [980, 379] on strong "$49.440,00" at bounding box center [972, 367] width 148 height 32
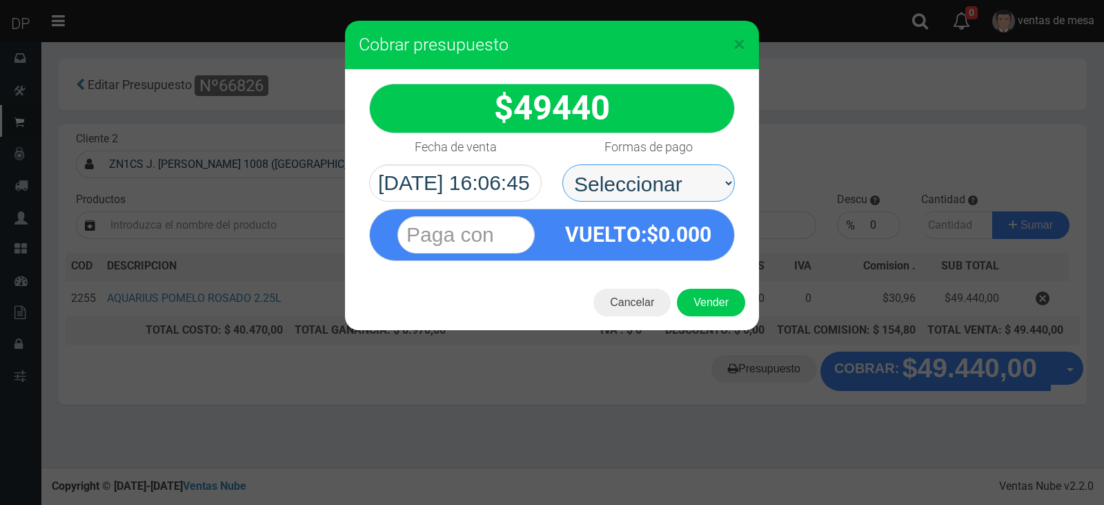
click at [641, 179] on select "Seleccionar Efectivo Tarjeta de Crédito Depósito Débito" at bounding box center [649, 182] width 173 height 37
select select "Efectivo"
click at [563, 164] on select "Seleccionar Efectivo Tarjeta de Crédito Depósito Débito" at bounding box center [649, 182] width 173 height 37
click at [697, 306] on button "Vender" at bounding box center [711, 303] width 68 height 28
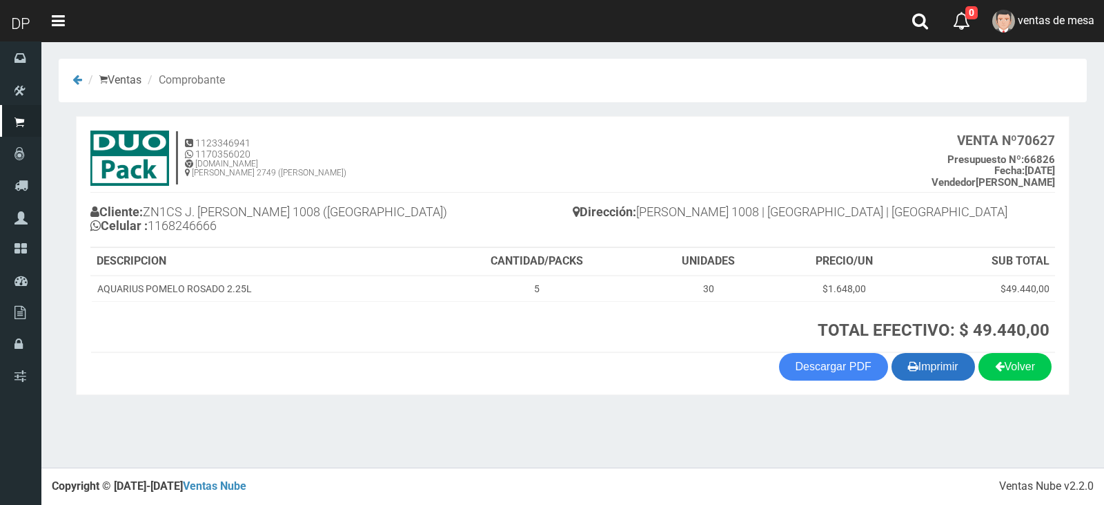
click at [908, 366] on icon "button" at bounding box center [913, 365] width 10 height 19
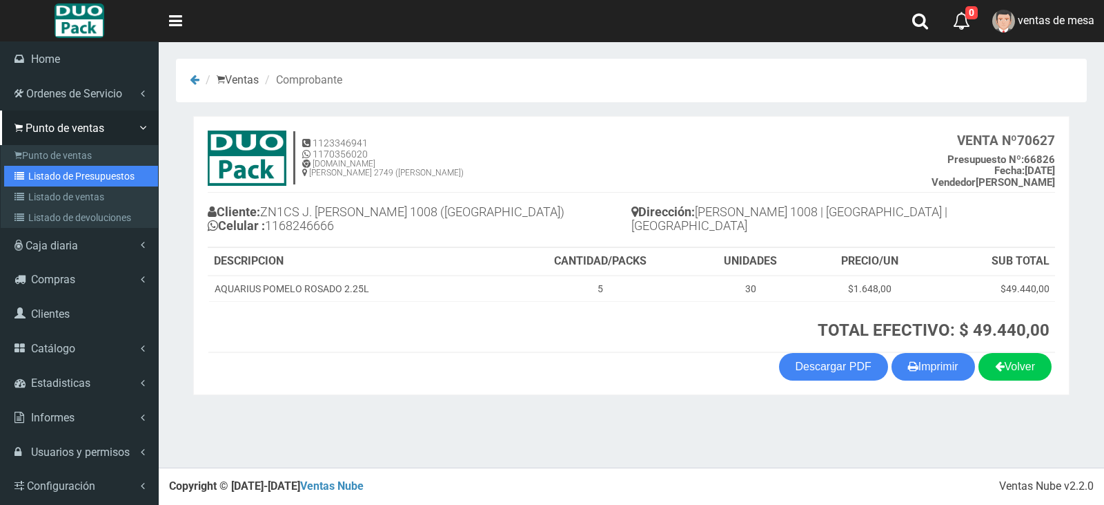
click at [88, 174] on link "Listado de Presupuestos" at bounding box center [81, 176] width 154 height 21
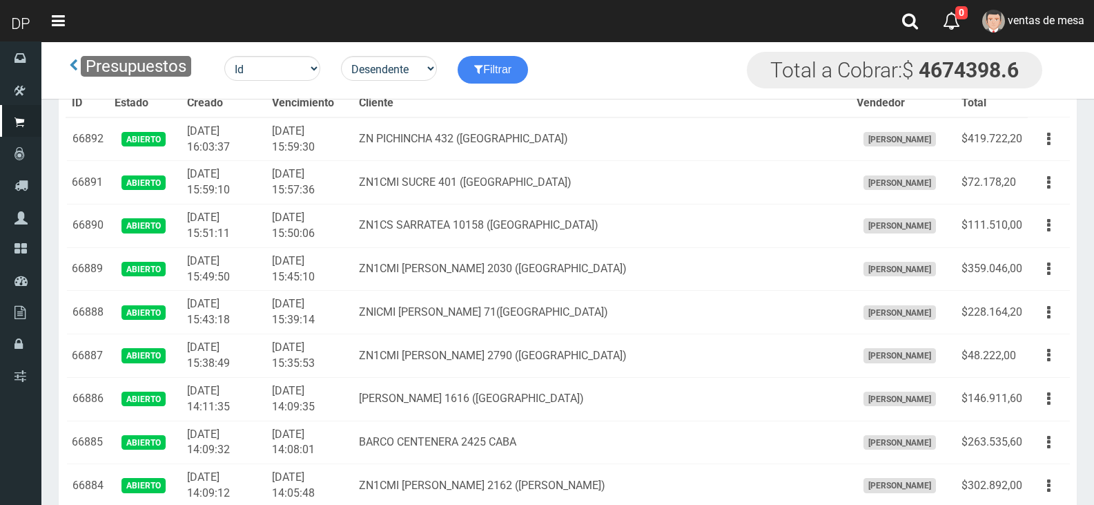
scroll to position [2684, 0]
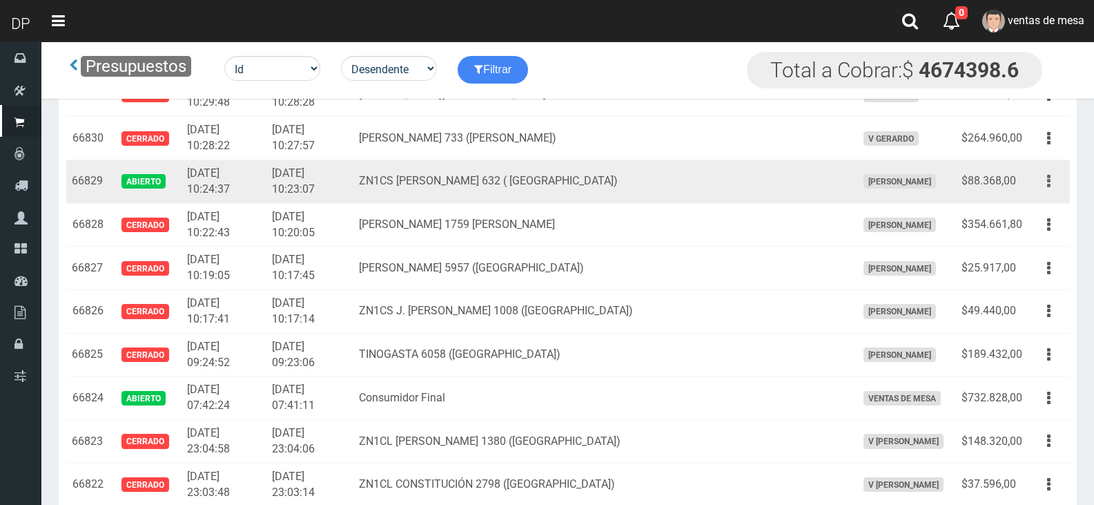
click at [1046, 189] on button "button" at bounding box center [1048, 181] width 31 height 24
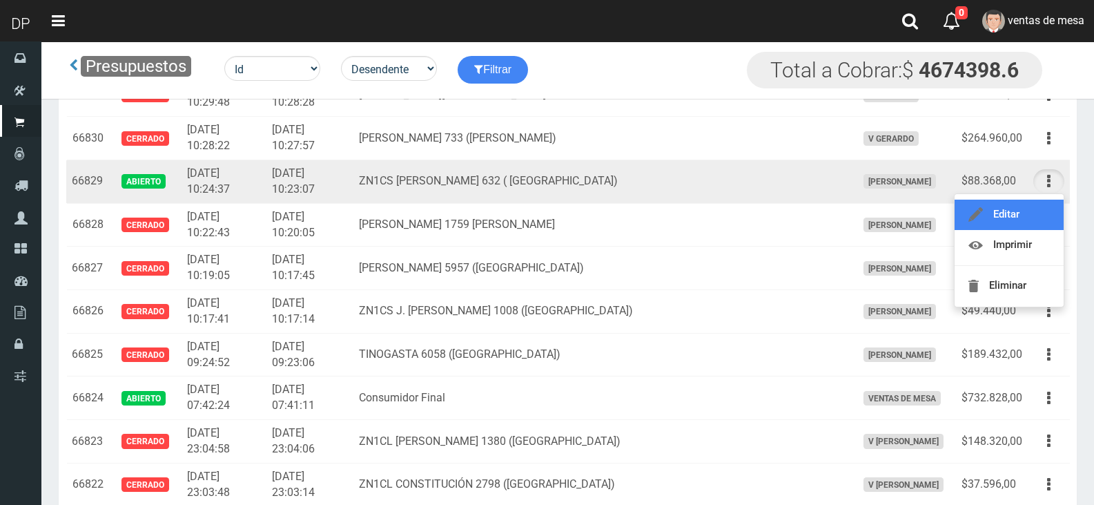
click at [1018, 217] on link "Editar" at bounding box center [1009, 214] width 109 height 30
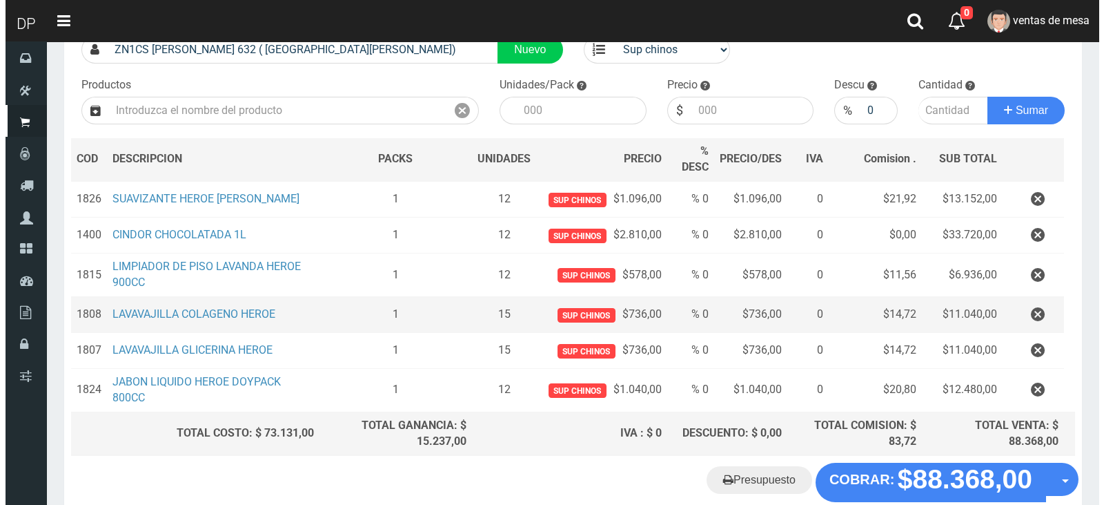
scroll to position [189, 0]
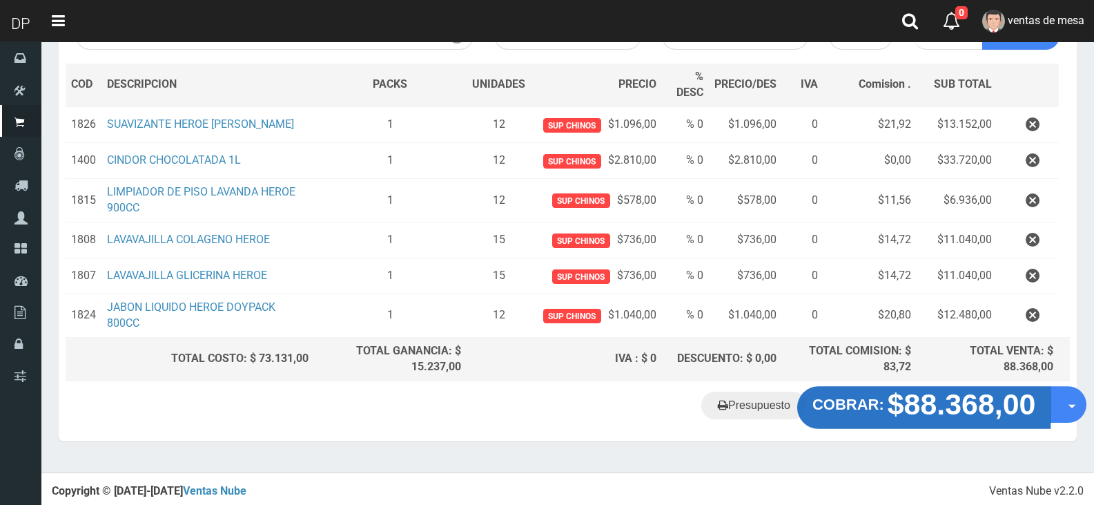
click at [955, 399] on strong "$88.368,00" at bounding box center [962, 404] width 148 height 32
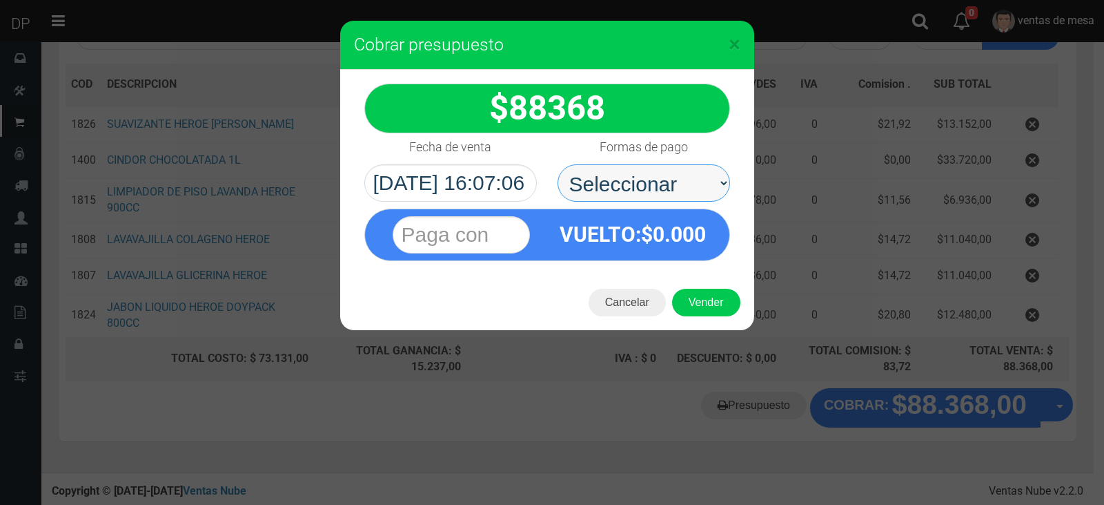
click at [624, 179] on select "Seleccionar Efectivo Tarjeta de Crédito Depósito Débito" at bounding box center [644, 182] width 173 height 37
select select "Efectivo"
click at [558, 164] on select "Seleccionar Efectivo Tarjeta de Crédito Depósito Débito" at bounding box center [644, 182] width 173 height 37
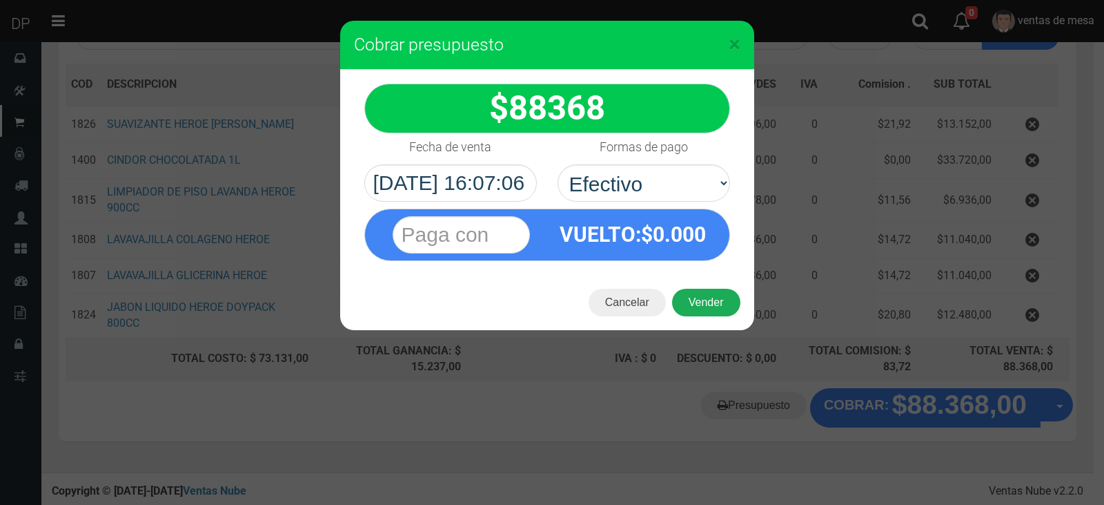
click at [710, 304] on button "Vender" at bounding box center [706, 303] width 68 height 28
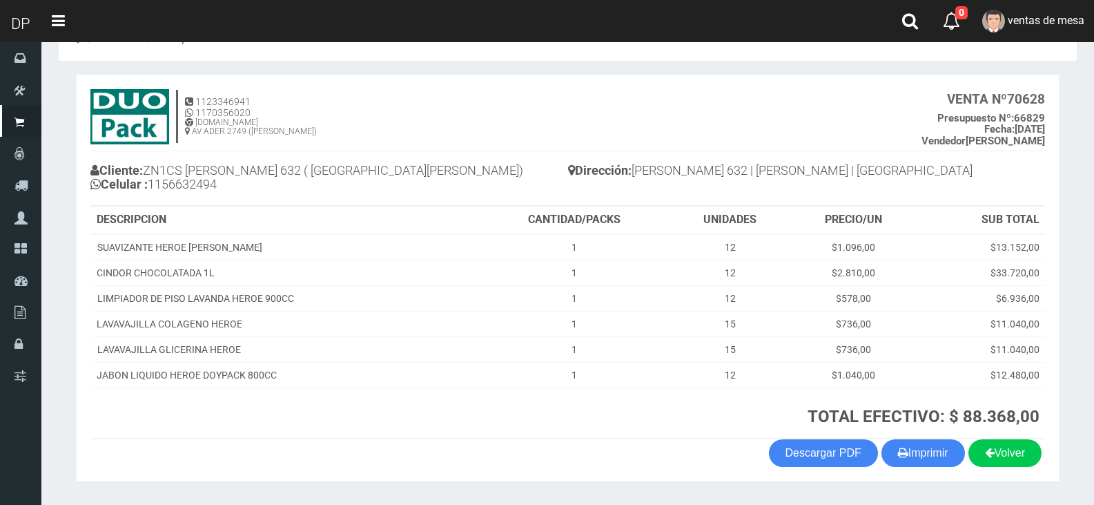
scroll to position [79, 0]
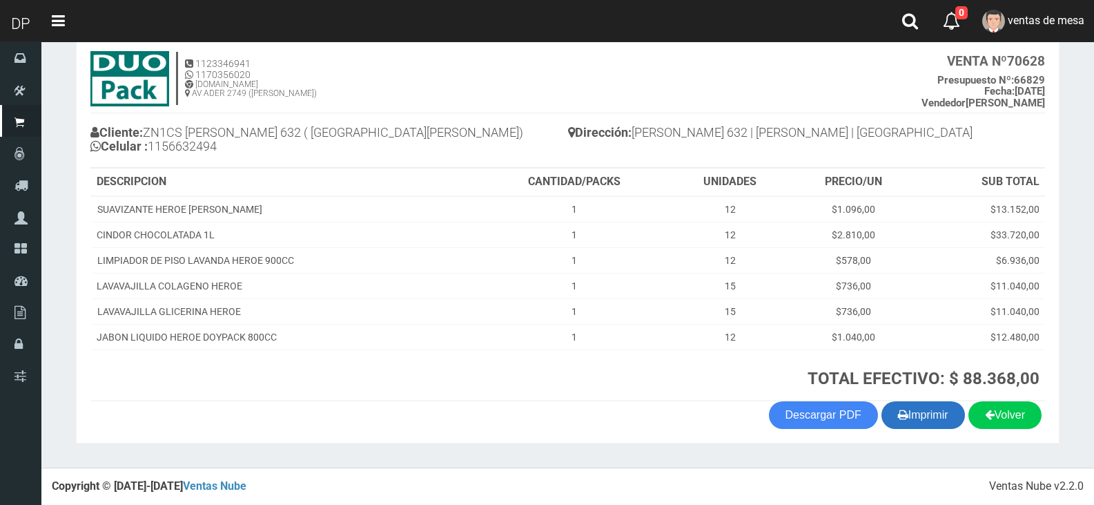
click at [924, 415] on button "Imprimir" at bounding box center [924, 415] width 84 height 28
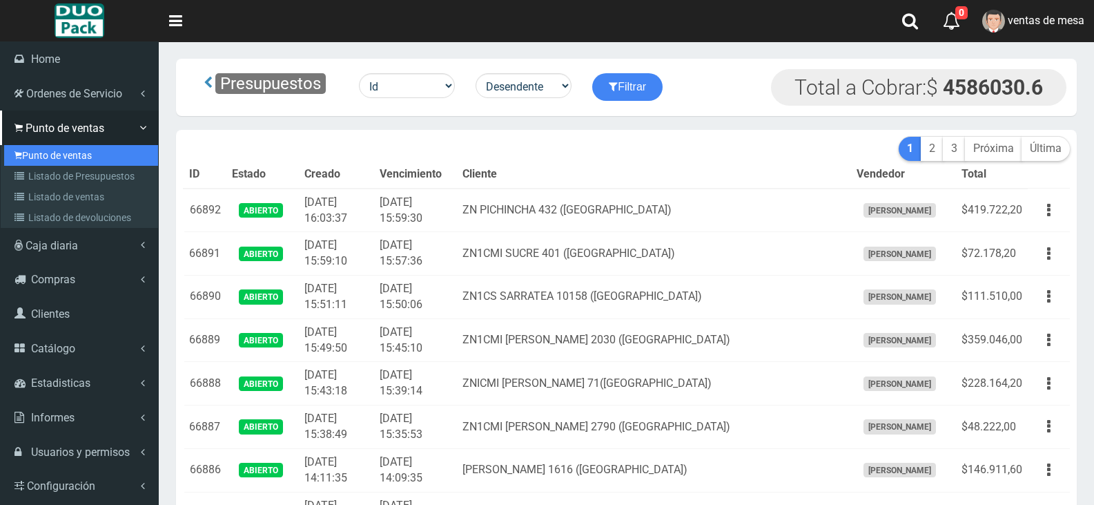
click at [28, 164] on link "Punto de ventas" at bounding box center [81, 155] width 154 height 21
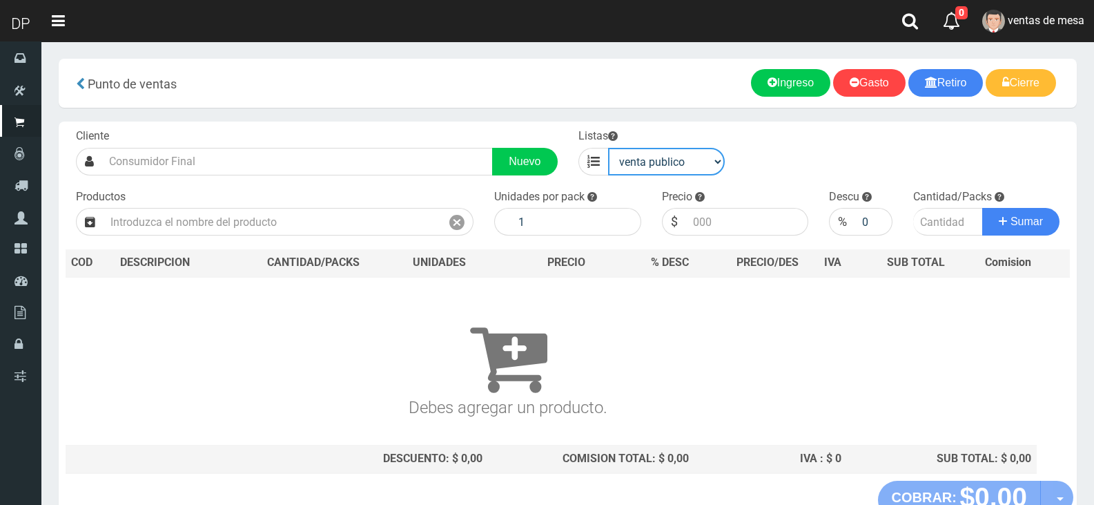
drag, startPoint x: 702, startPoint y: 149, endPoint x: 712, endPoint y: 175, distance: 27.3
click at [702, 149] on select "venta publico Sup chinos reventas" at bounding box center [666, 162] width 117 height 28
select select "3"
click at [608, 148] on select "venta publico Sup chinos reventas" at bounding box center [666, 162] width 117 height 28
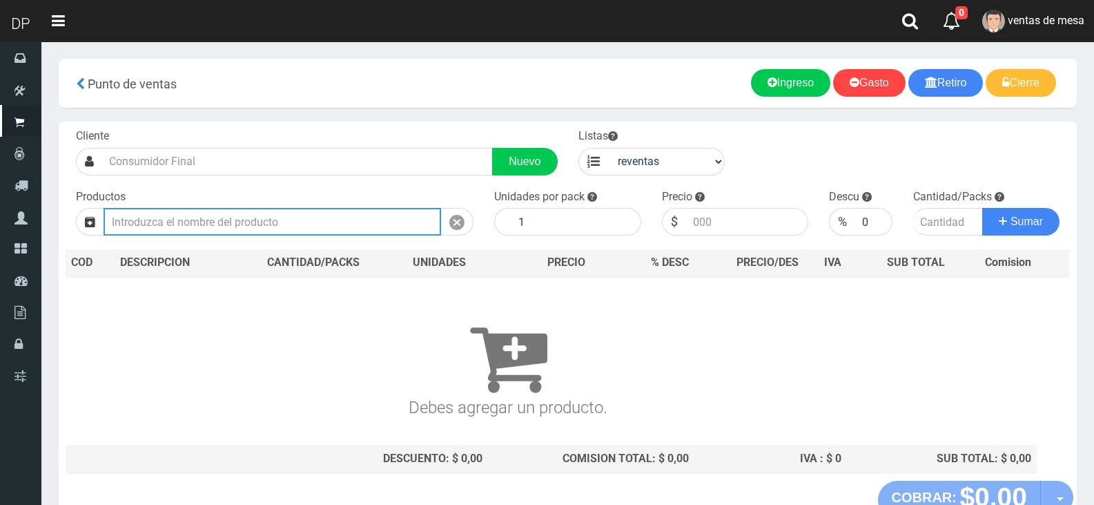
click at [366, 224] on input "text" at bounding box center [273, 222] width 338 height 28
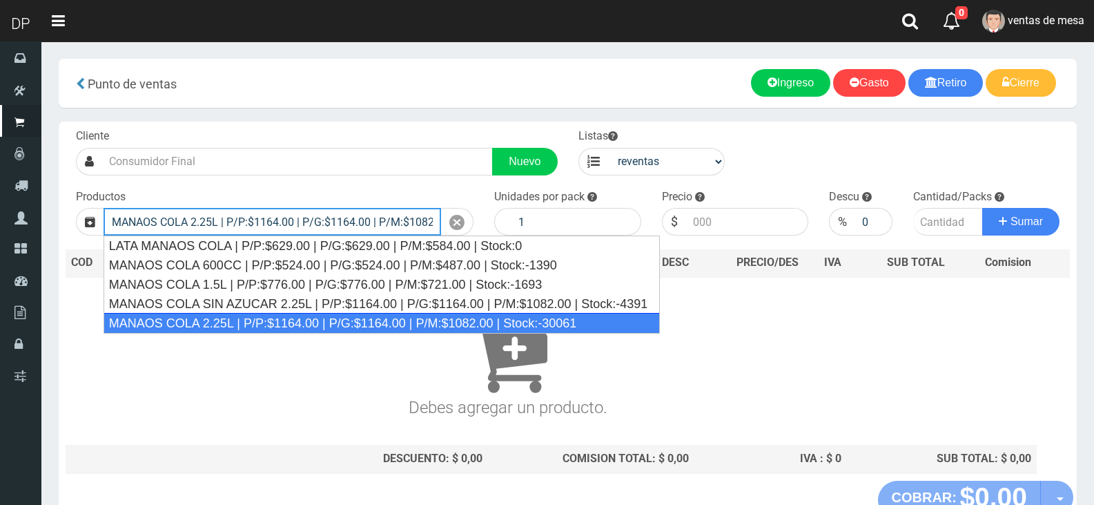
type input "MANAOS COLA 2.25L | P/P:$1164.00 | P/G:$1164.00 | P/M:$1082.00 | Stock:-30061"
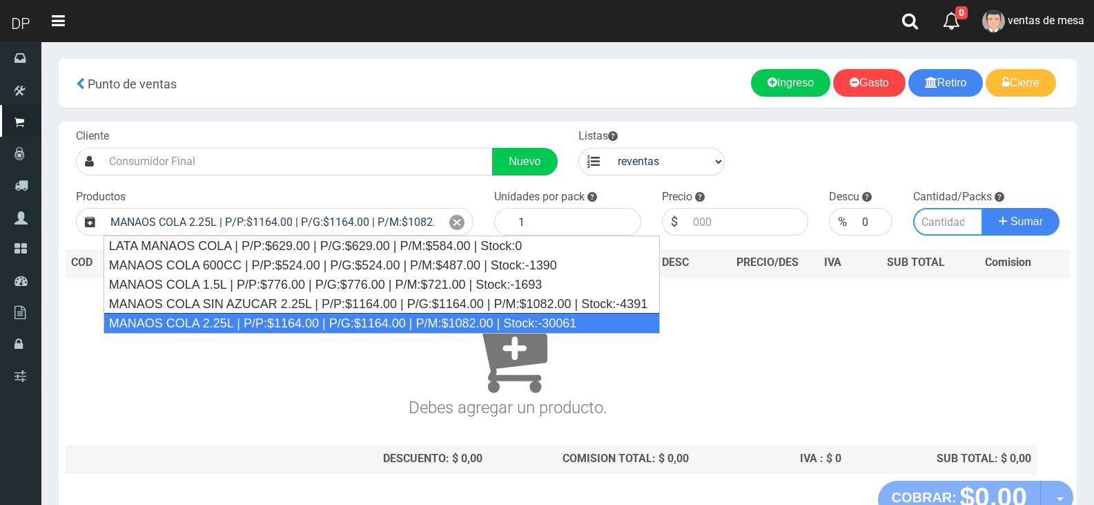
type input "6"
type input "1082.00"
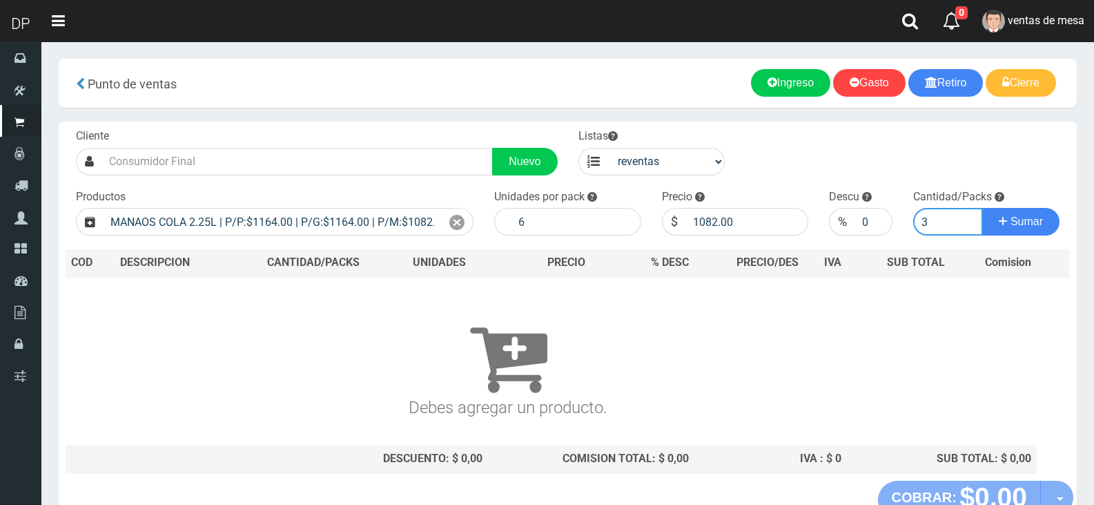
type input "3"
click at [982, 208] on button "Sumar" at bounding box center [1020, 222] width 77 height 28
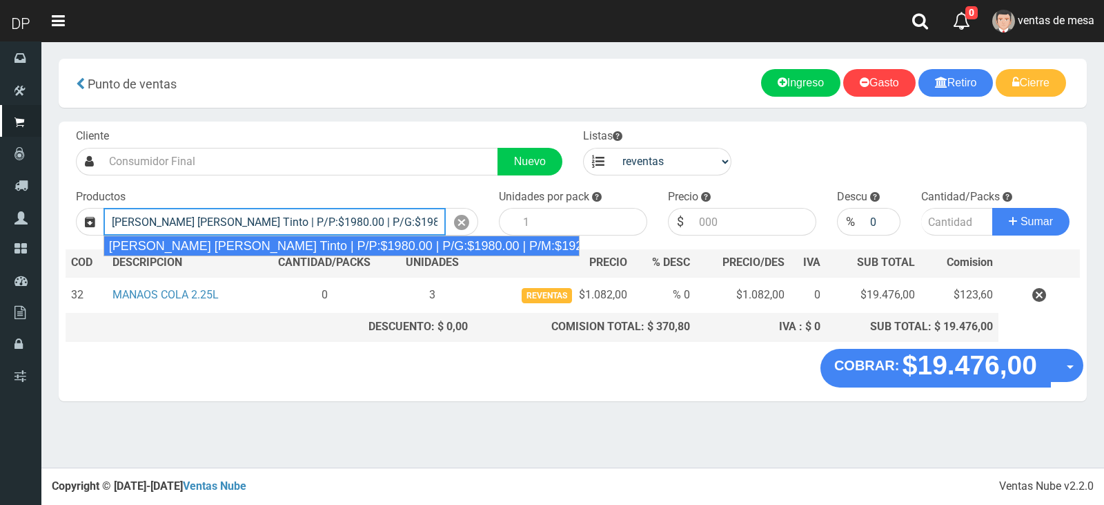
type input "Viñas de Balbo Tinto | P/P:$1980.00 | P/G:$1980.00 | P/M:$1920.00 | Stock:-16731"
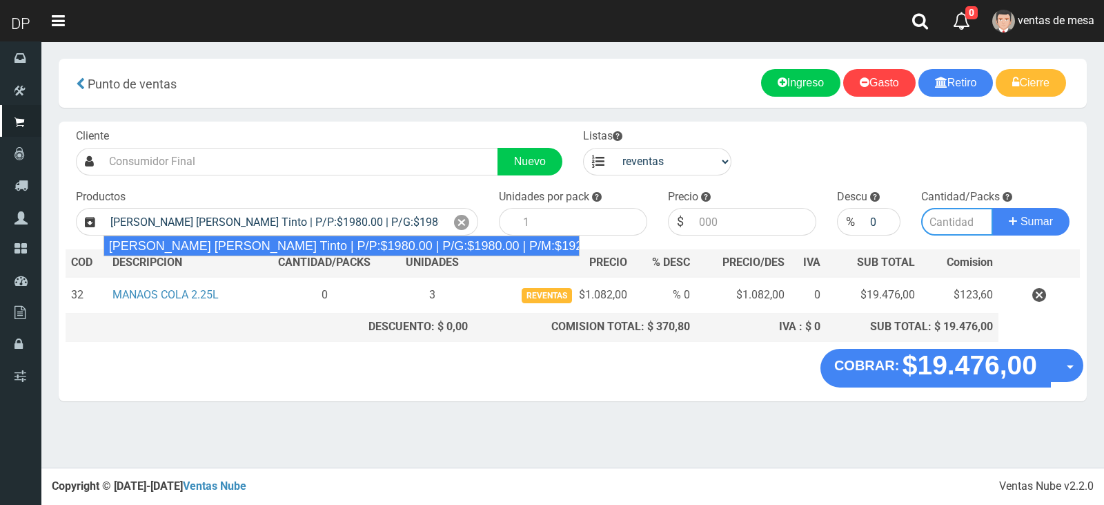
type input "6"
type input "1920.00"
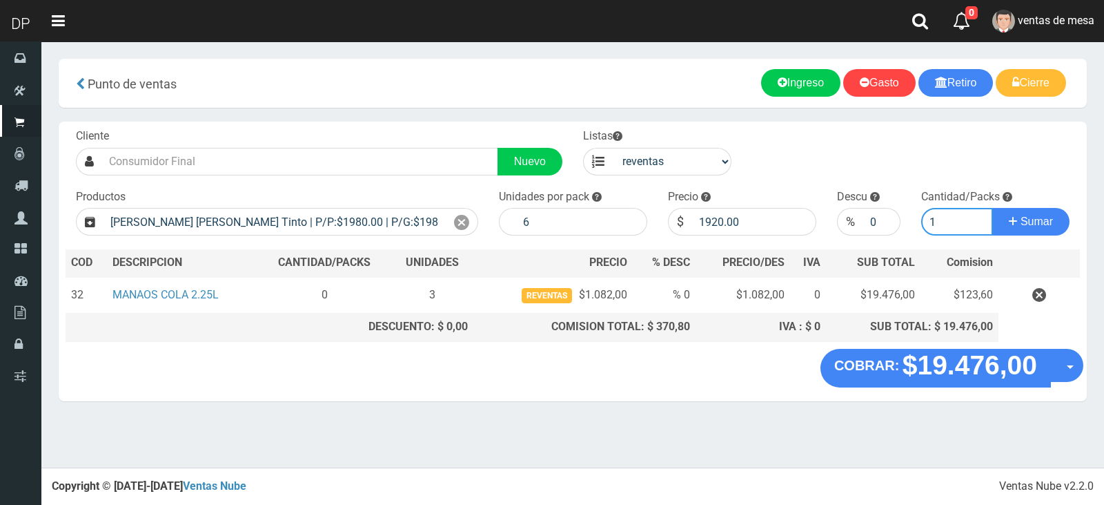
type input "1"
click at [993, 208] on button "Sumar" at bounding box center [1031, 222] width 77 height 28
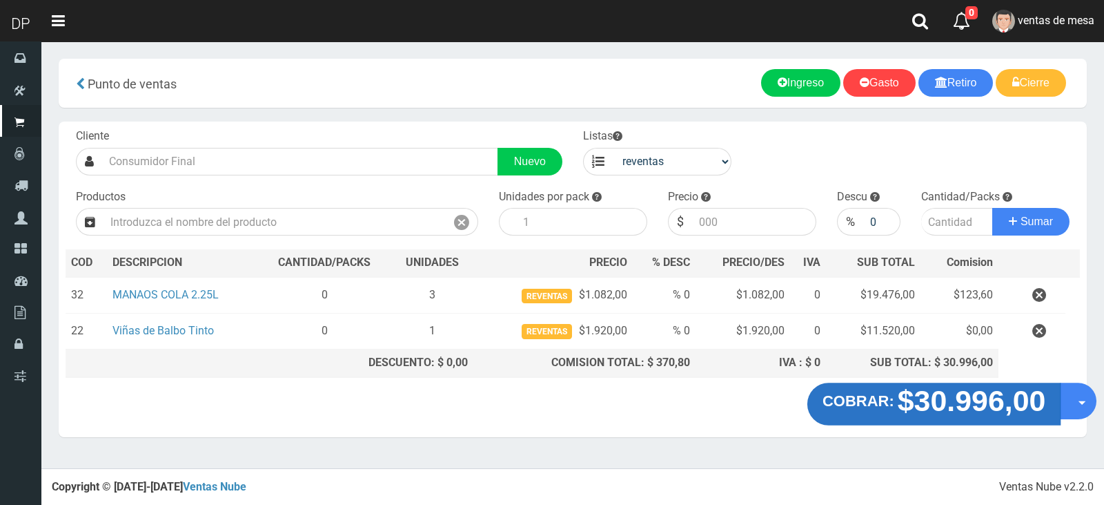
click at [861, 413] on button "COBRAR: $30.996,00" at bounding box center [935, 403] width 254 height 43
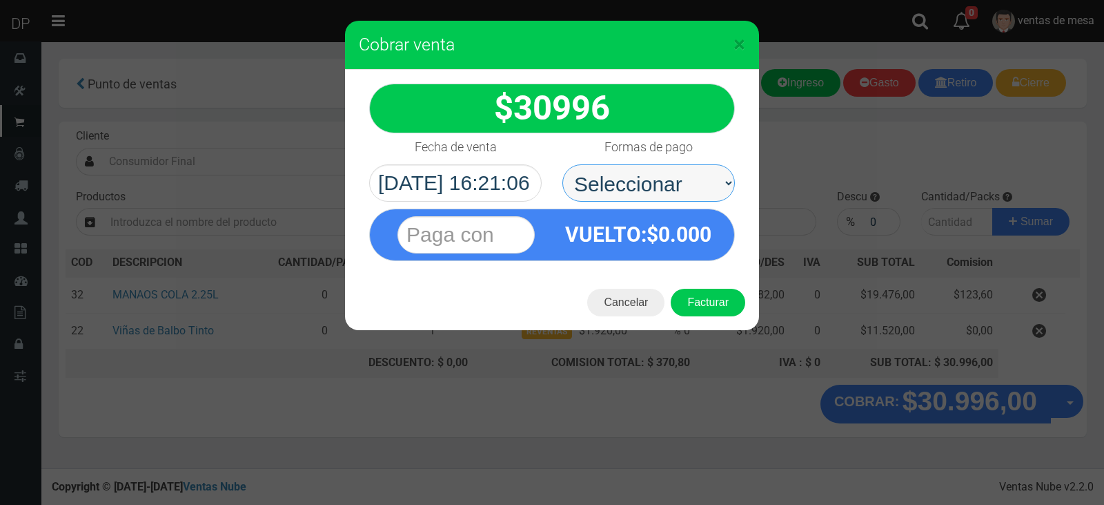
click at [668, 192] on select "Seleccionar Efectivo Tarjeta de Crédito Depósito Débito" at bounding box center [649, 182] width 173 height 37
select select "Efectivo"
click at [563, 164] on select "Seleccionar Efectivo Tarjeta de Crédito Depósito Débito" at bounding box center [649, 182] width 173 height 37
click at [703, 300] on button "Facturar" at bounding box center [708, 303] width 75 height 28
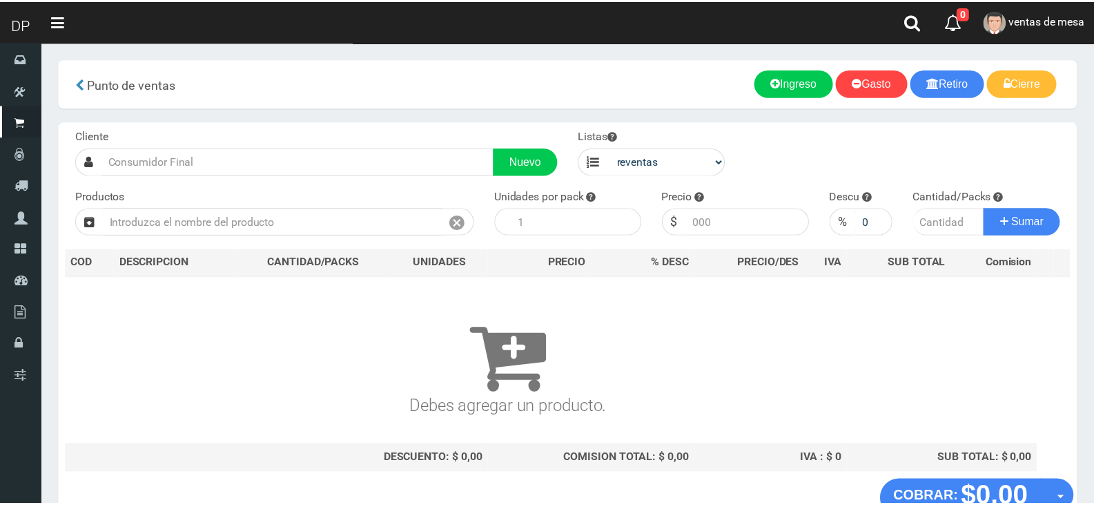
scroll to position [9, 0]
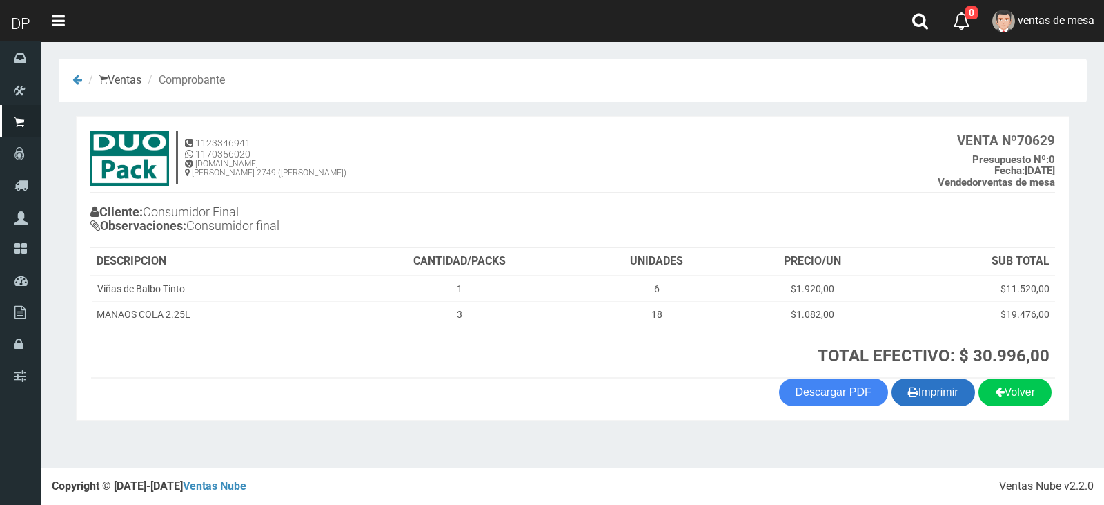
click at [927, 399] on button "Imprimir" at bounding box center [934, 392] width 84 height 28
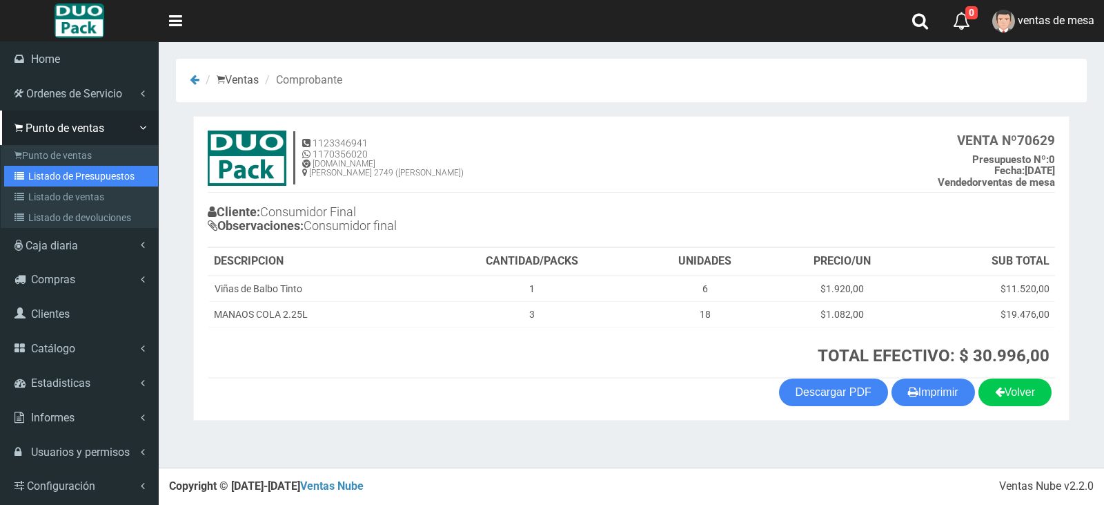
click at [65, 174] on link "Listado de Presupuestos" at bounding box center [81, 176] width 154 height 21
